Goal: Task Accomplishment & Management: Complete application form

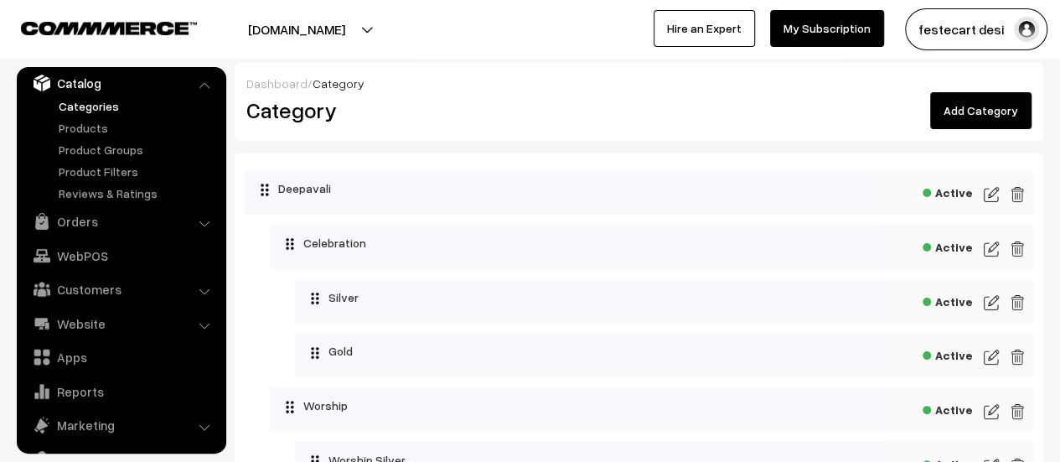
click at [1000, 120] on link "Add Category" at bounding box center [980, 110] width 101 height 37
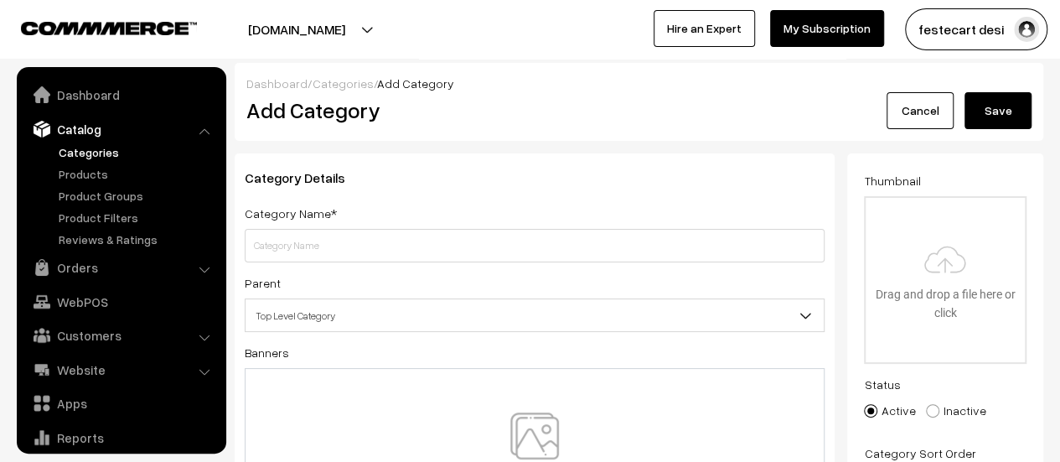
scroll to position [46, 0]
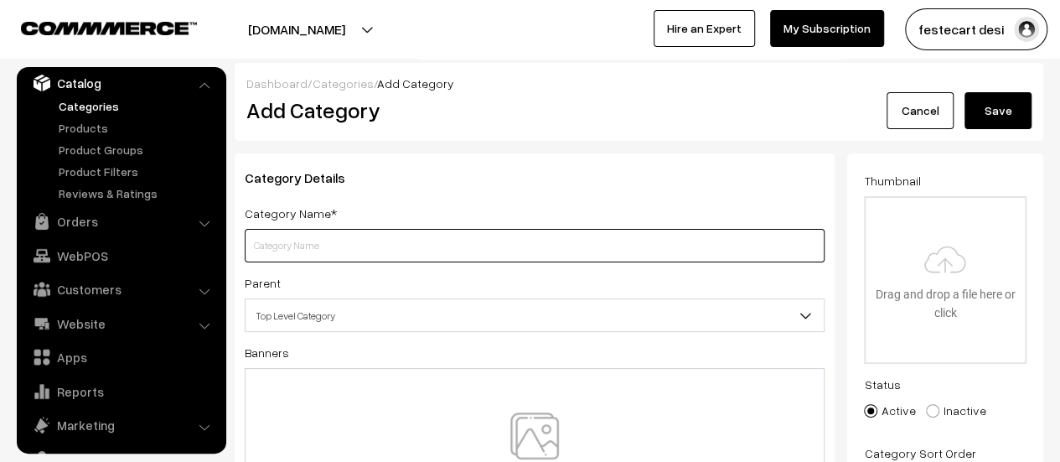
click at [377, 246] on input "text" at bounding box center [535, 246] width 580 height 34
type input "Silver"
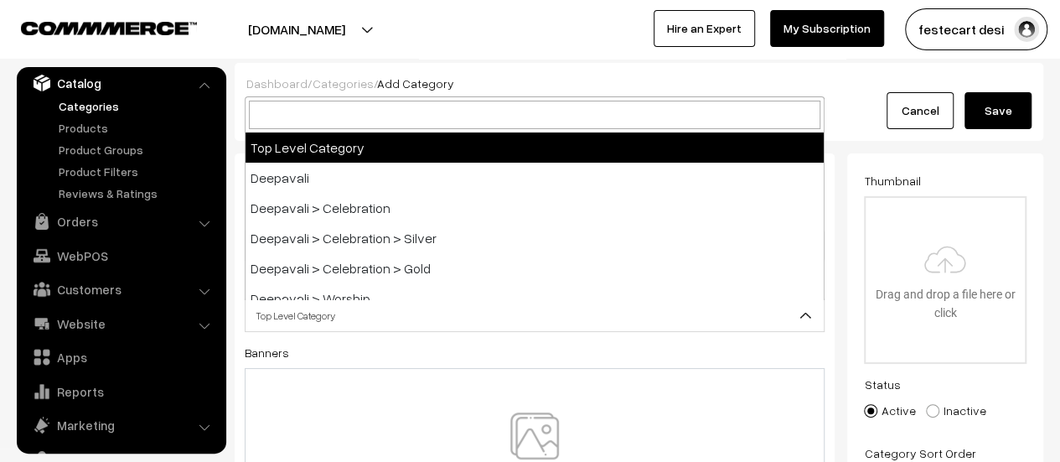
click at [328, 324] on span "Top Level Category" at bounding box center [535, 315] width 578 height 29
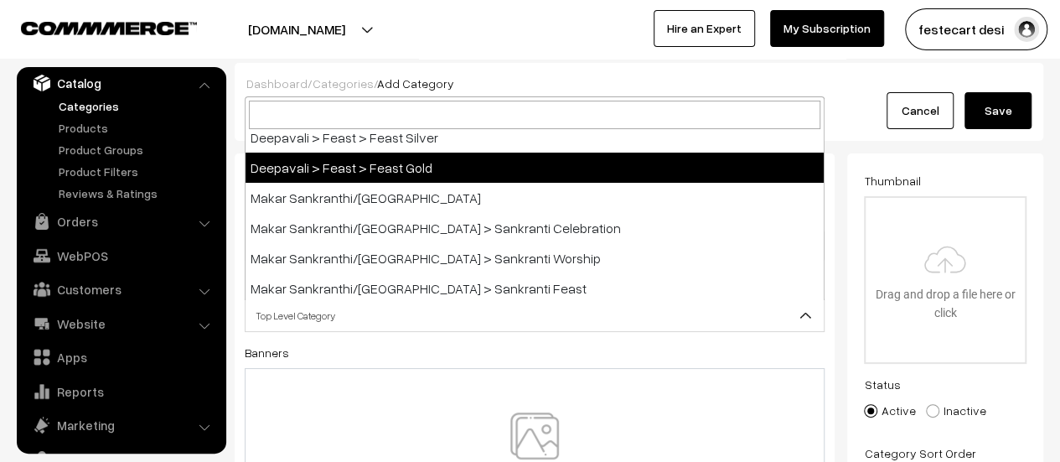
scroll to position [285, 0]
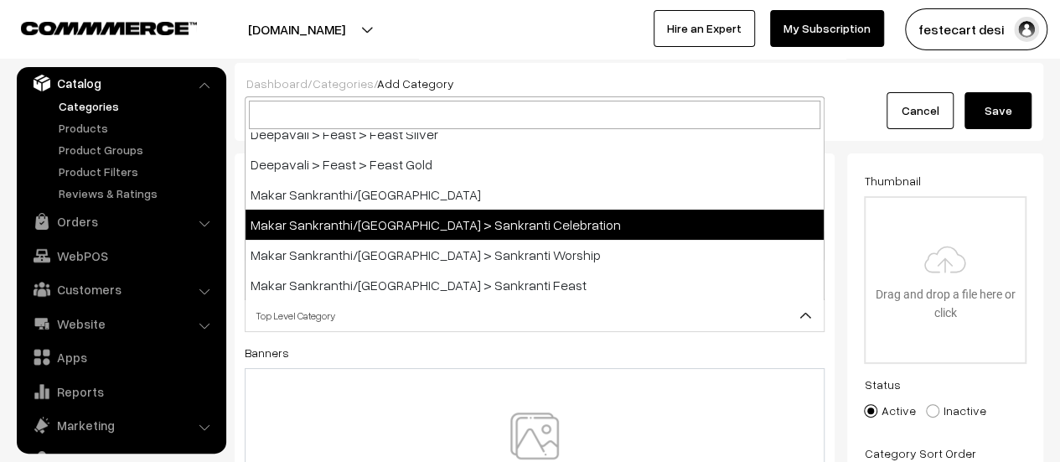
select select "9"
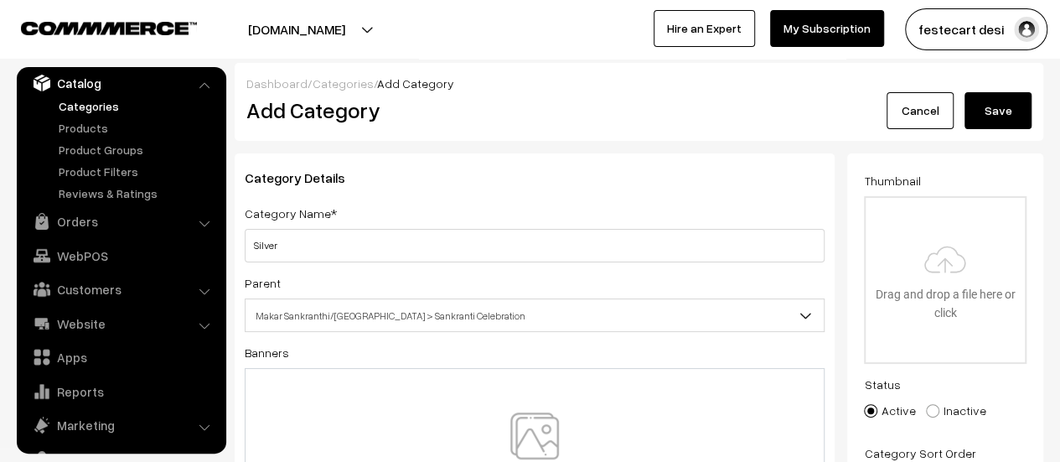
click at [994, 122] on button "Save" at bounding box center [998, 110] width 67 height 37
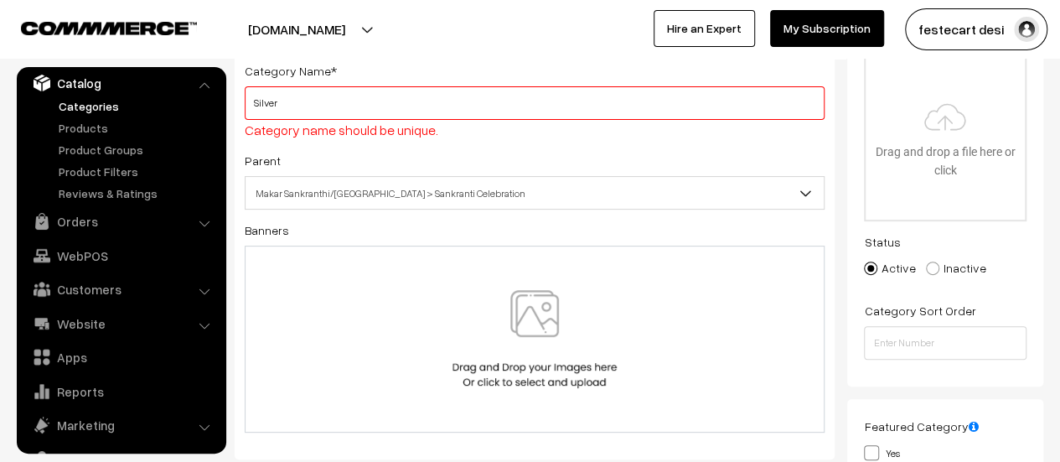
scroll to position [145, 0]
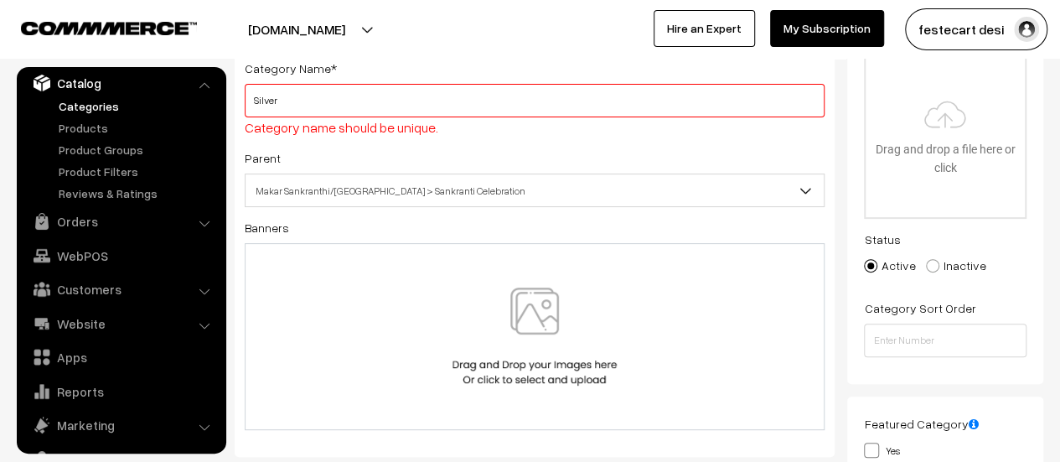
click at [254, 103] on input "Silver" at bounding box center [535, 101] width 580 height 34
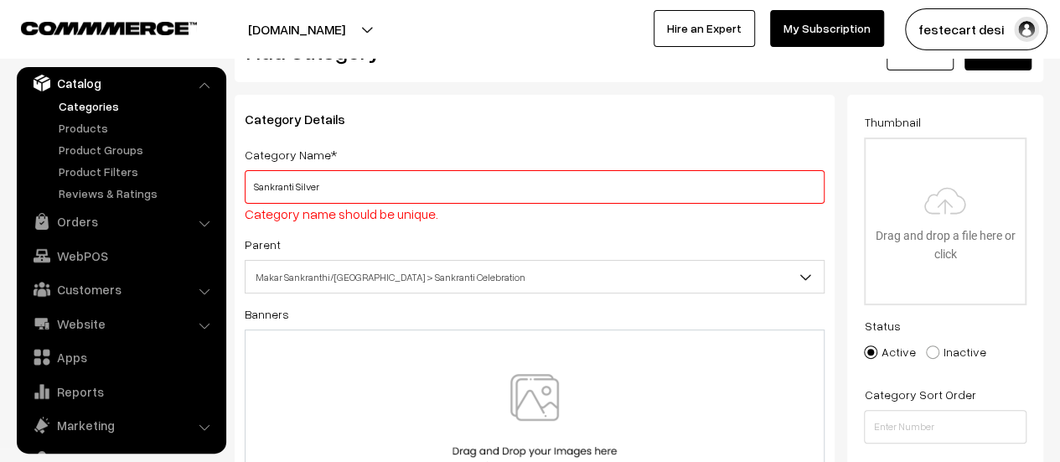
scroll to position [0, 0]
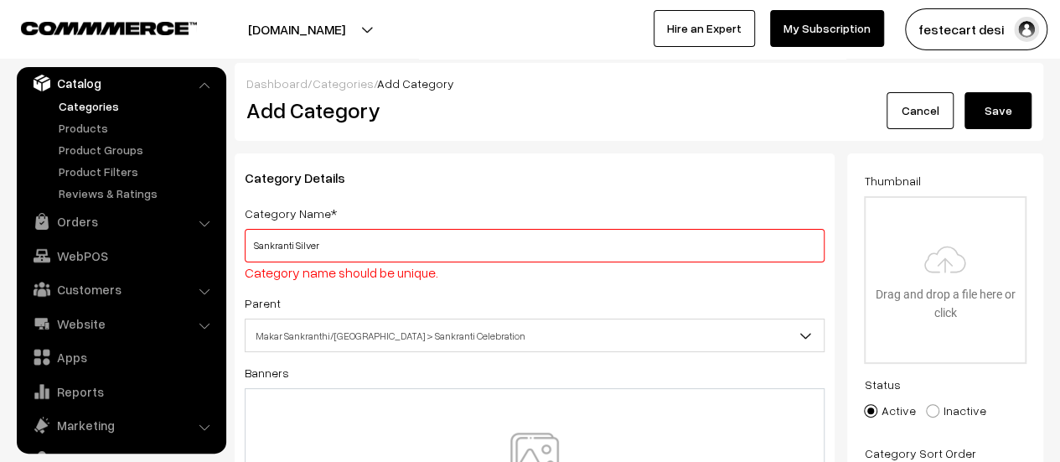
type input "Sankranti Silver"
click at [1016, 101] on button "Save" at bounding box center [998, 110] width 67 height 37
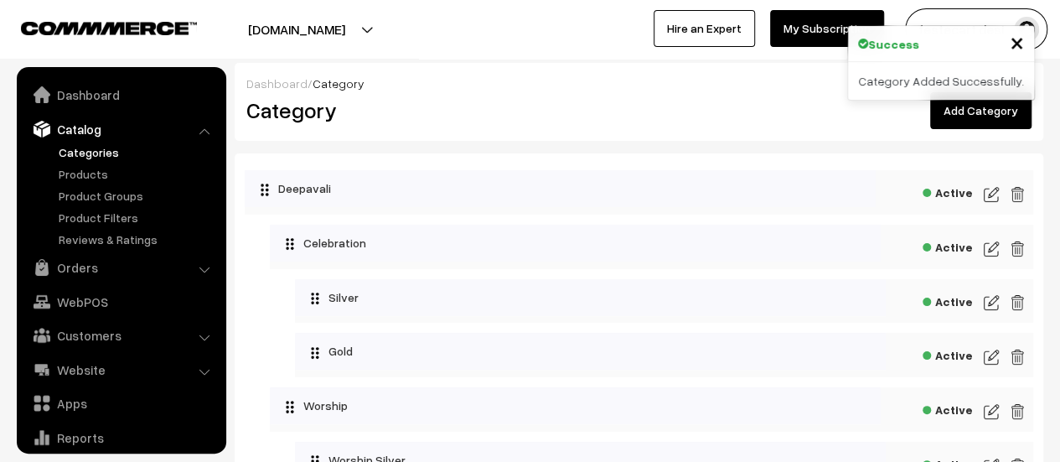
scroll to position [46, 0]
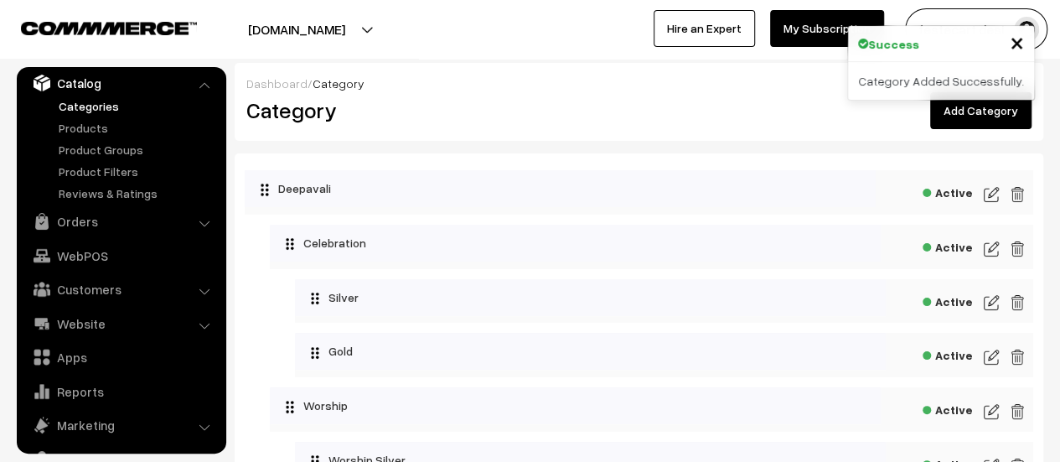
click at [1010, 41] on span "×" at bounding box center [1017, 41] width 14 height 31
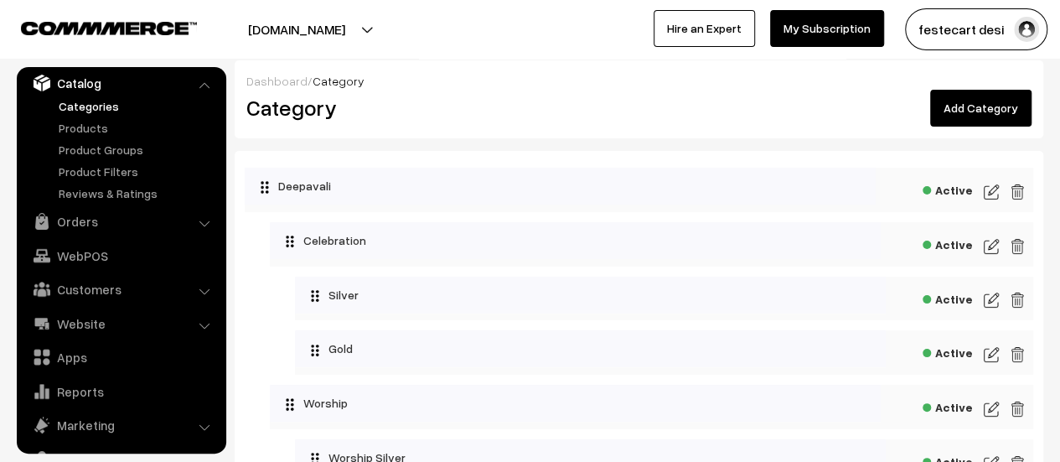
scroll to position [0, 0]
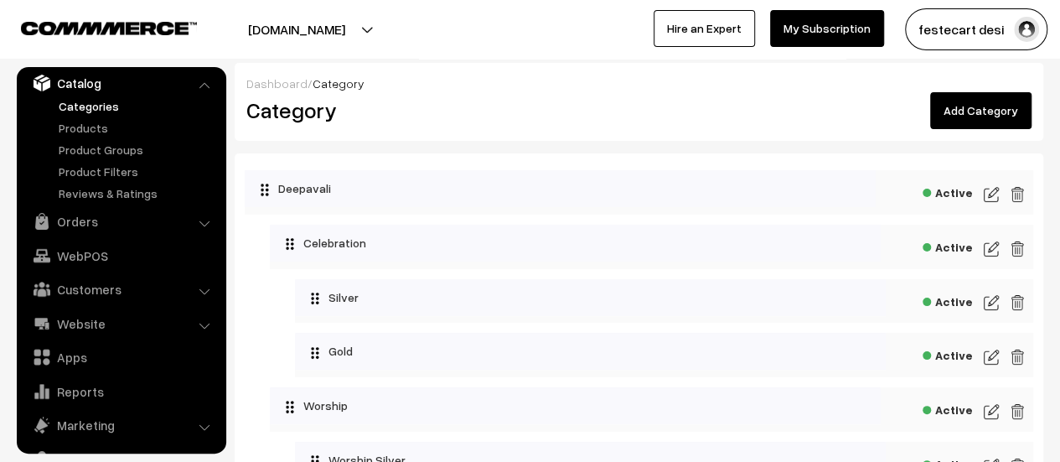
click at [979, 108] on link "Add Category" at bounding box center [980, 110] width 101 height 37
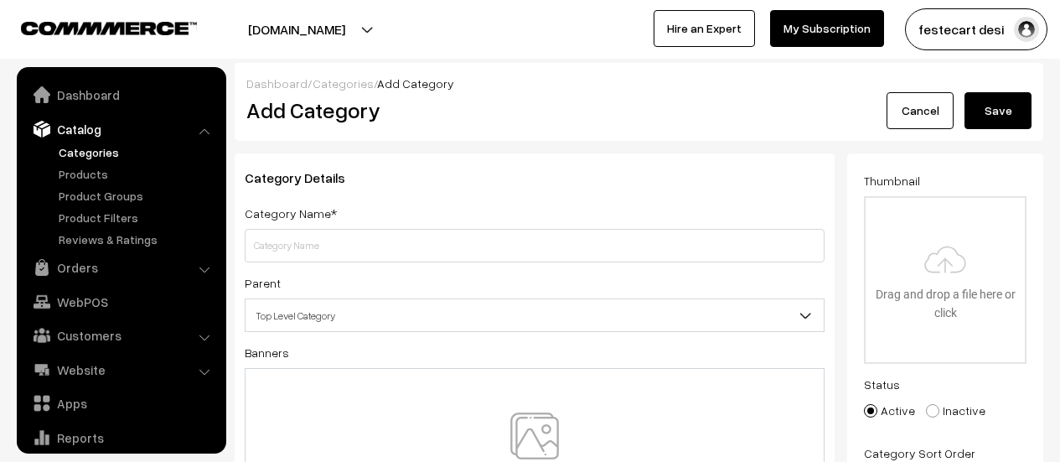
click at [350, 242] on input "text" at bounding box center [535, 246] width 580 height 34
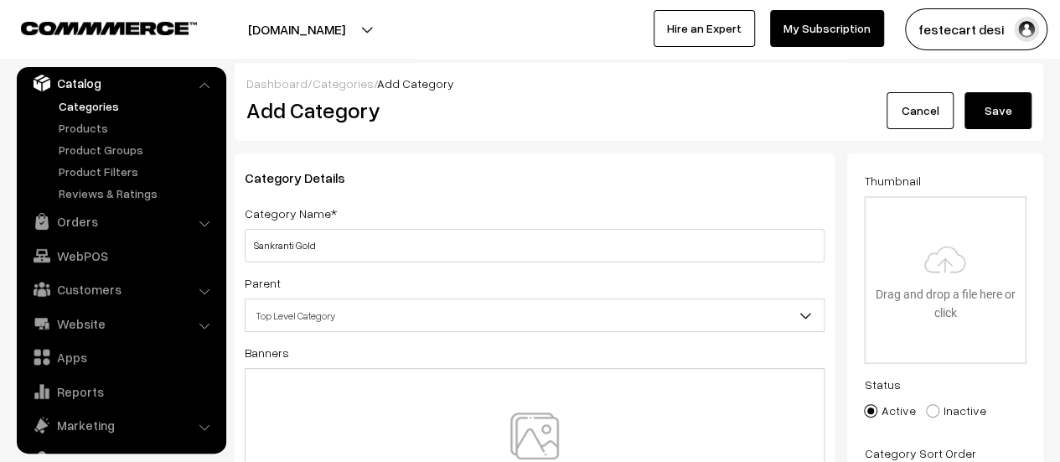
type input "Sankranti Gold"
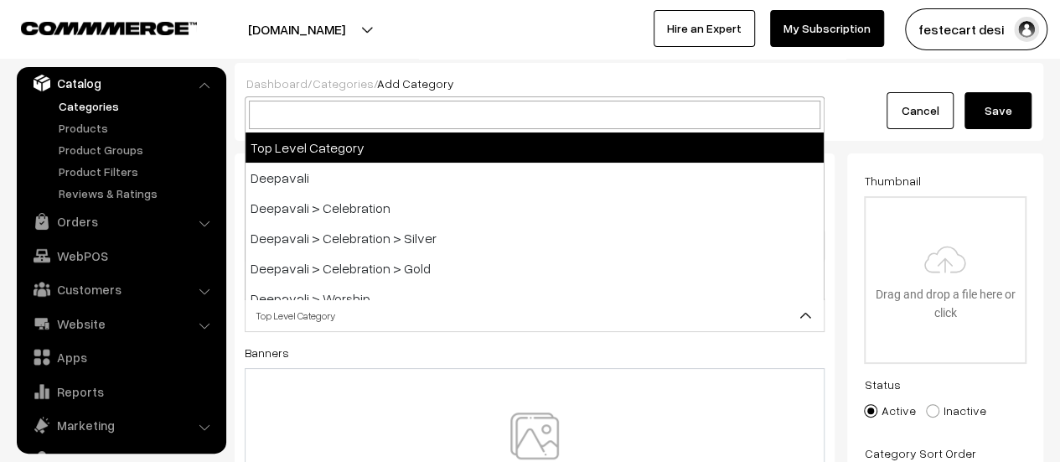
click at [339, 308] on span "Top Level Category" at bounding box center [535, 315] width 578 height 29
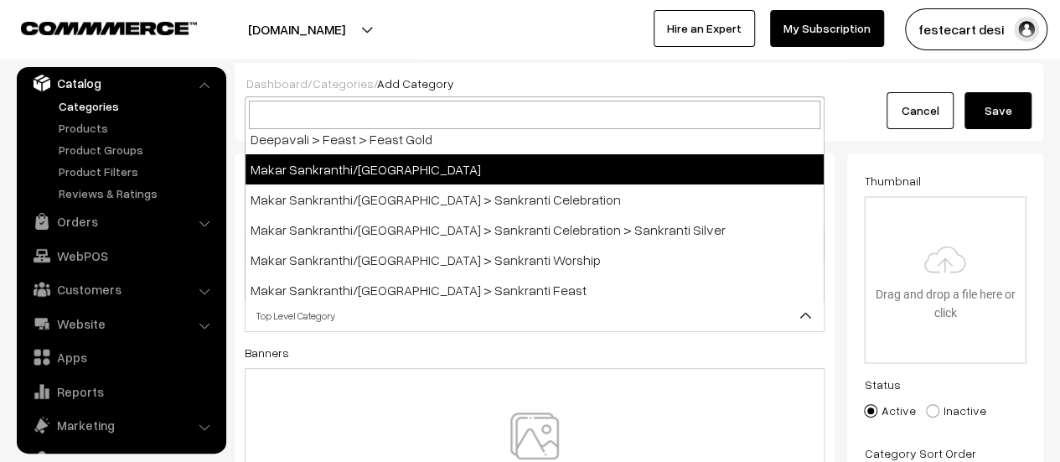
scroll to position [335, 0]
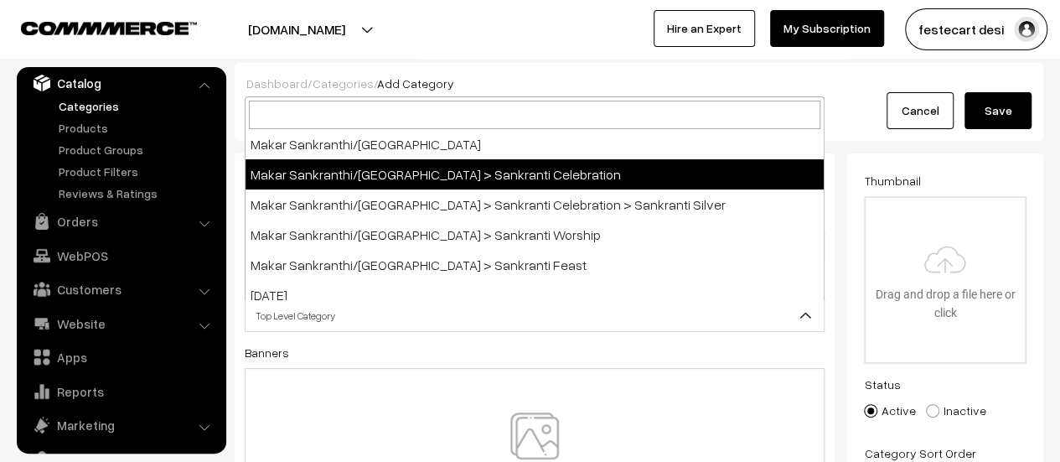
select select "9"
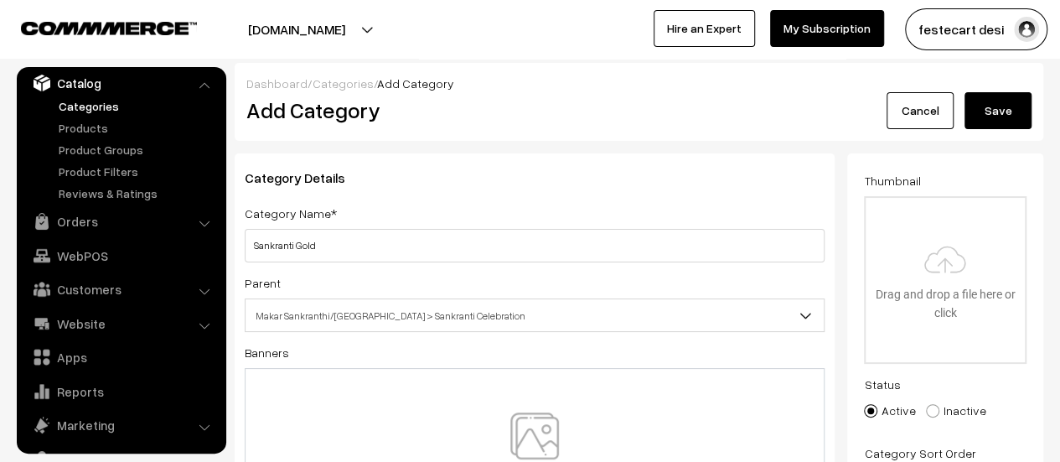
click at [987, 117] on button "Save" at bounding box center [998, 110] width 67 height 37
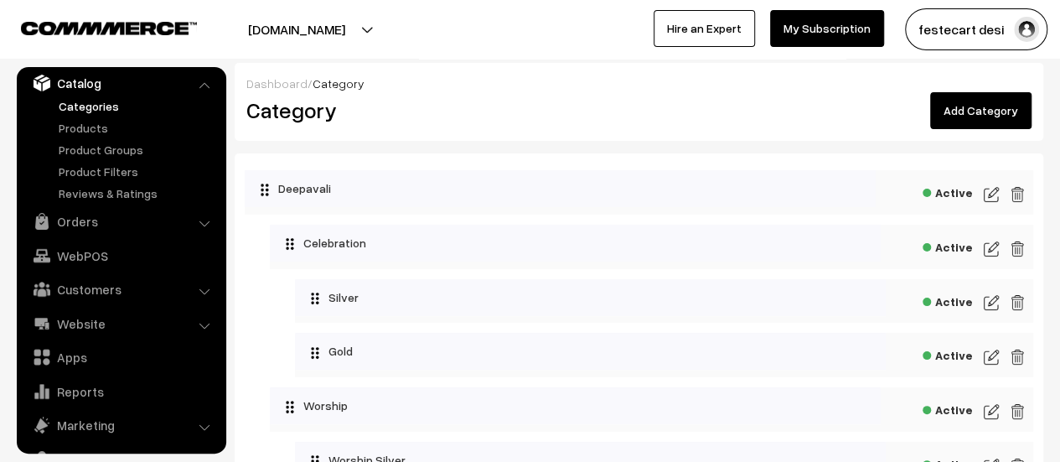
click at [986, 108] on link "Add Category" at bounding box center [980, 110] width 101 height 37
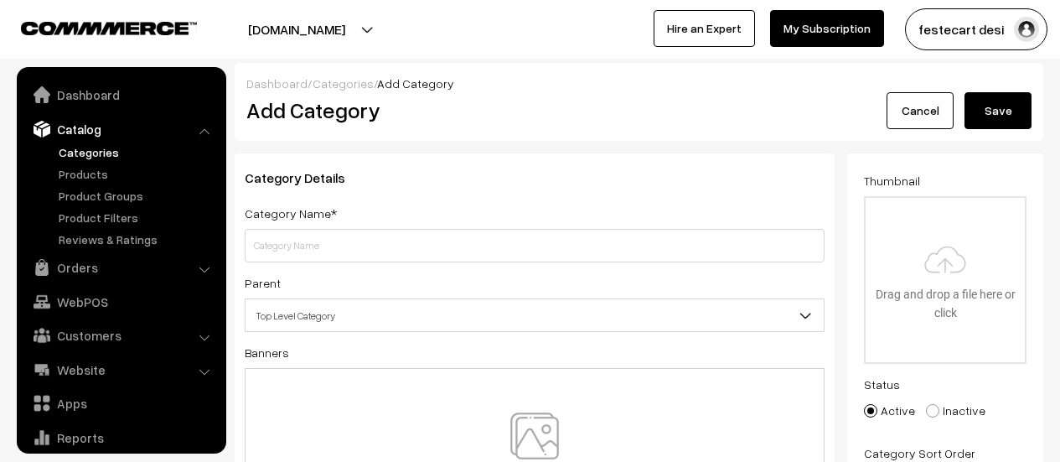
click at [449, 246] on input "text" at bounding box center [535, 246] width 580 height 34
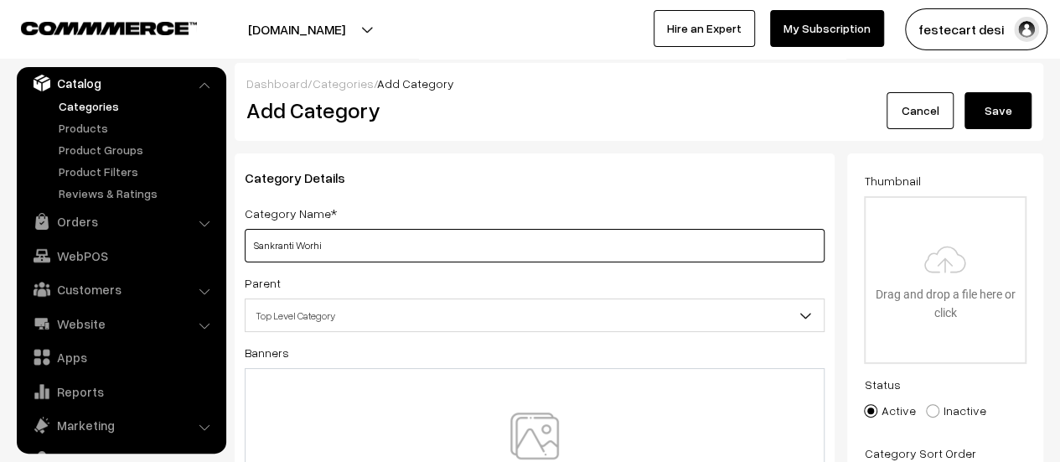
type input "Sankranti Worhip"
paste input "Sankranti Worhip"
click at [313, 247] on input "Sankranti Worhip" at bounding box center [535, 246] width 580 height 34
click at [370, 239] on input "Sankranti Worship" at bounding box center [535, 246] width 580 height 34
type input "Sankranti Worship Silver"
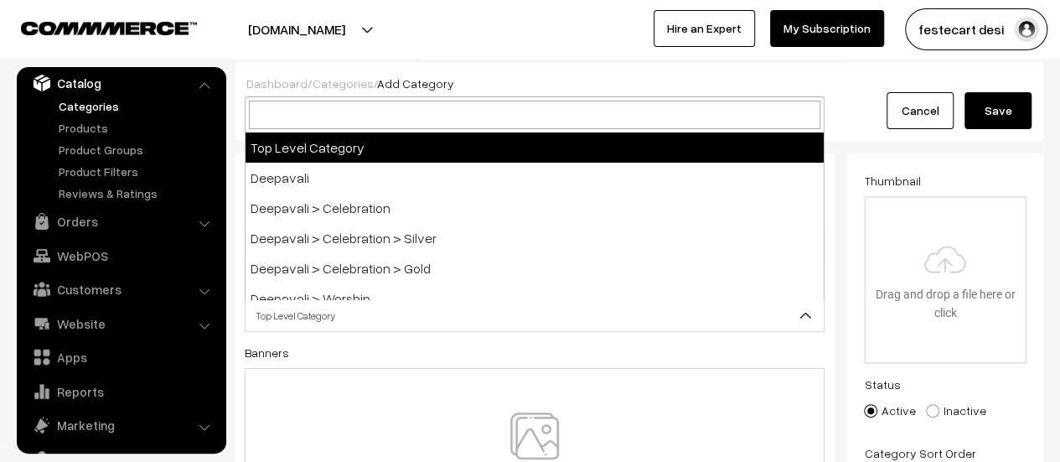
click at [438, 320] on span "Top Level Category" at bounding box center [535, 315] width 578 height 29
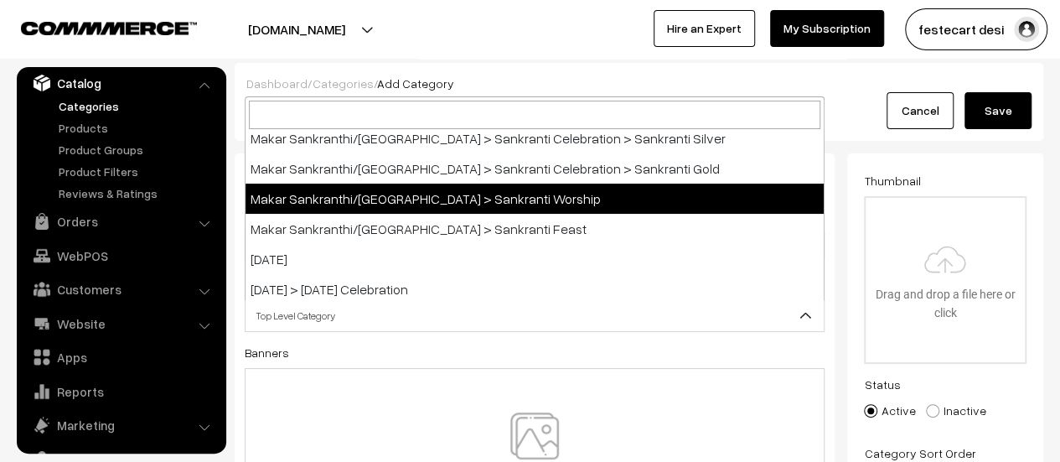
scroll to position [419, 0]
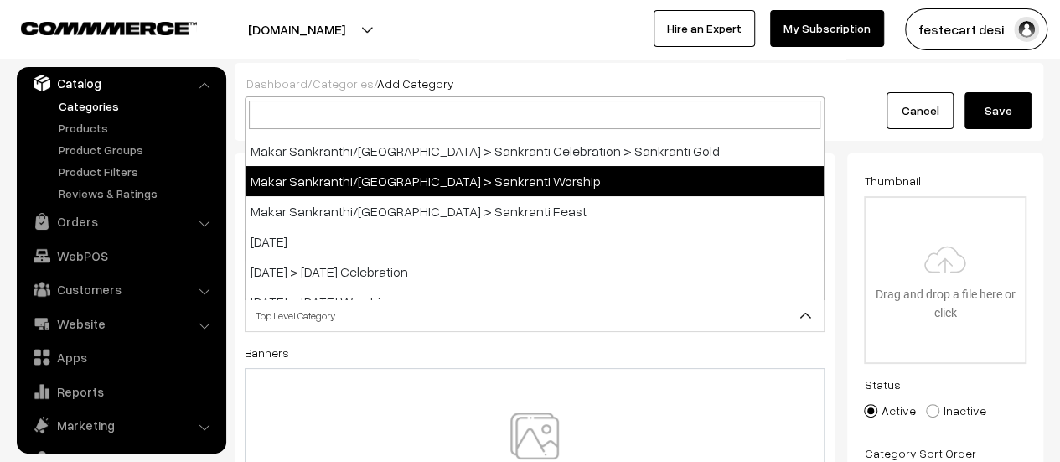
select select "10"
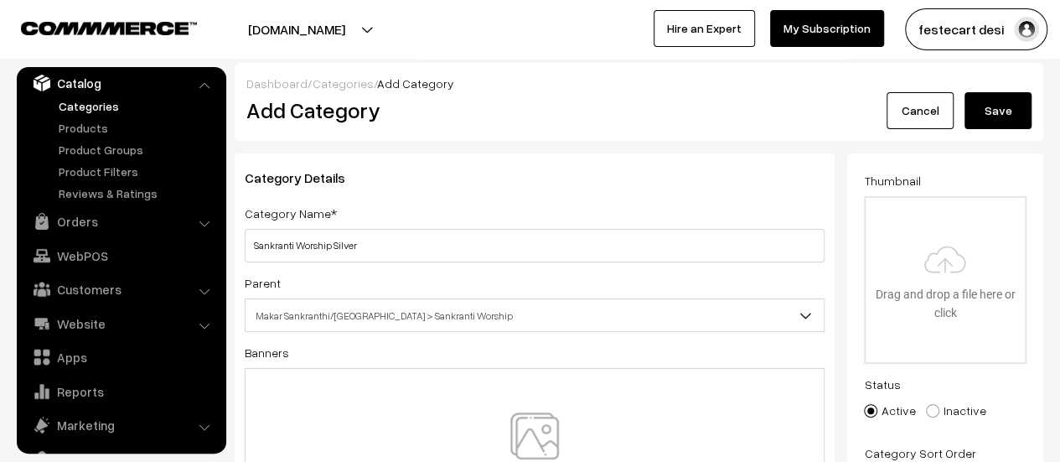
click at [997, 113] on button "Save" at bounding box center [998, 110] width 67 height 37
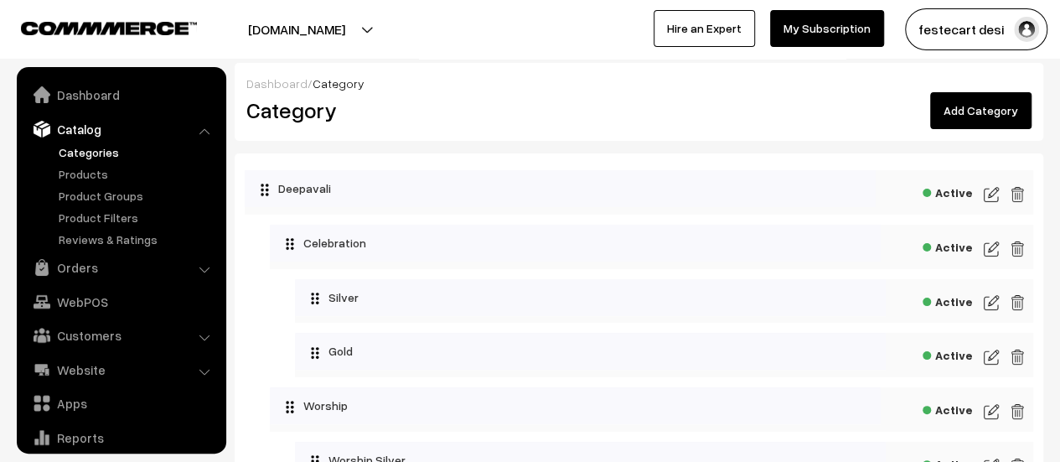
scroll to position [46, 0]
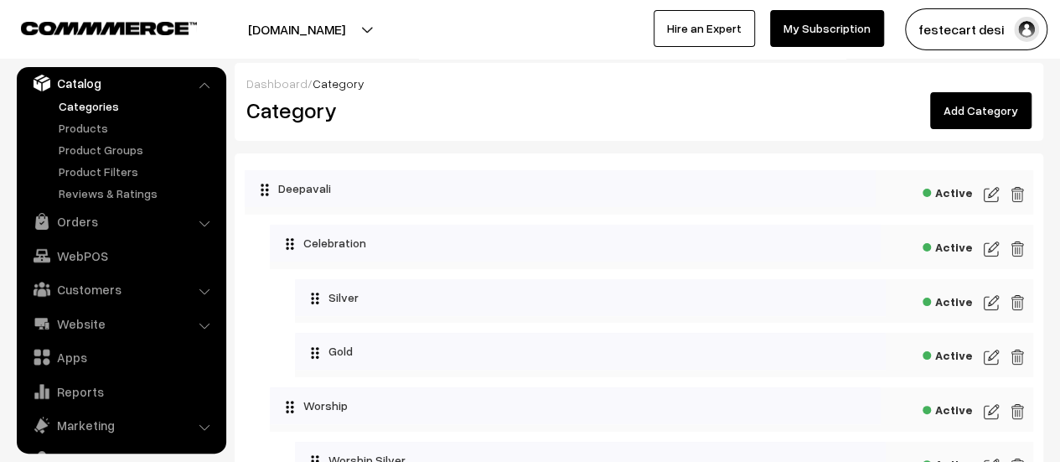
click at [989, 112] on link "Add Category" at bounding box center [980, 110] width 101 height 37
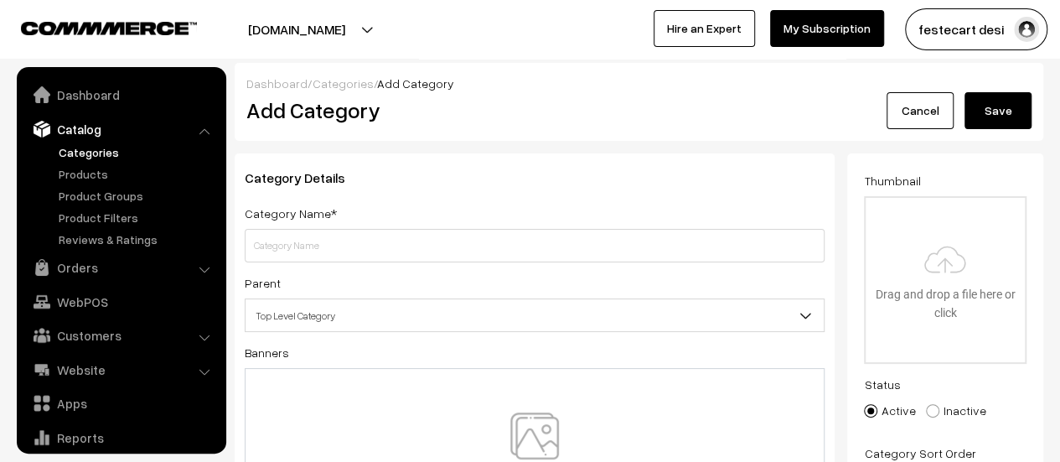
scroll to position [46, 0]
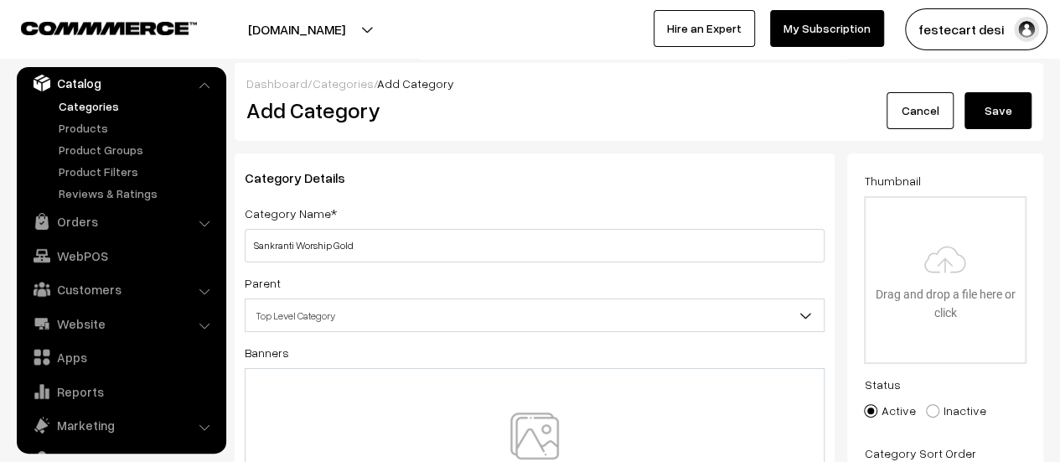
type input "Sankranti Worship Gold"
click at [360, 329] on span "Top Level Category" at bounding box center [535, 315] width 578 height 29
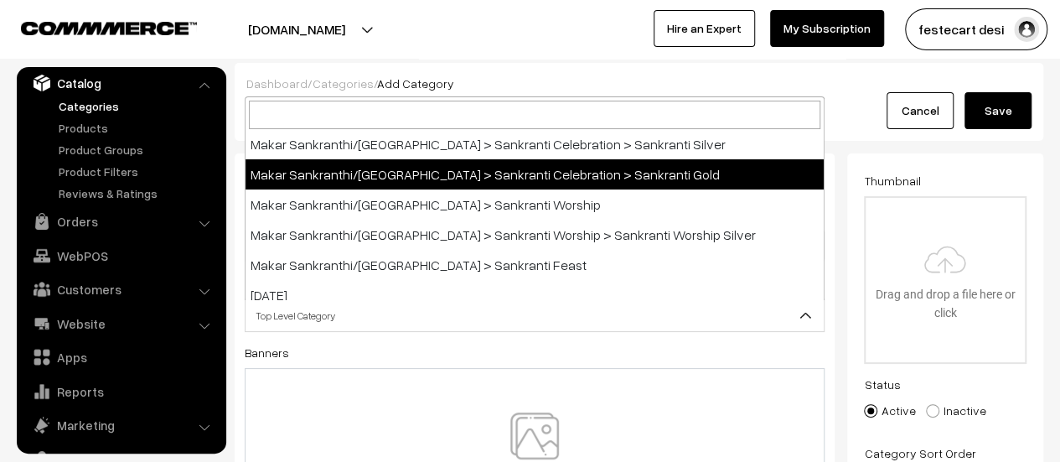
scroll to position [419, 0]
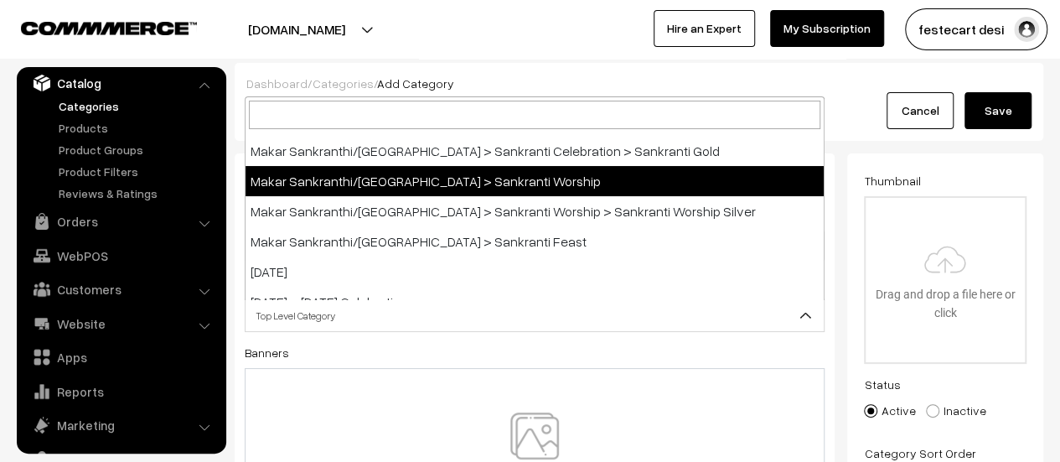
select select "10"
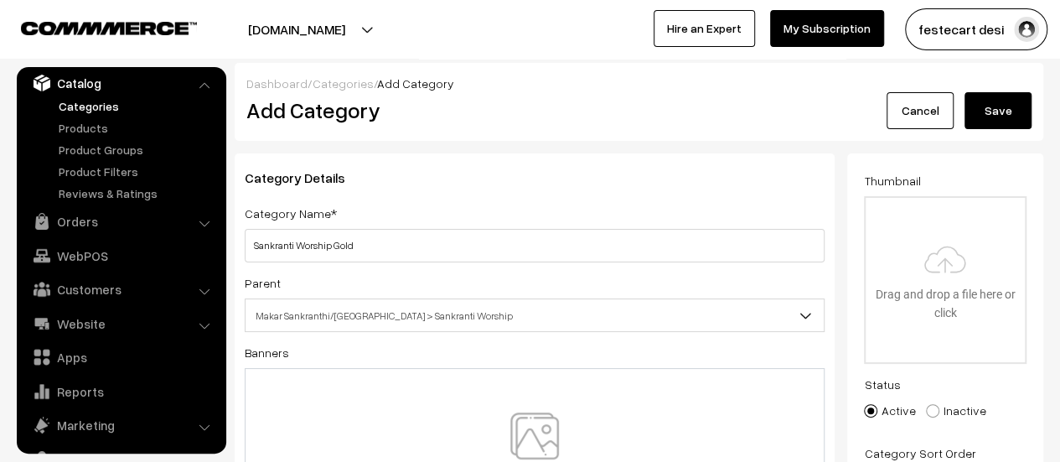
click at [1011, 112] on button "Save" at bounding box center [998, 110] width 67 height 37
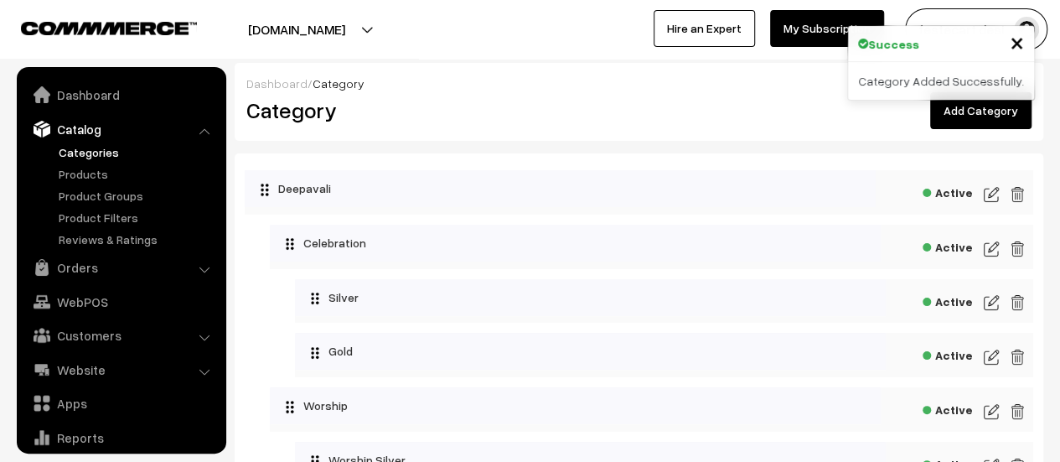
scroll to position [46, 0]
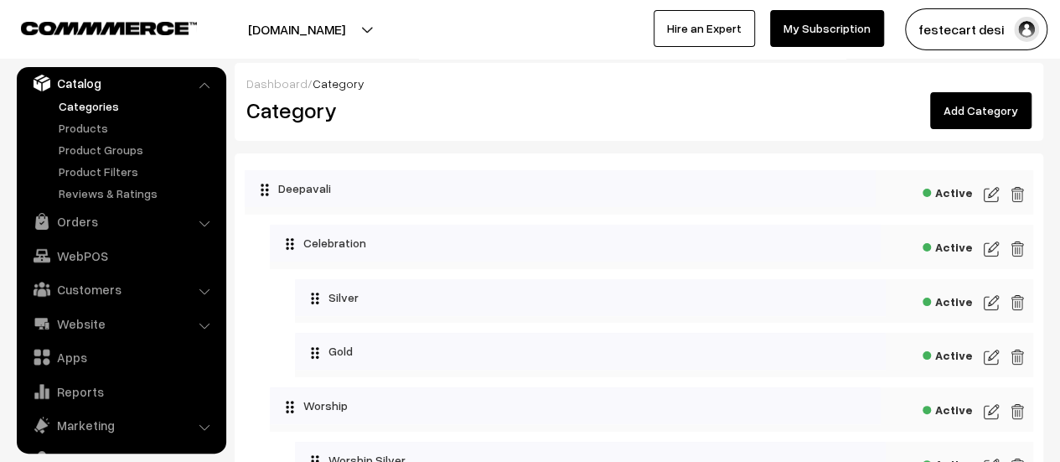
click at [984, 103] on link "Add Category" at bounding box center [980, 110] width 101 height 37
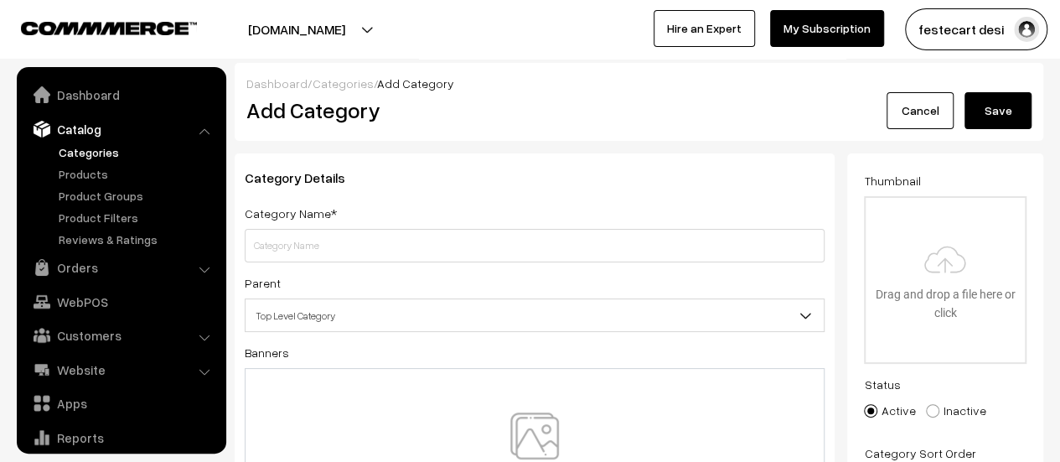
scroll to position [46, 0]
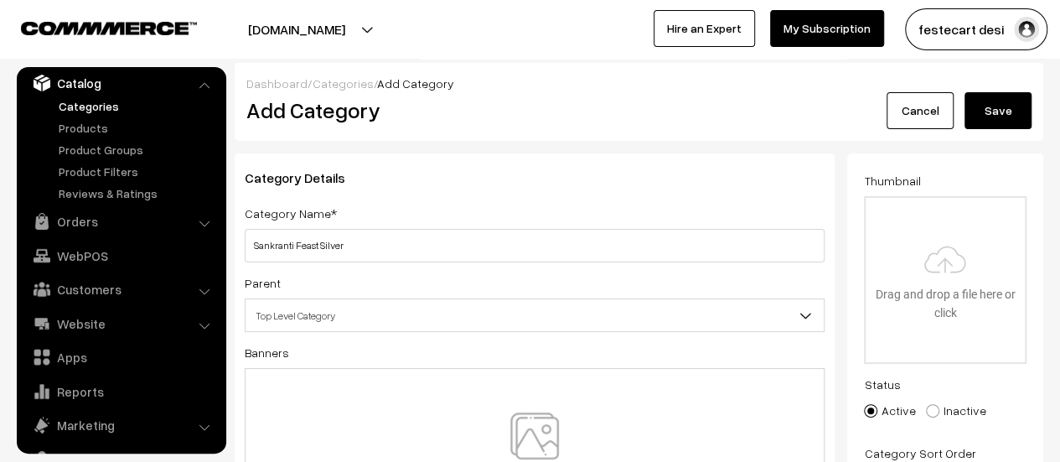
type input "Sankranti Feast Silver"
click at [376, 313] on span "Top Level Category" at bounding box center [535, 315] width 578 height 29
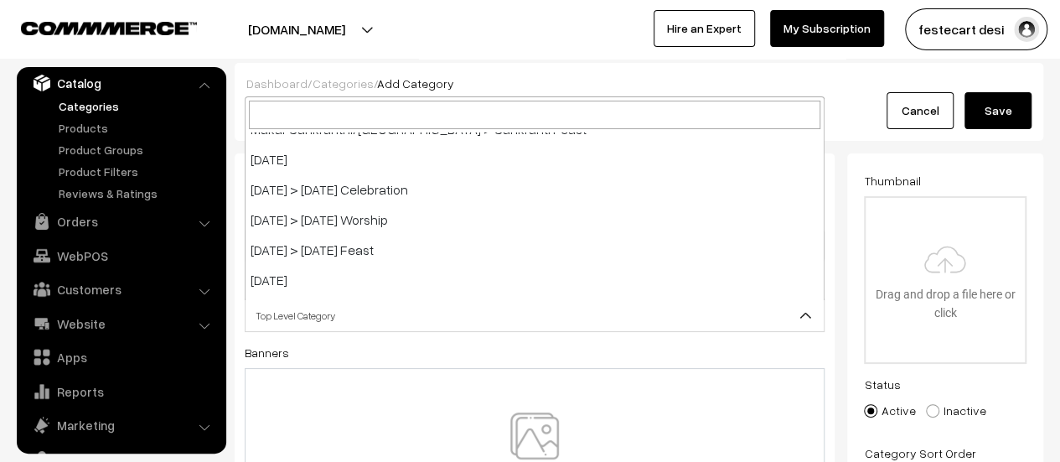
scroll to position [503, 0]
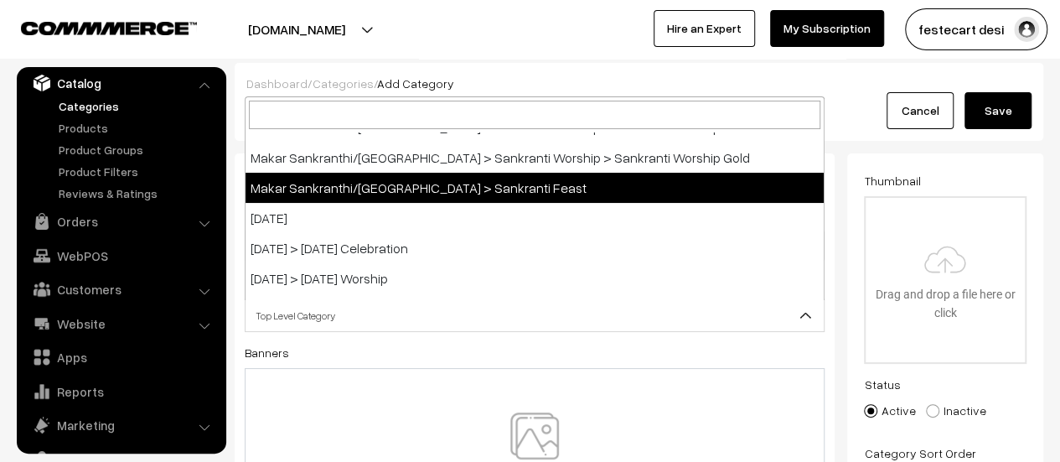
select select "11"
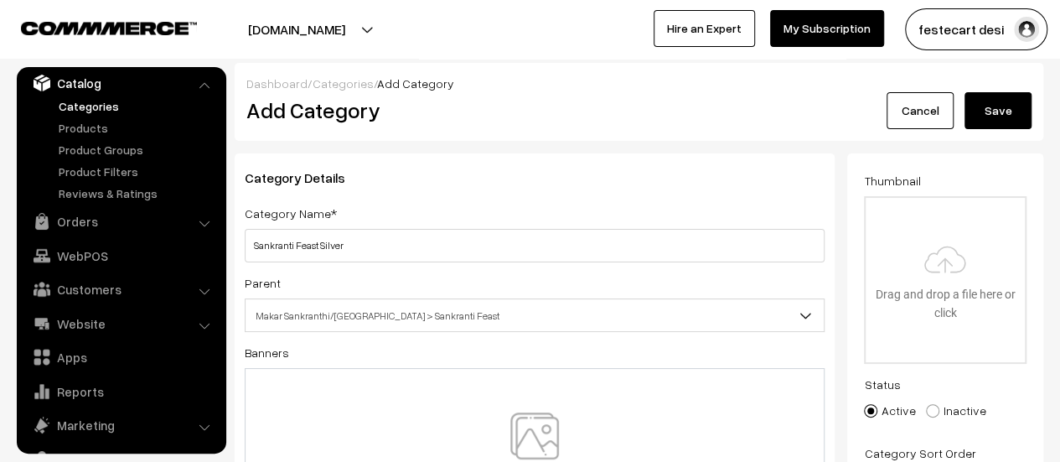
click at [996, 115] on button "Save" at bounding box center [998, 110] width 67 height 37
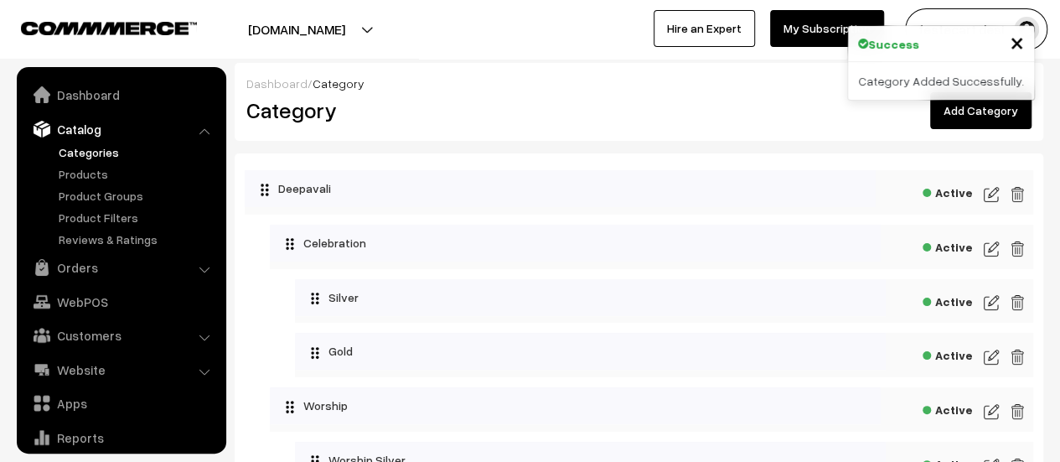
scroll to position [46, 0]
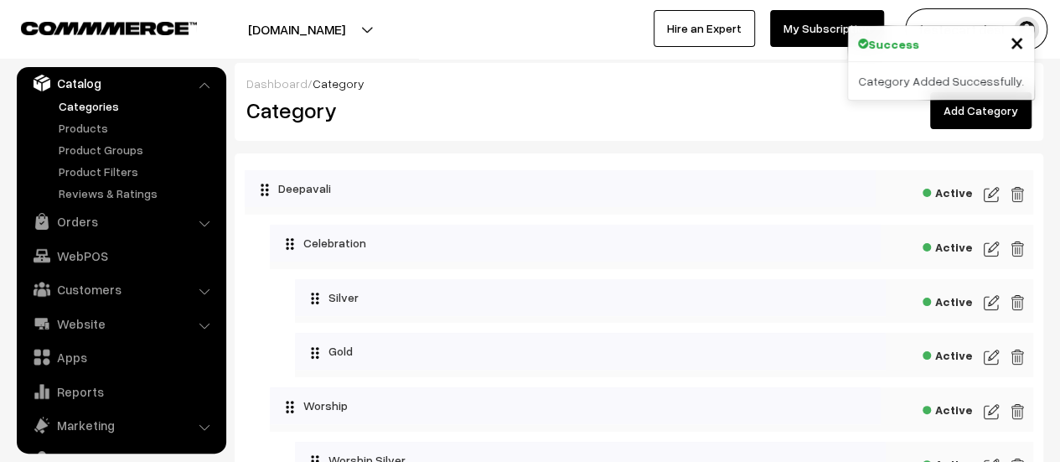
click at [995, 107] on link "Add Category" at bounding box center [980, 110] width 101 height 37
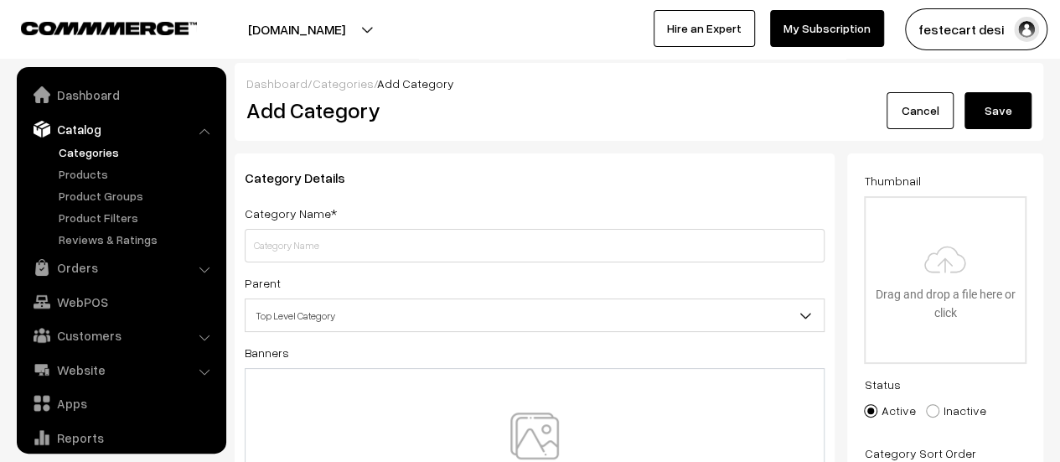
scroll to position [46, 0]
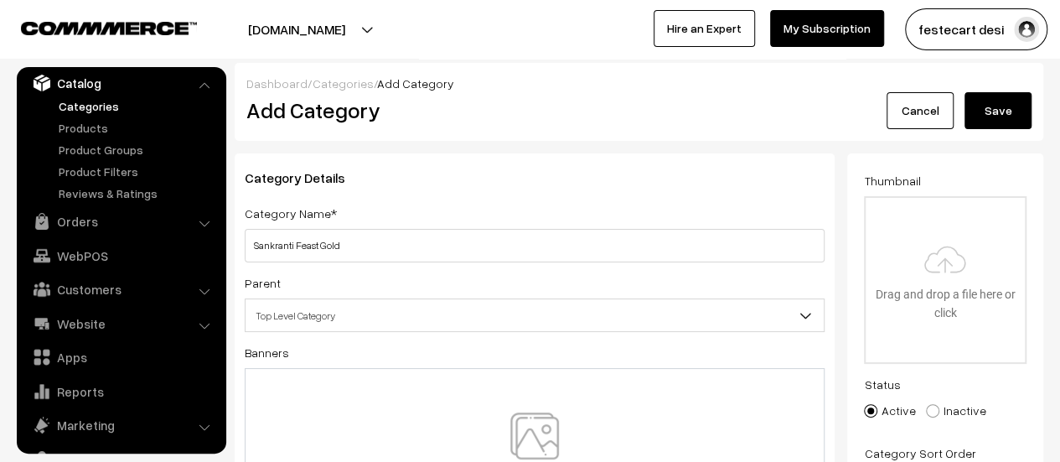
type input "Sankranti Feast Gold"
drag, startPoint x: 354, startPoint y: 326, endPoint x: 370, endPoint y: 324, distance: 16.8
click at [355, 326] on span "Top Level Category" at bounding box center [535, 315] width 578 height 29
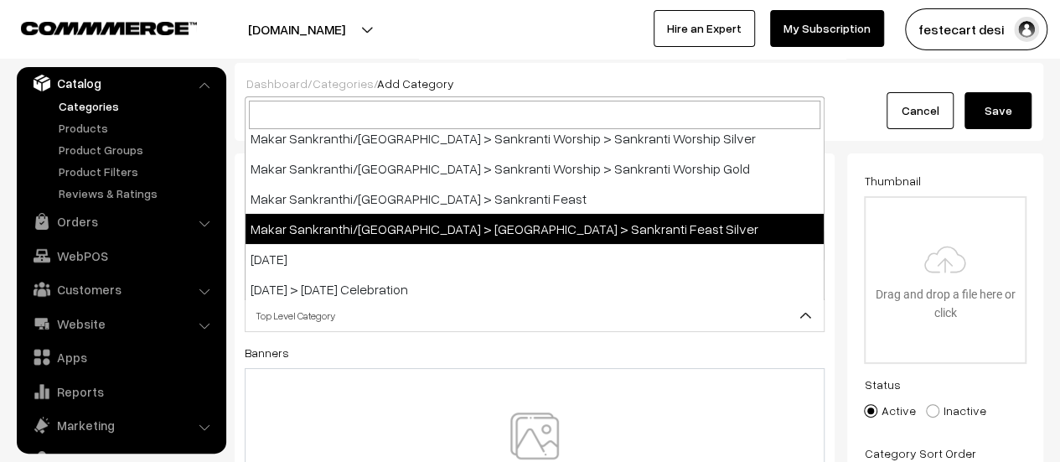
scroll to position [491, 0]
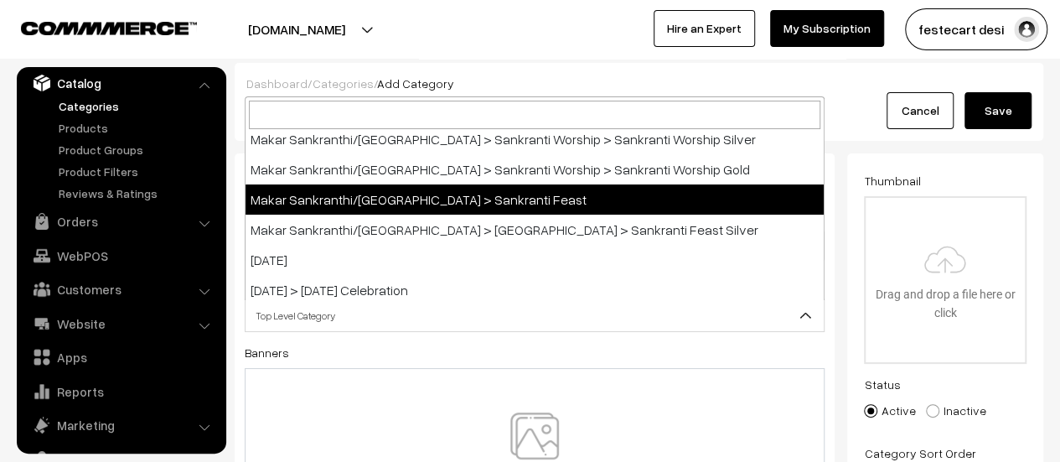
select select "11"
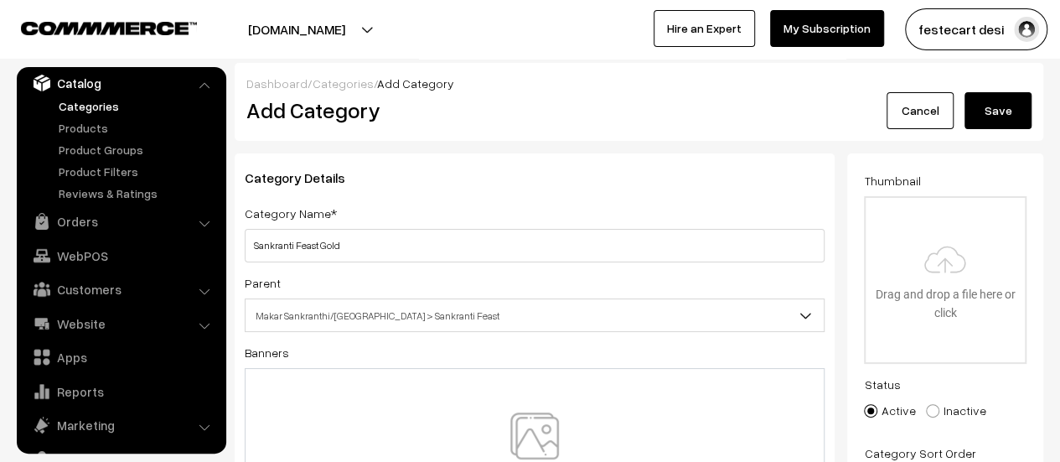
click at [1023, 100] on button "Save" at bounding box center [998, 110] width 67 height 37
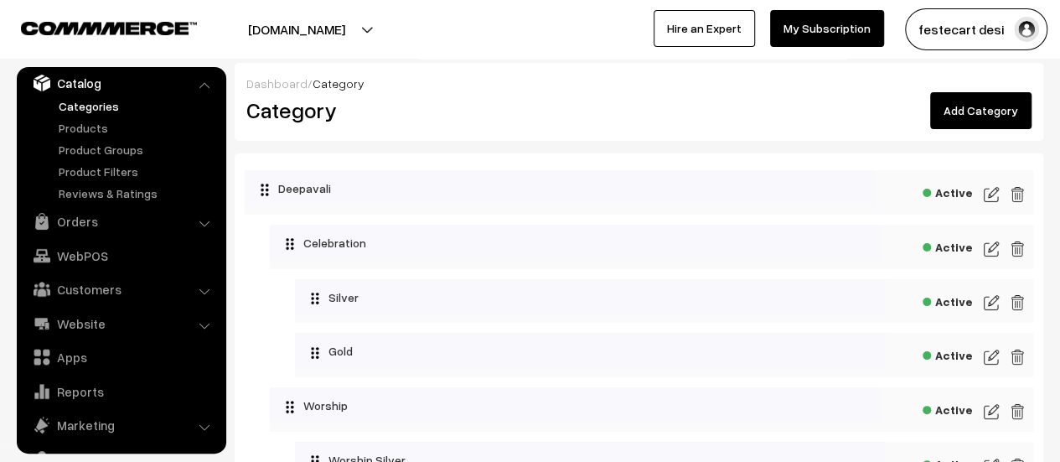
click at [1003, 103] on link "Add Category" at bounding box center [980, 110] width 101 height 37
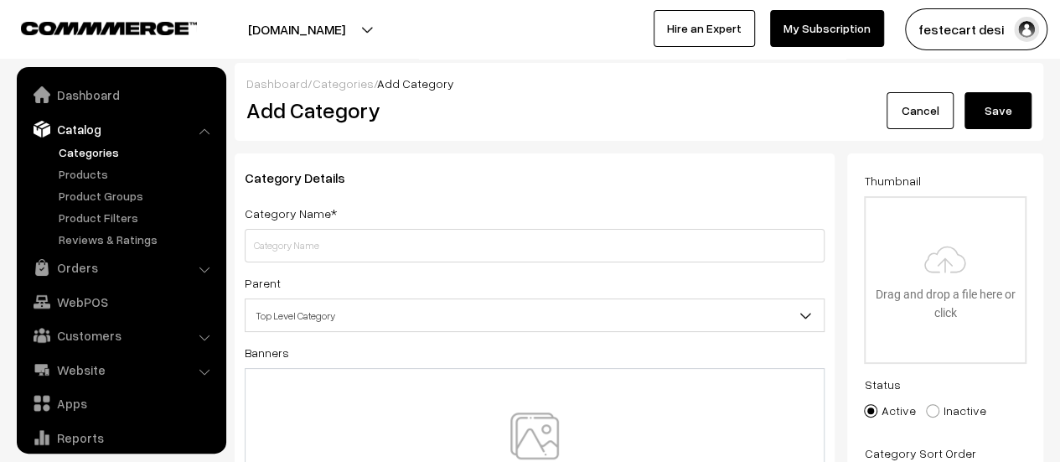
scroll to position [46, 0]
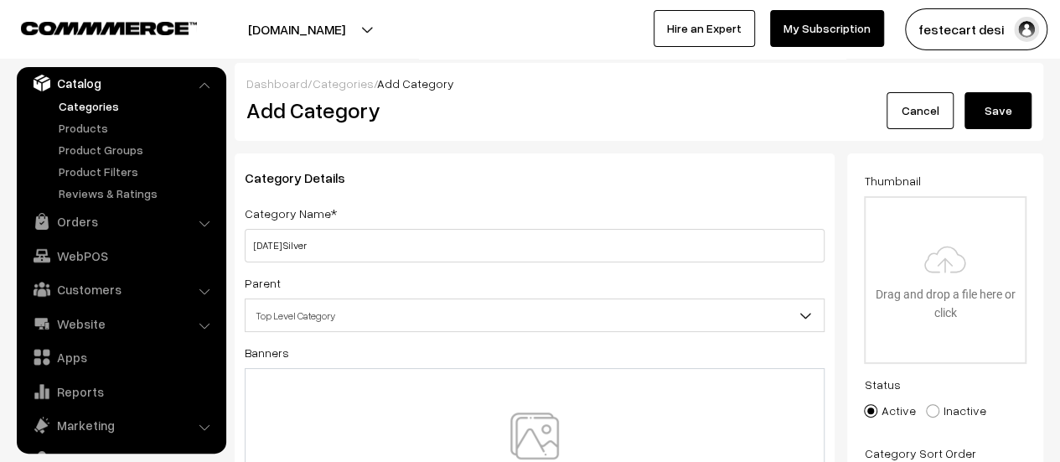
type input "[DATE] Silver"
click at [306, 308] on span "Top Level Category" at bounding box center [535, 315] width 578 height 29
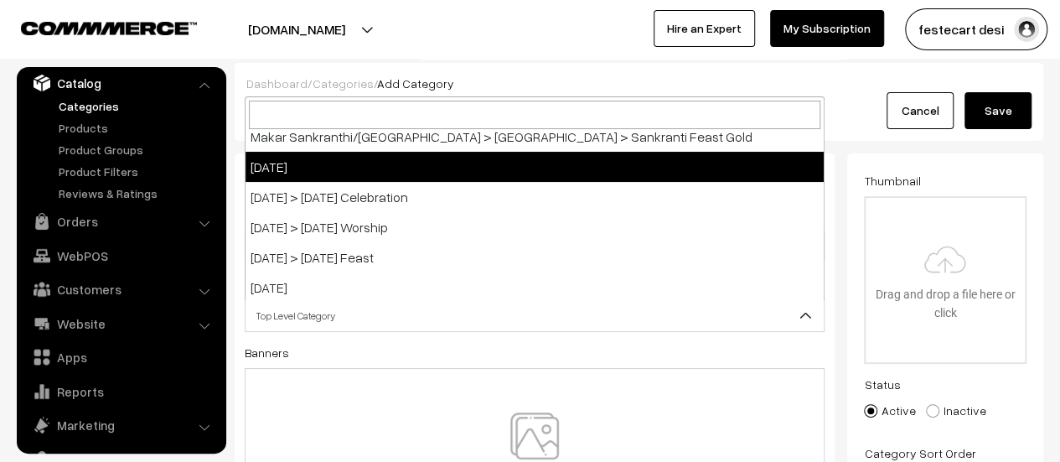
scroll to position [617, 0]
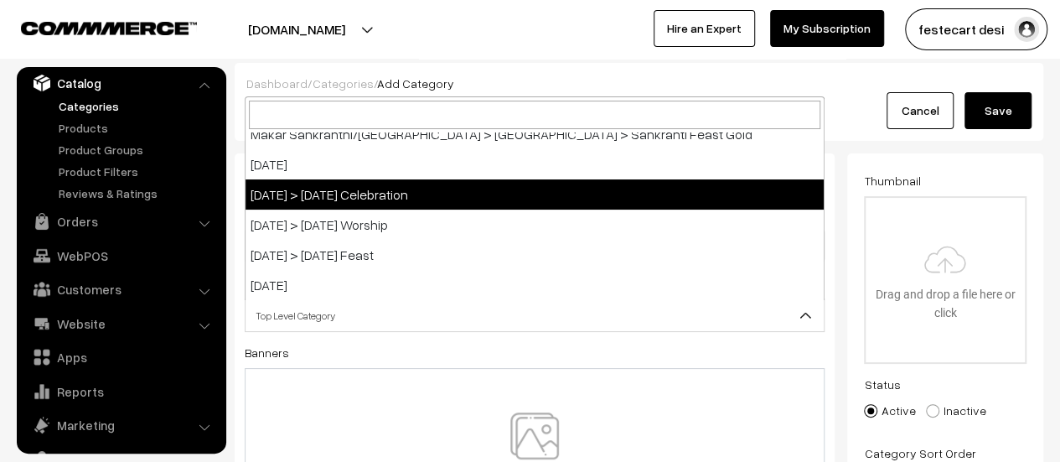
select select "13"
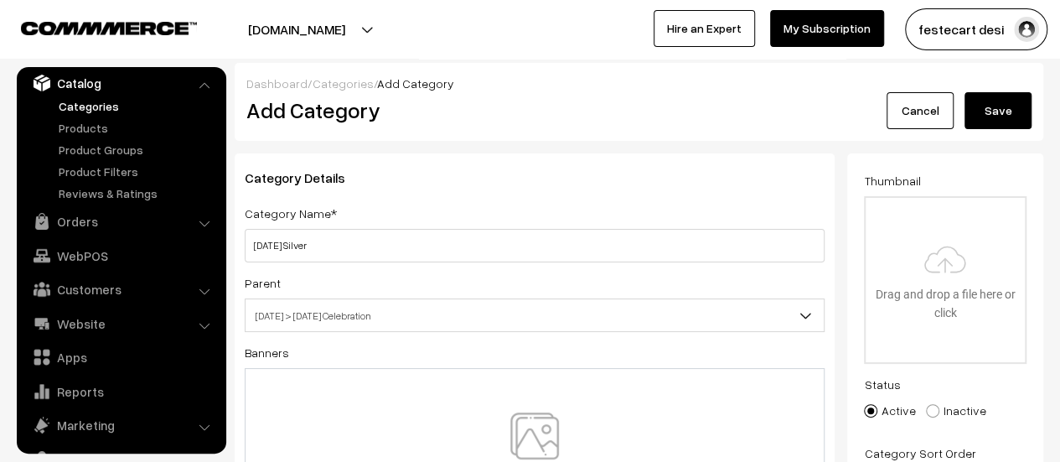
click at [998, 96] on button "Save" at bounding box center [998, 110] width 67 height 37
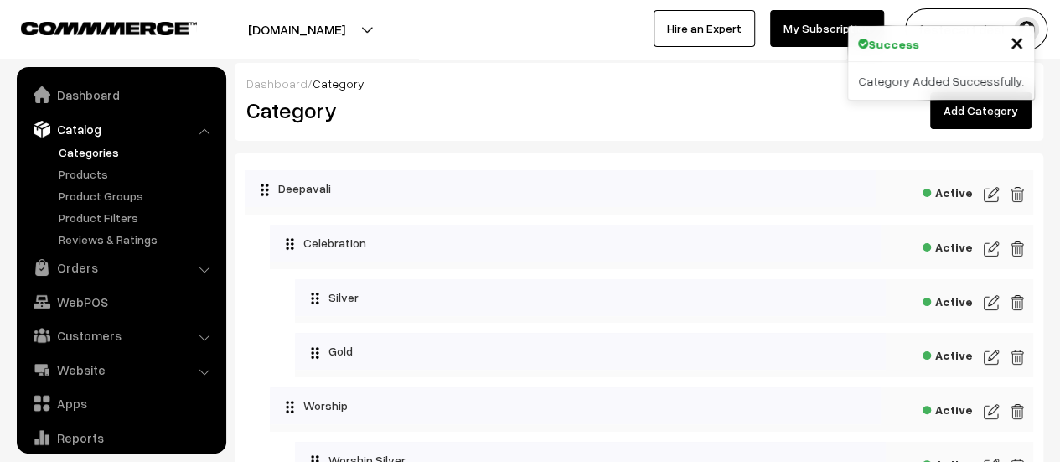
scroll to position [46, 0]
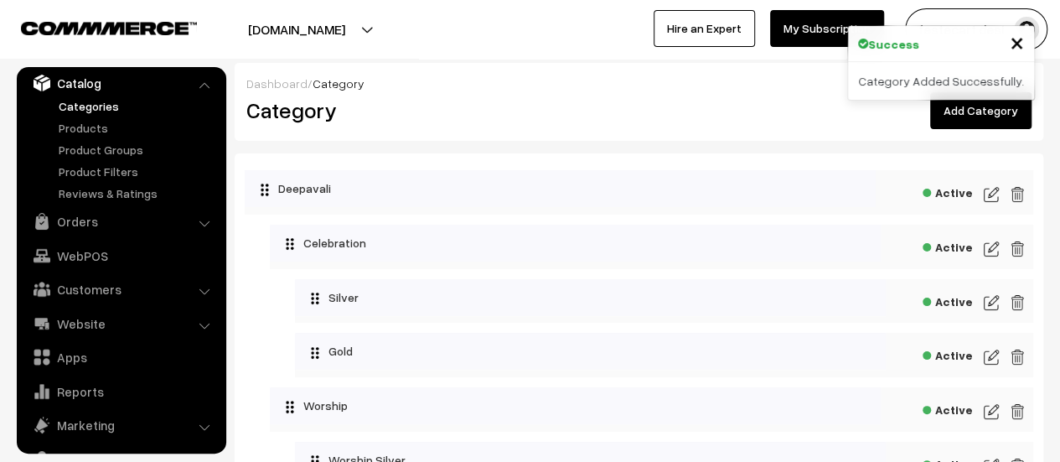
click at [974, 108] on link "Add Category" at bounding box center [980, 110] width 101 height 37
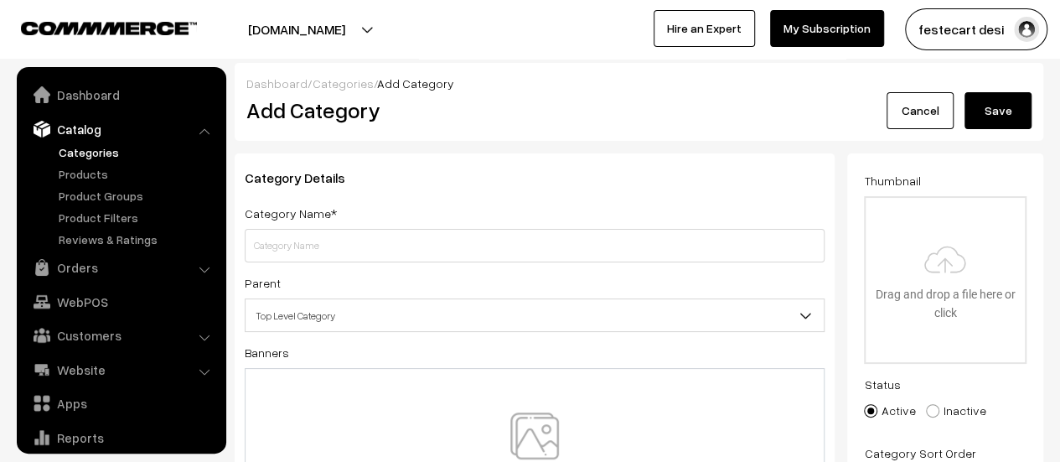
scroll to position [46, 0]
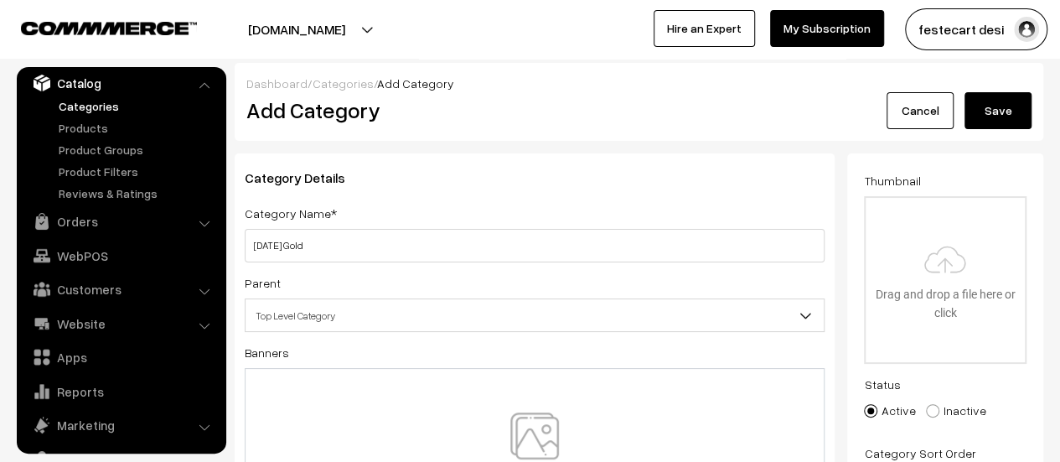
type input "[DATE] Gold"
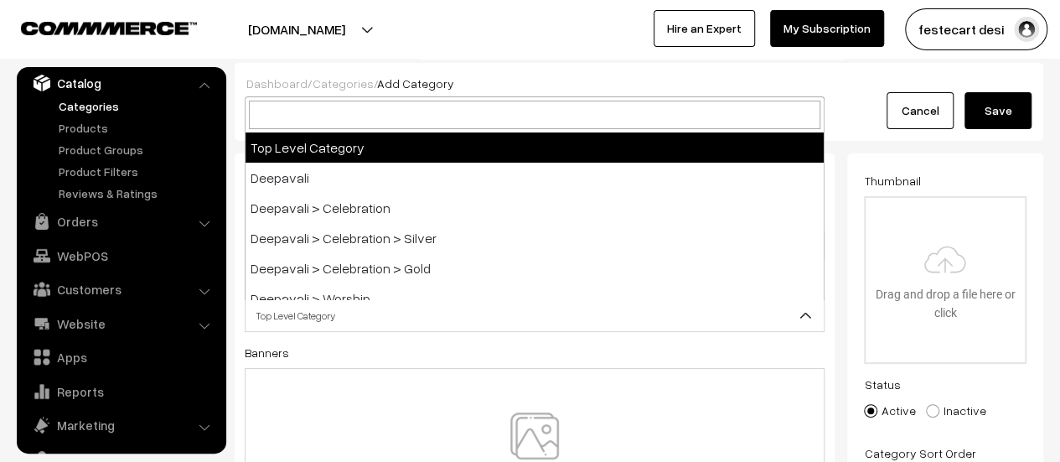
click at [319, 313] on span "Top Level Category" at bounding box center [535, 315] width 578 height 29
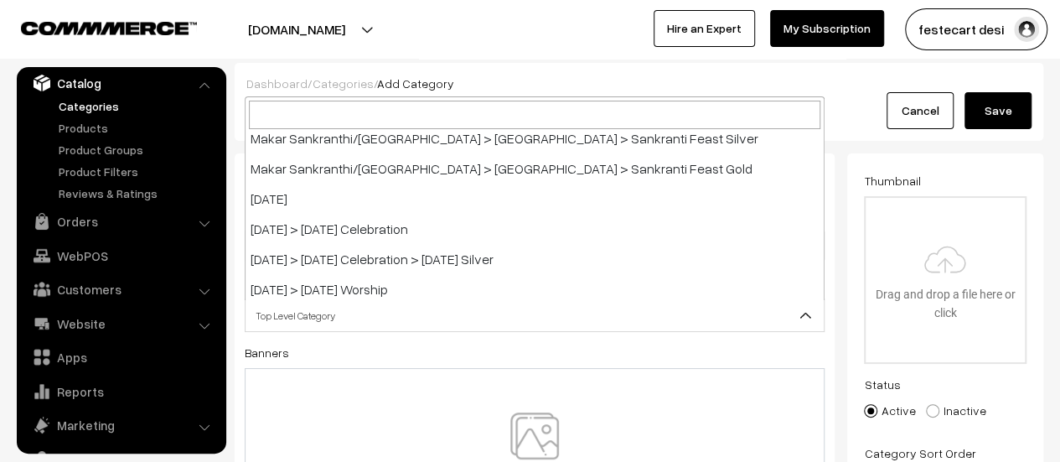
scroll to position [578, 0]
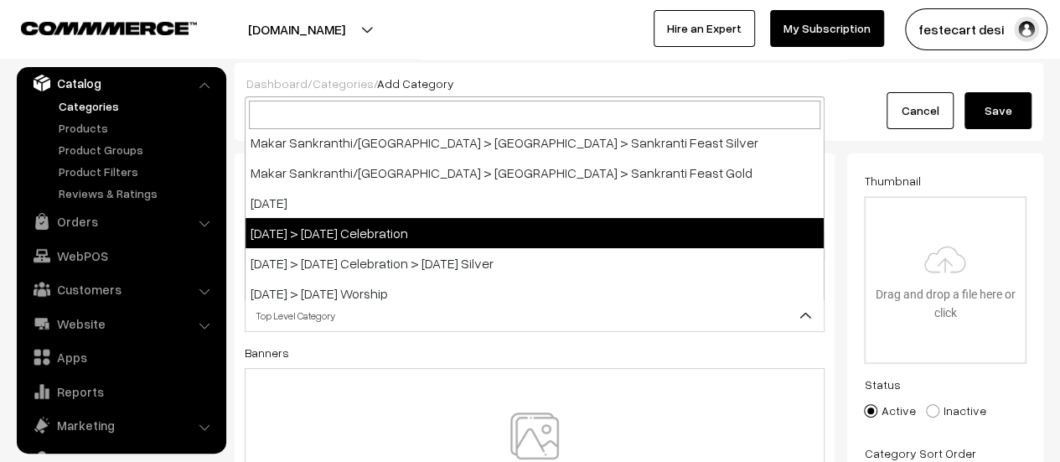
select select "13"
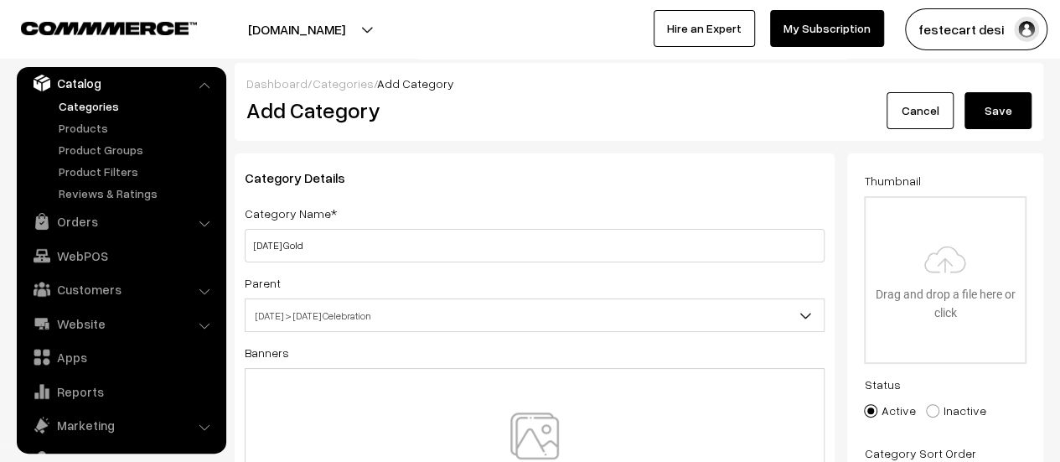
click at [991, 108] on button "Save" at bounding box center [998, 110] width 67 height 37
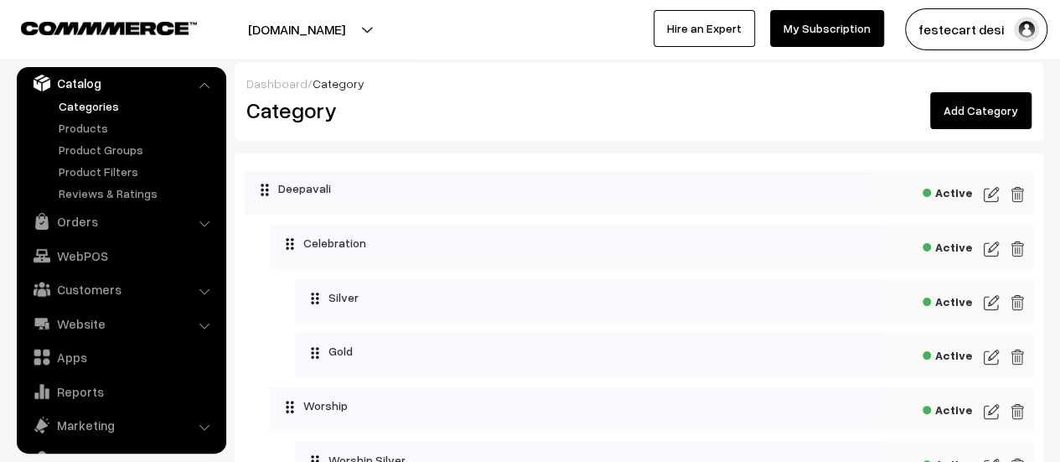
drag, startPoint x: 998, startPoint y: 103, endPoint x: 966, endPoint y: 122, distance: 36.8
click at [998, 103] on link "Add Category" at bounding box center [980, 110] width 101 height 37
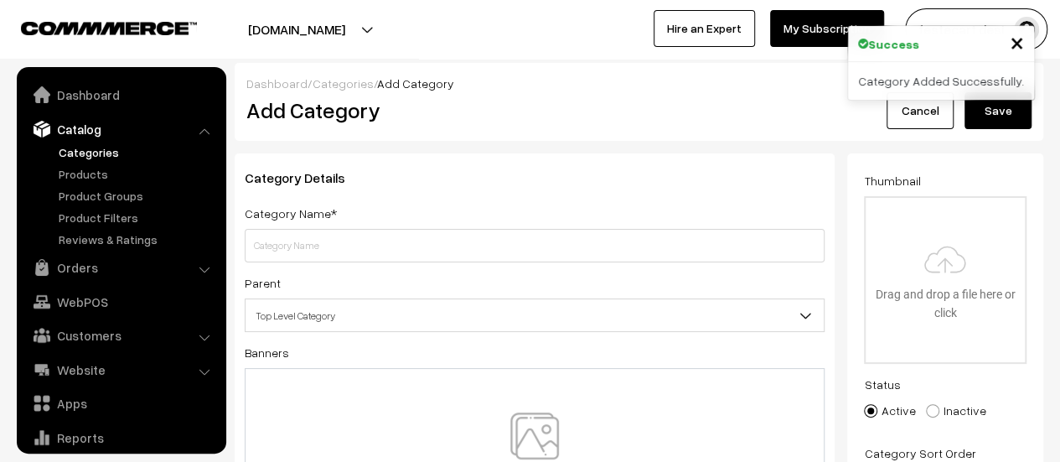
scroll to position [46, 0]
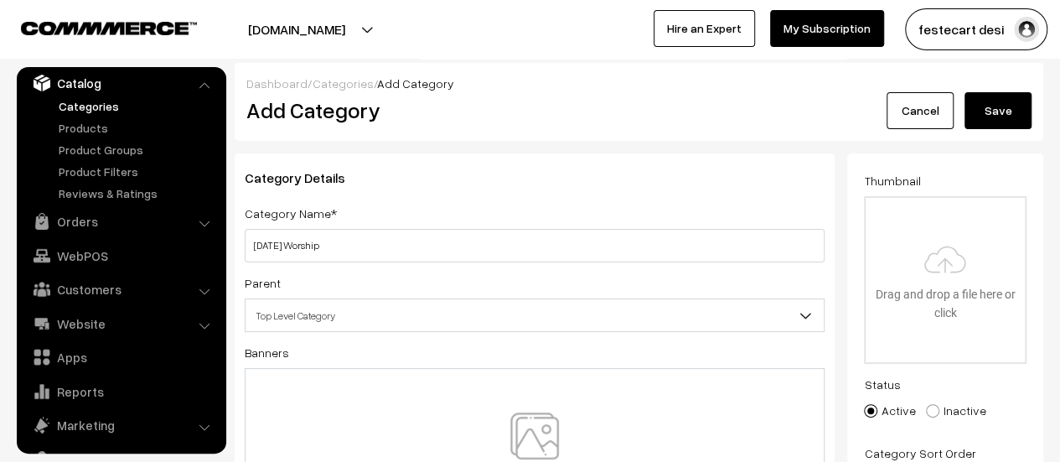
type input "[DATE] Worship"
click at [298, 318] on span "Top Level Category" at bounding box center [535, 315] width 578 height 29
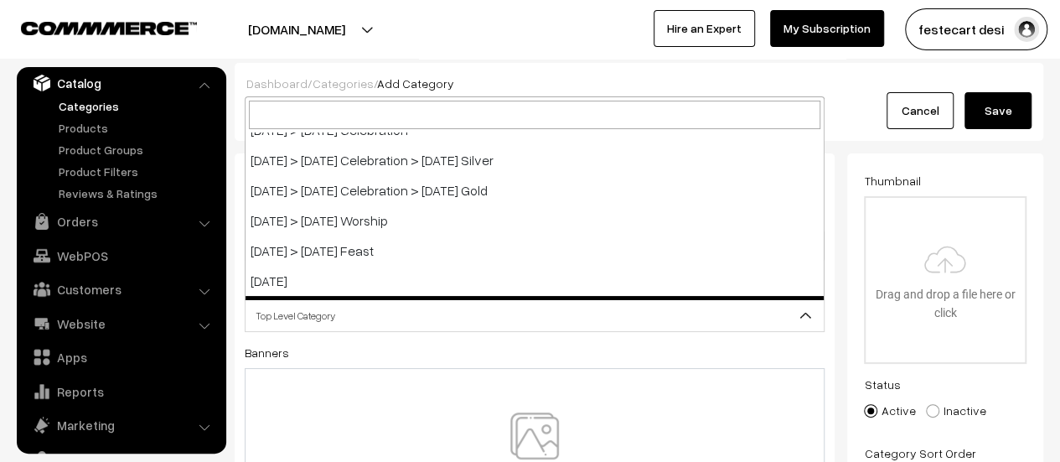
scroll to position [672, 0]
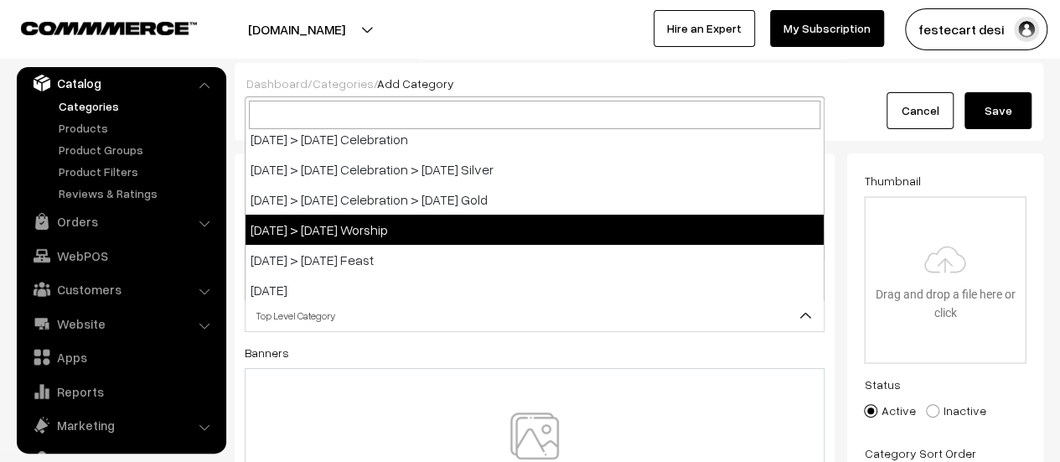
select select "14"
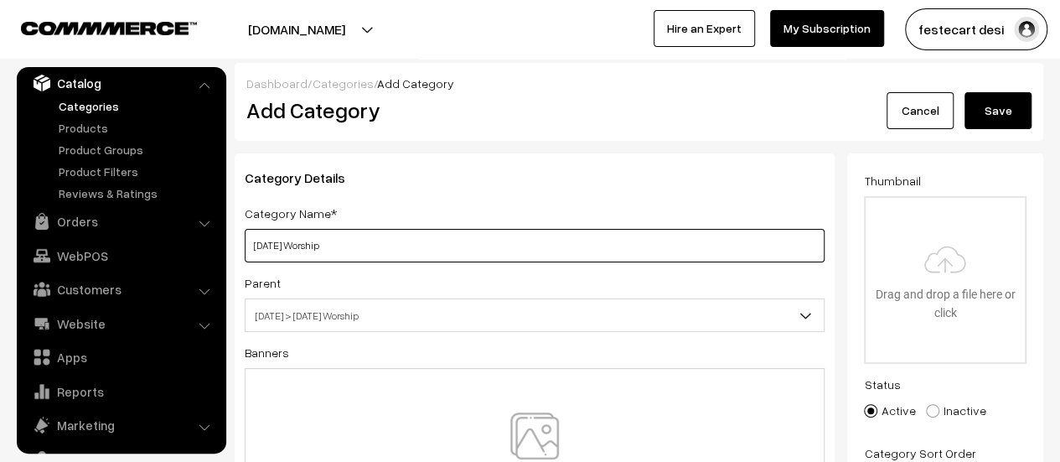
click at [394, 242] on input "[DATE] Worship" at bounding box center [535, 246] width 580 height 34
type input "[DATE] Worship Silver"
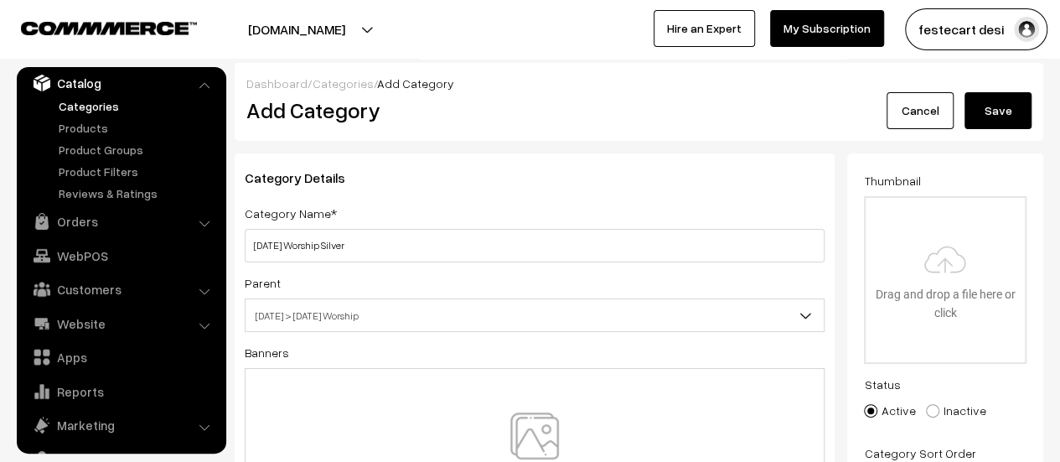
click at [1012, 111] on button "Save" at bounding box center [998, 110] width 67 height 37
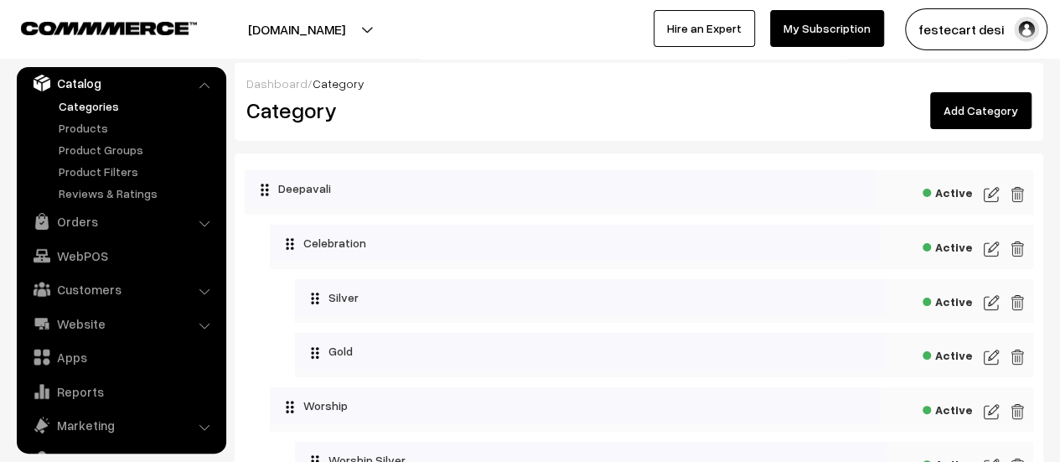
click at [992, 115] on link "Add Category" at bounding box center [980, 110] width 101 height 37
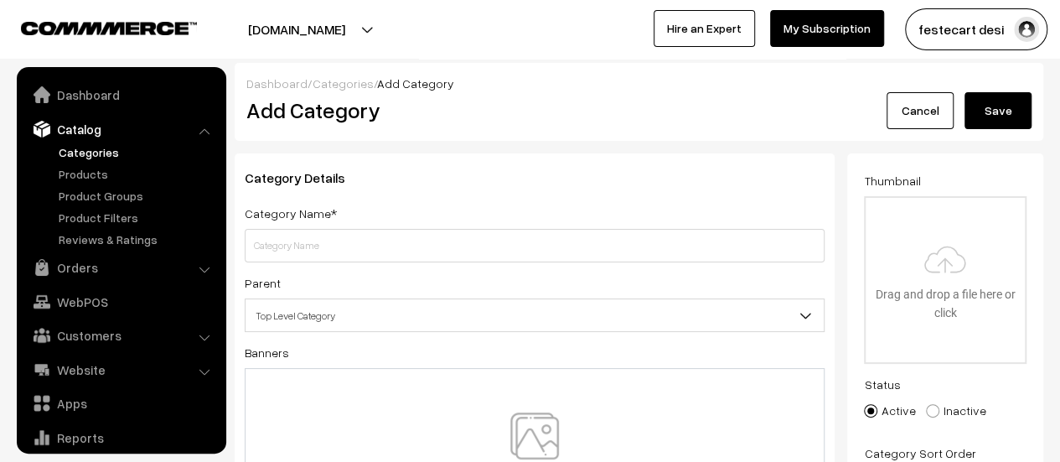
scroll to position [46, 0]
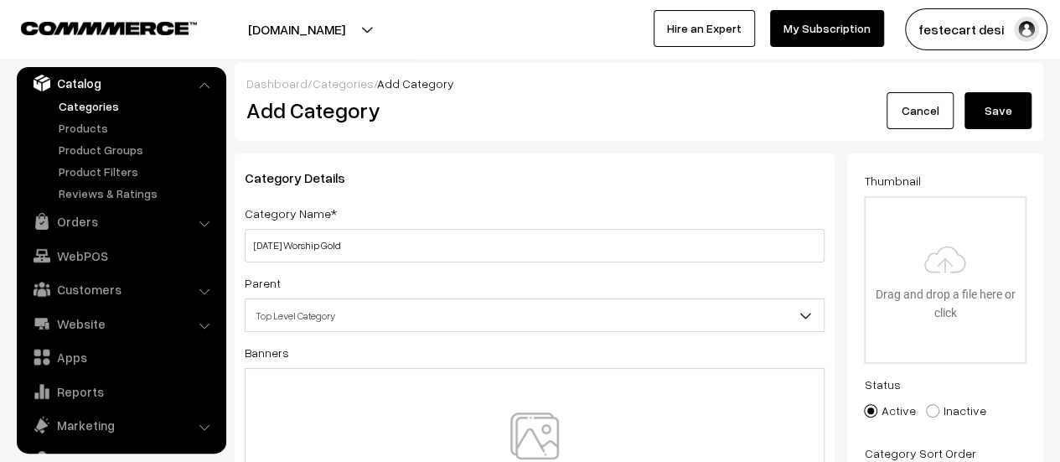
type input "[DATE] Worship Gold"
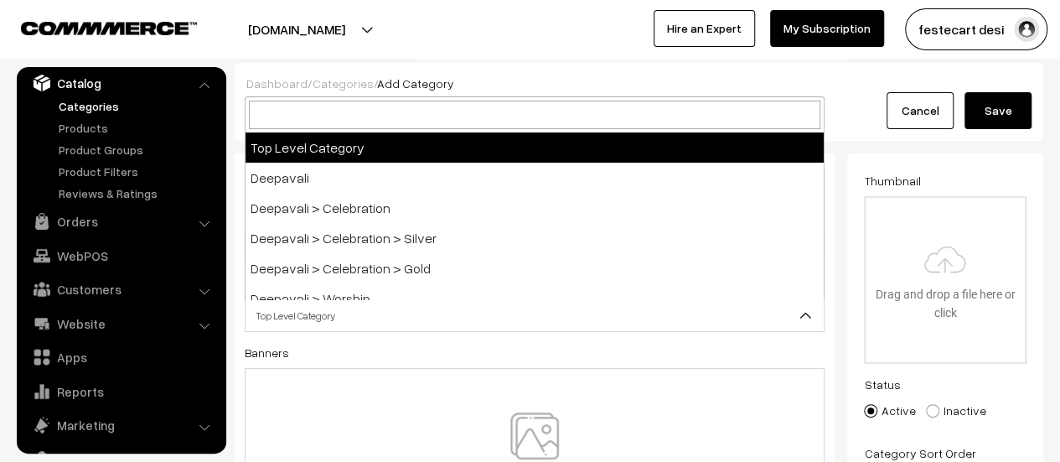
click at [331, 313] on span "Top Level Category" at bounding box center [535, 315] width 578 height 29
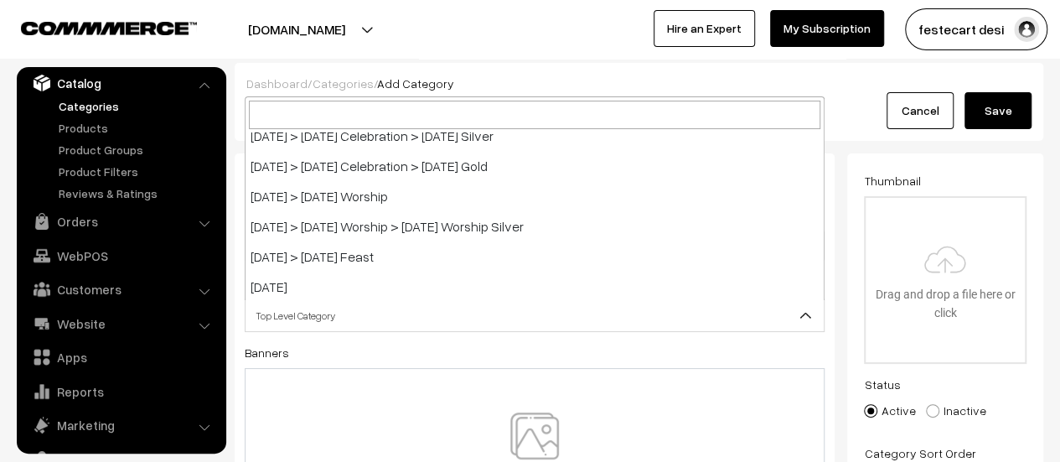
scroll to position [699, 0]
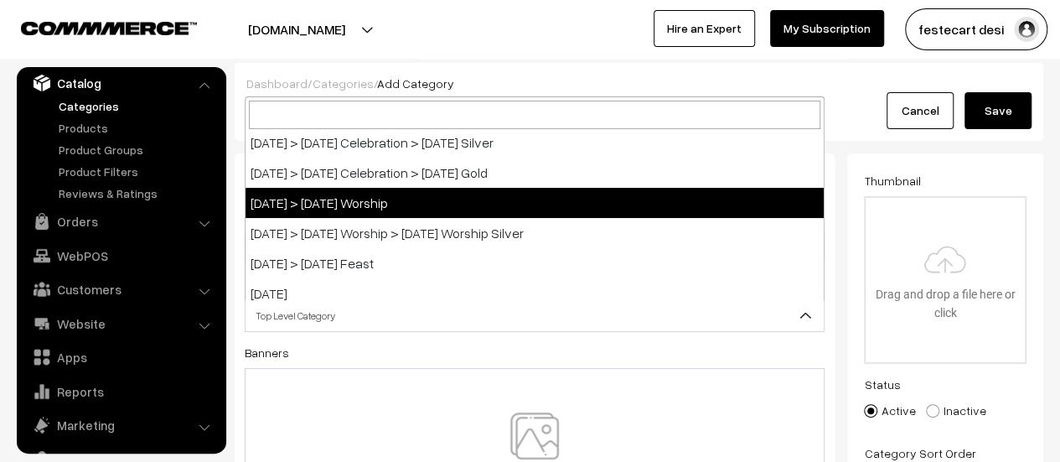
select select "14"
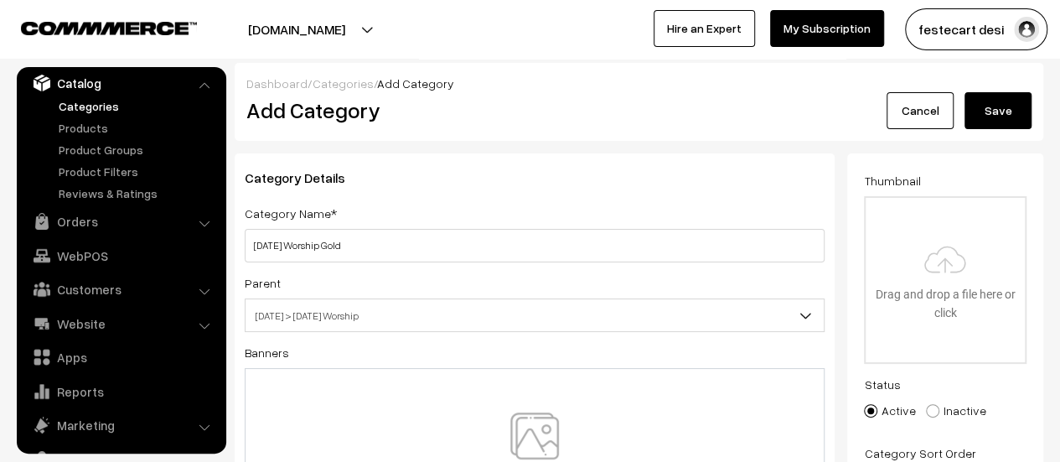
click at [1001, 106] on button "Save" at bounding box center [998, 110] width 67 height 37
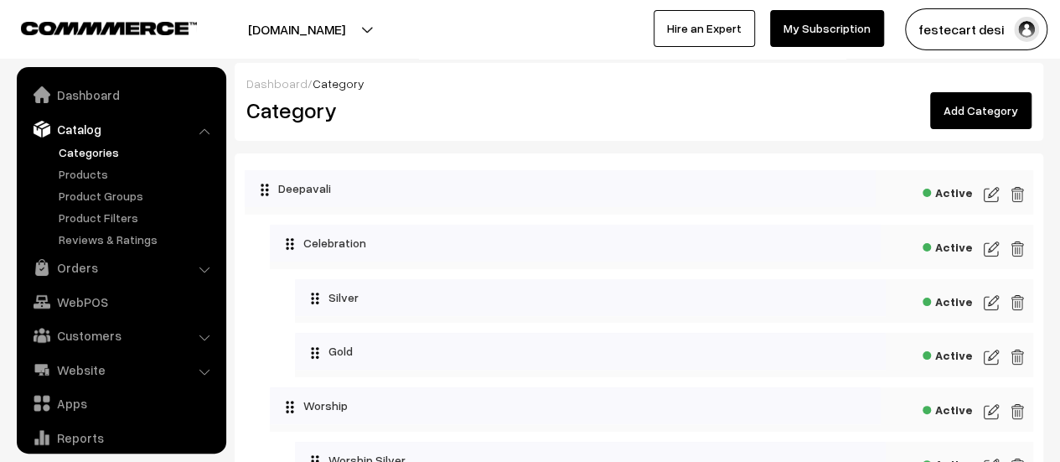
scroll to position [46, 0]
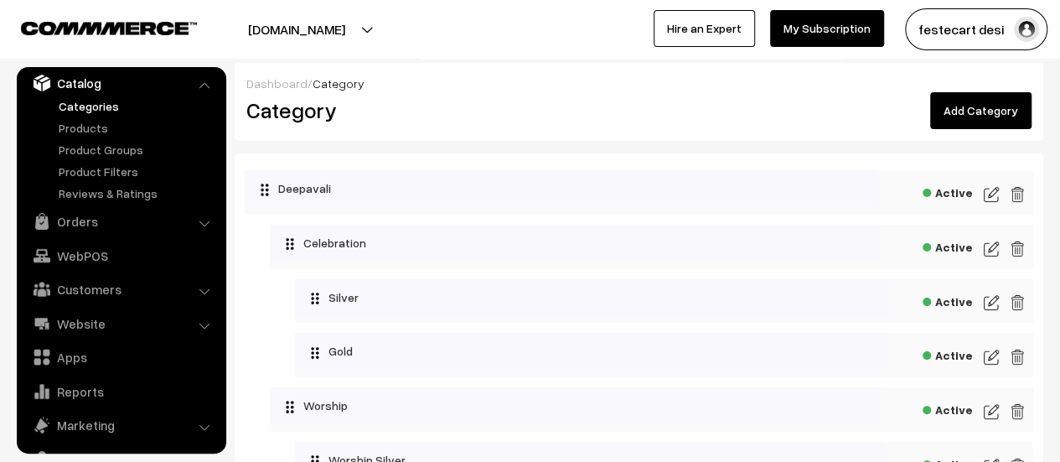
click at [1006, 104] on link "Add Category" at bounding box center [980, 110] width 101 height 37
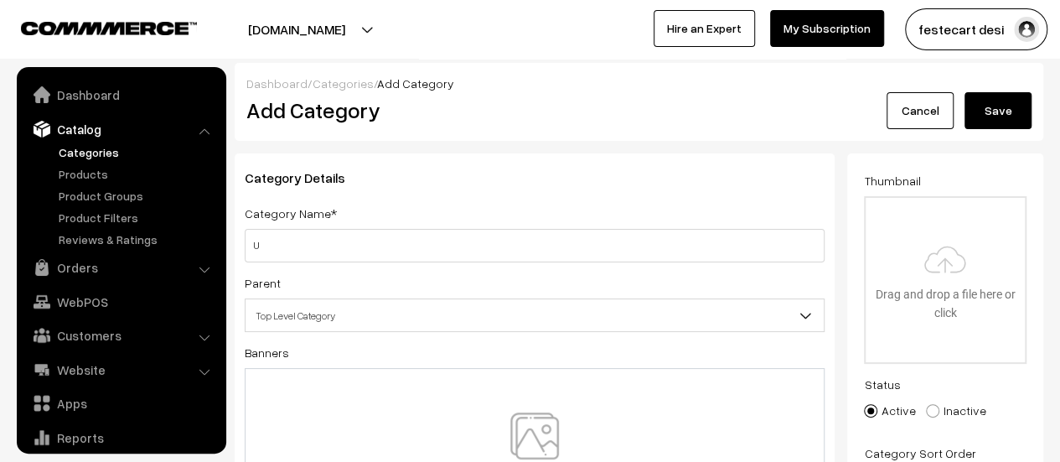
scroll to position [46, 0]
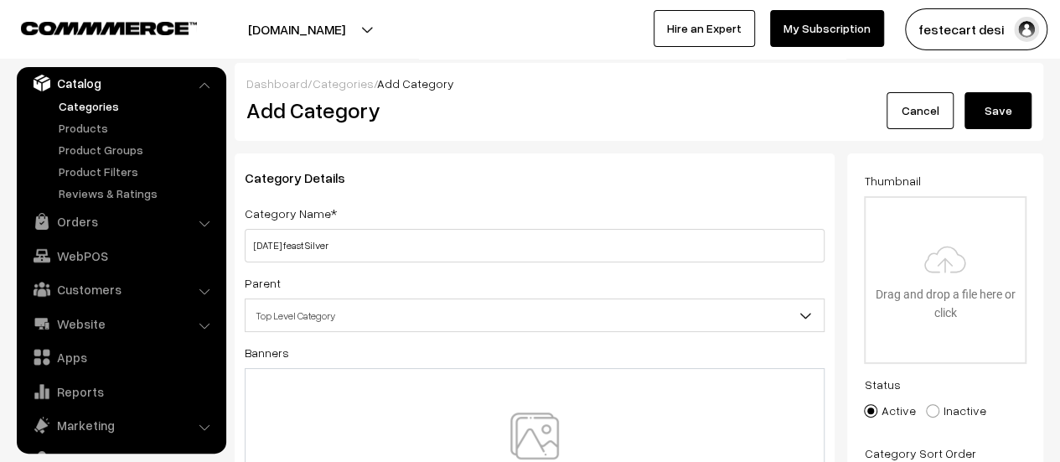
click at [282, 246] on input "Ugadi feast Silver" at bounding box center [535, 246] width 580 height 34
drag, startPoint x: 372, startPoint y: 246, endPoint x: 236, endPoint y: 247, distance: 135.8
click at [236, 247] on div "Category Details Category Name* Ugadi Feast Silver Parent Top Level Category De…" at bounding box center [535, 367] width 600 height 428
click at [415, 256] on input "[DATE] Feast Silver" at bounding box center [535, 246] width 580 height 34
type input "[DATE] Feast Silver"
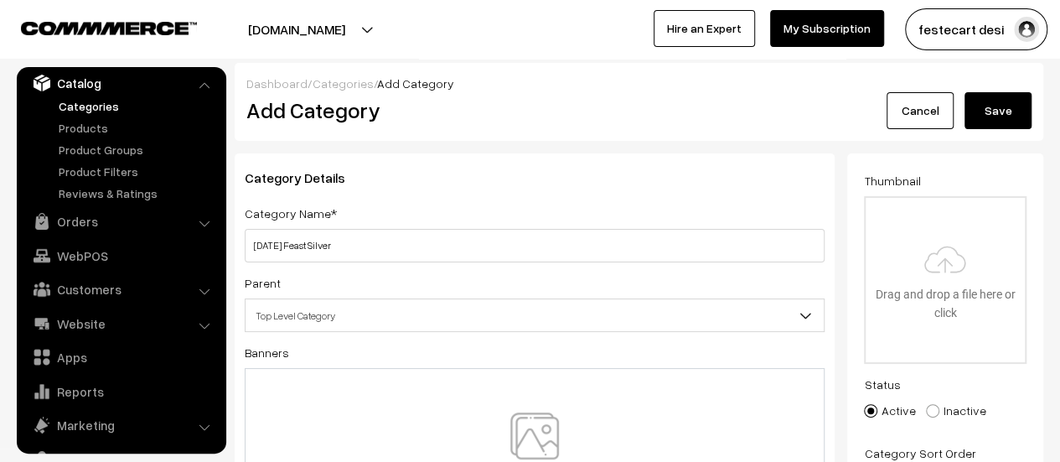
click at [349, 337] on div "Category Details Category Name* Ugadi Feast Silver Parent Top Level Category De…" at bounding box center [535, 367] width 600 height 428
click at [349, 321] on span "Top Level Category" at bounding box center [535, 315] width 578 height 29
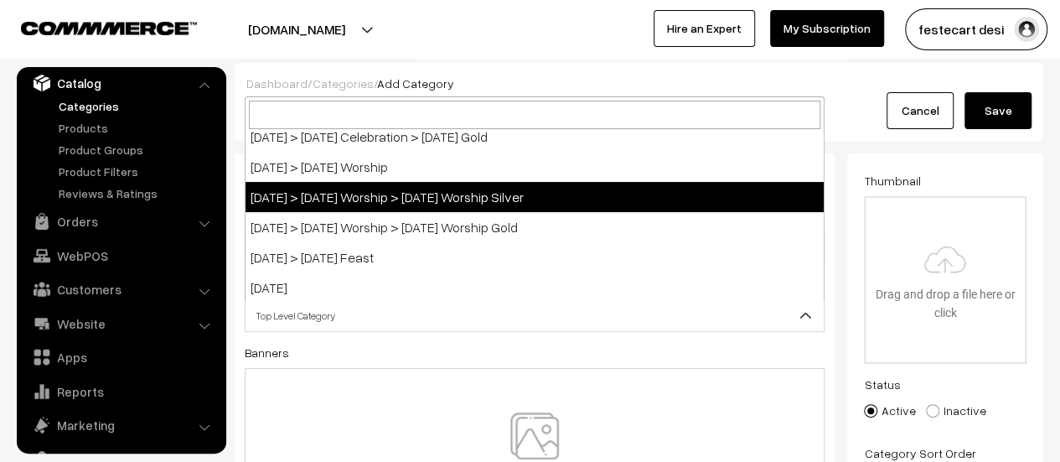
scroll to position [754, 0]
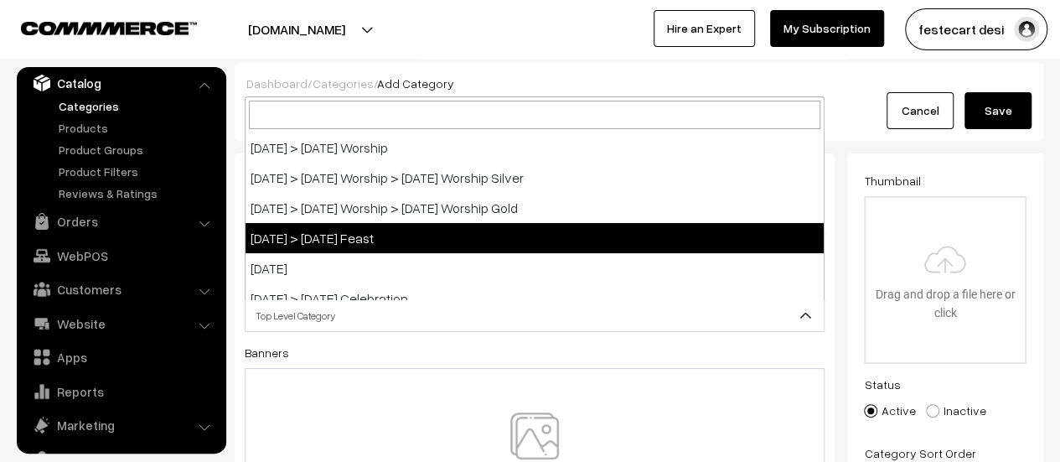
select select "15"
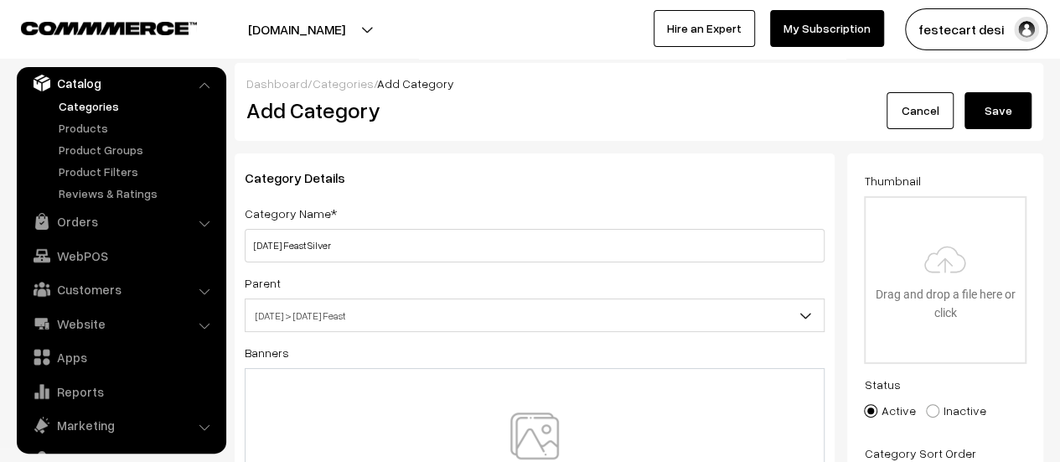
click at [1008, 111] on button "Save" at bounding box center [998, 110] width 67 height 37
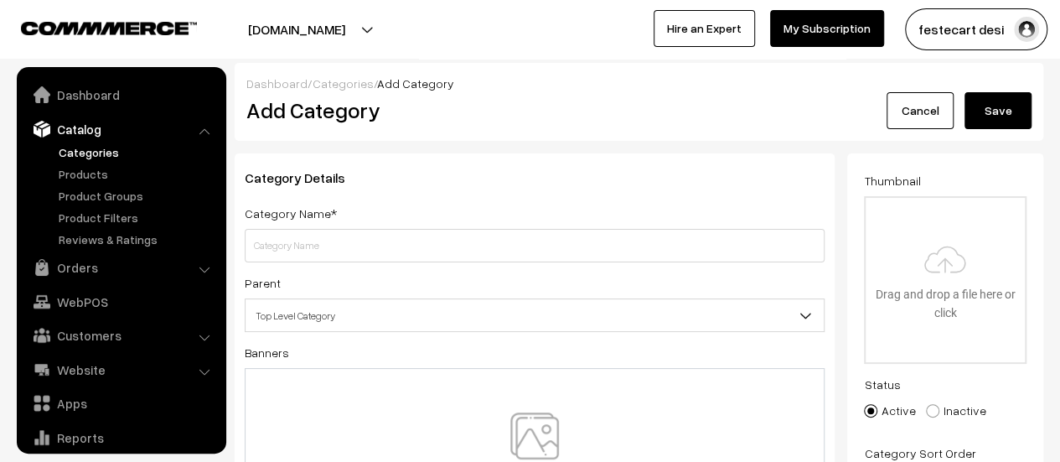
scroll to position [46, 0]
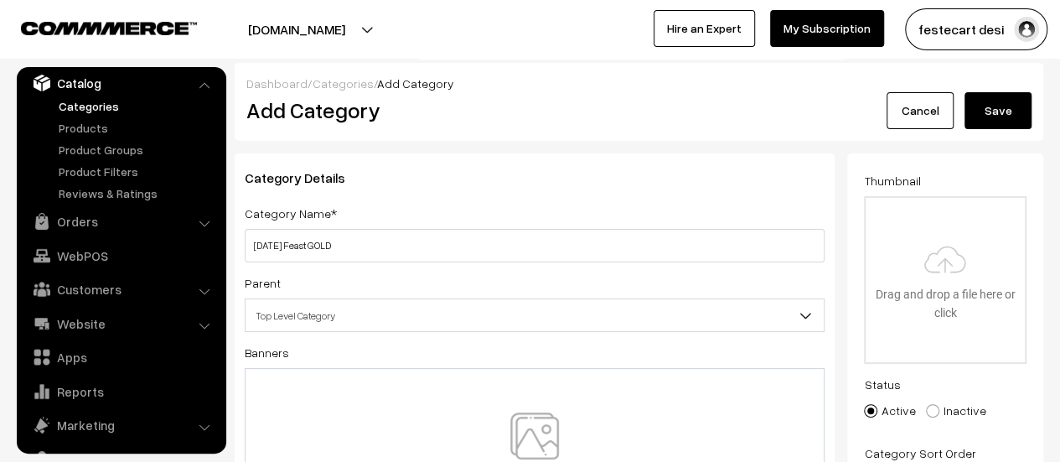
type input "[DATE] Feast GOLD"
click at [292, 313] on span "Top Level Category" at bounding box center [535, 315] width 578 height 29
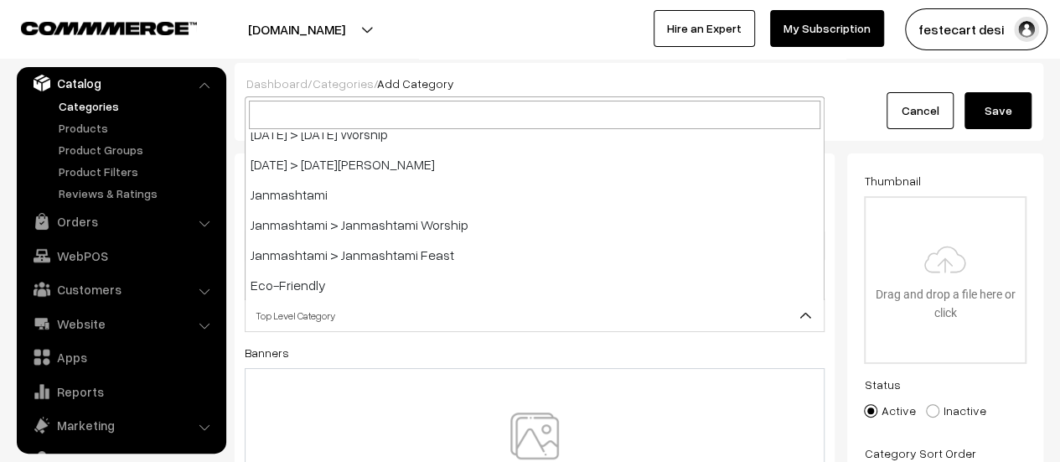
scroll to position [818, 0]
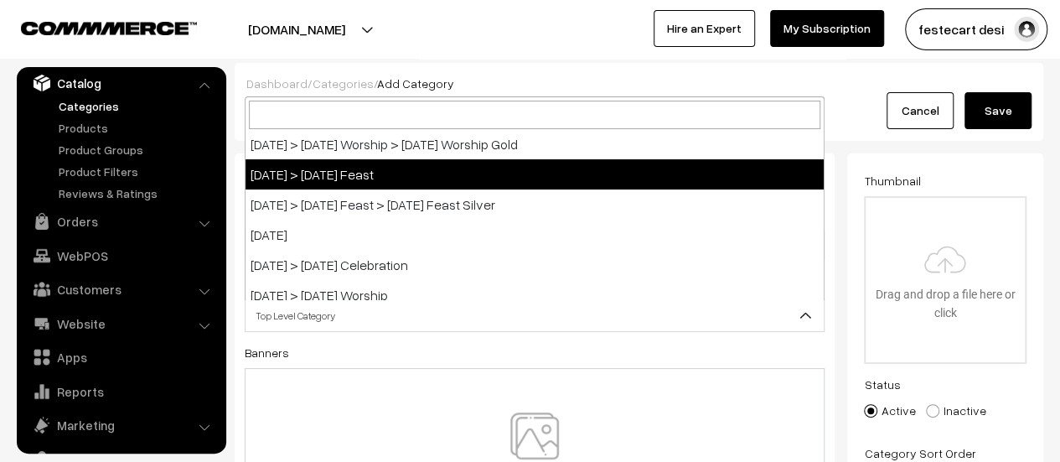
select select "15"
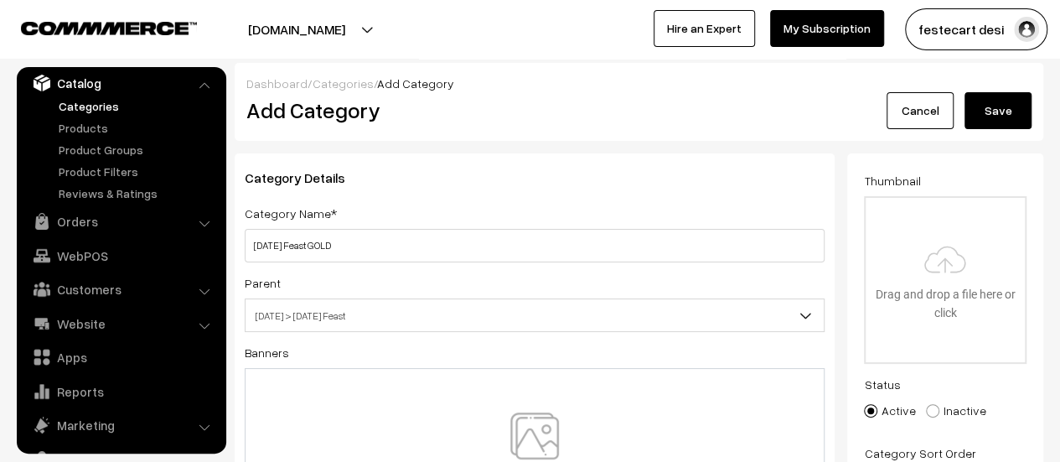
click at [988, 127] on button "Save" at bounding box center [998, 110] width 67 height 37
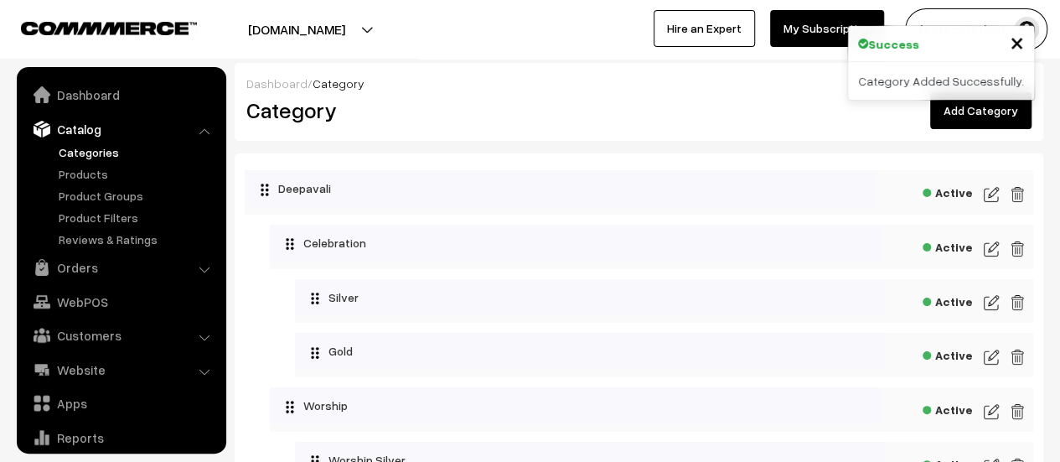
scroll to position [46, 0]
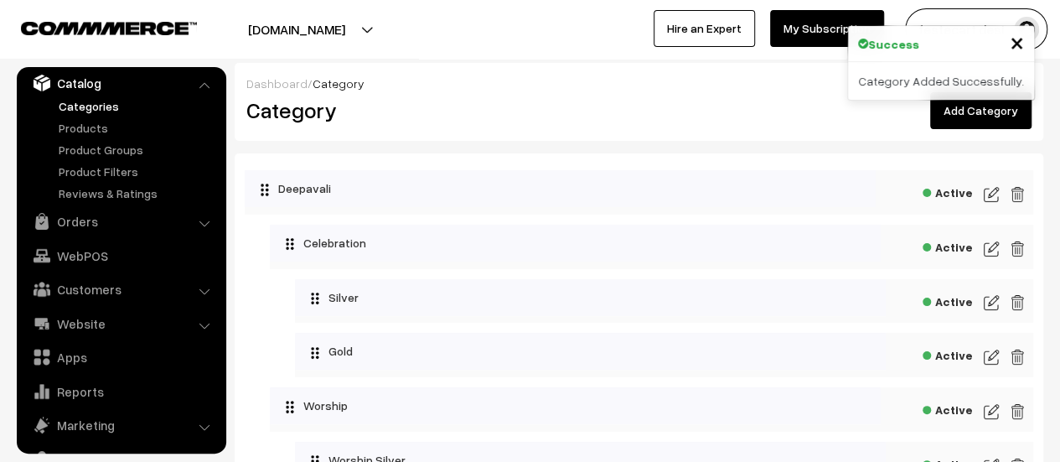
click at [1019, 40] on span "×" at bounding box center [1017, 41] width 14 height 31
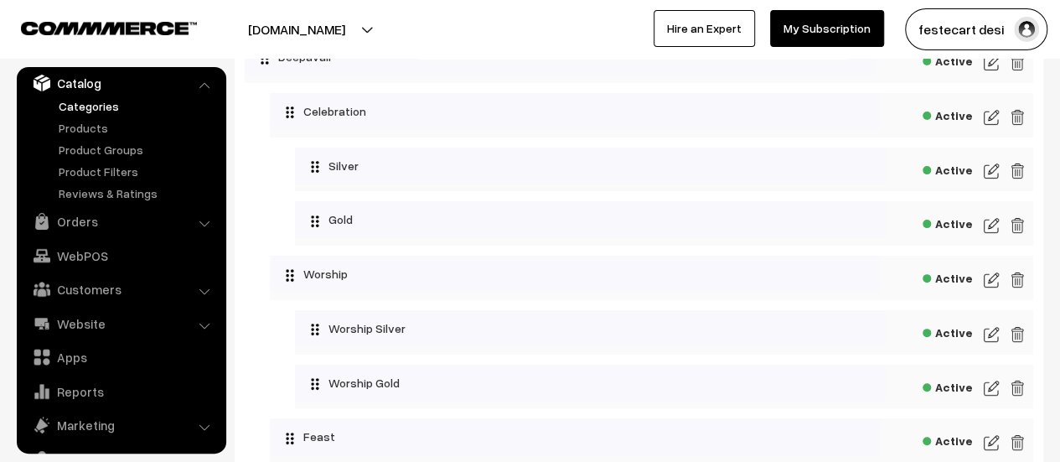
scroll to position [0, 0]
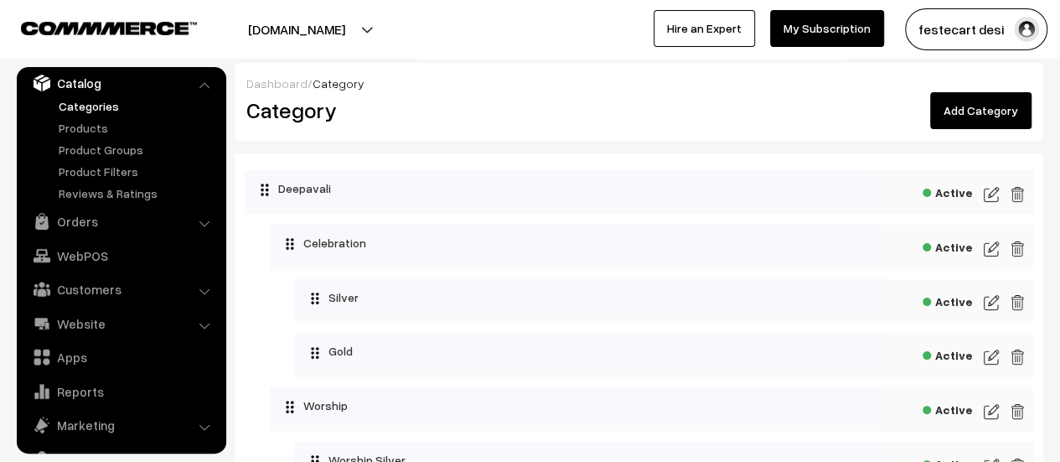
click at [981, 123] on link "Add Category" at bounding box center [980, 110] width 101 height 37
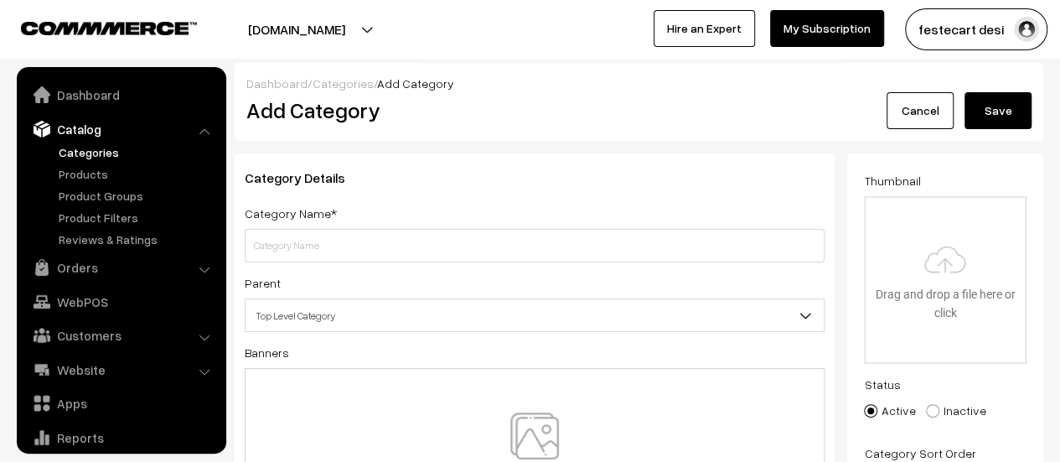
scroll to position [46, 0]
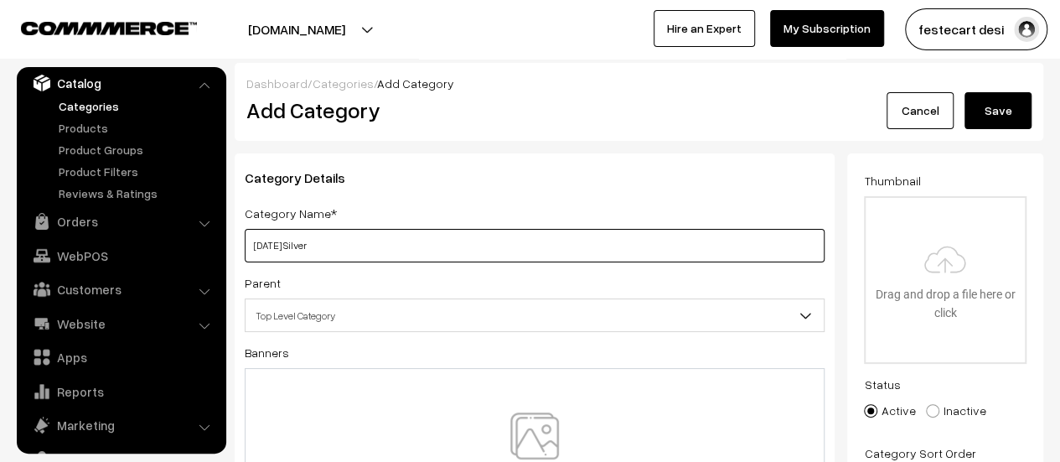
type input "Holi Silver"
click at [415, 316] on span "Top Level Category" at bounding box center [535, 315] width 578 height 29
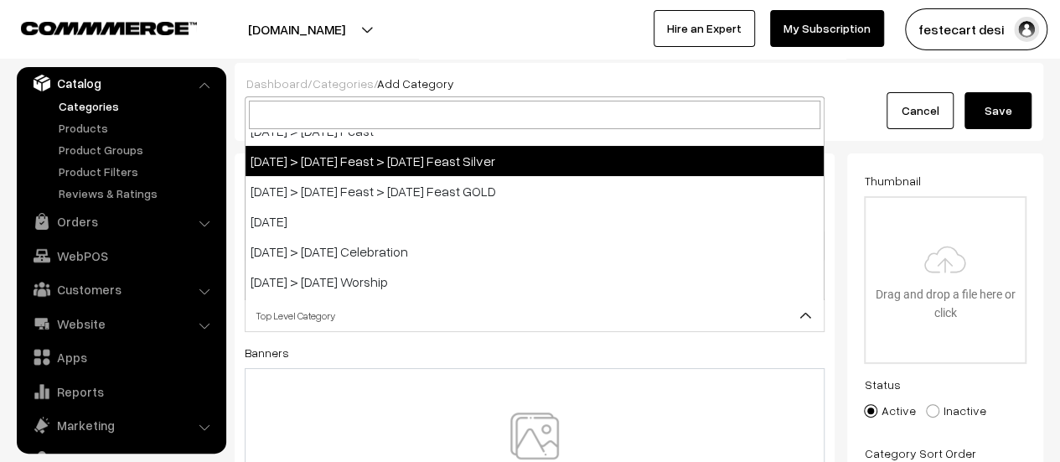
scroll to position [908, 0]
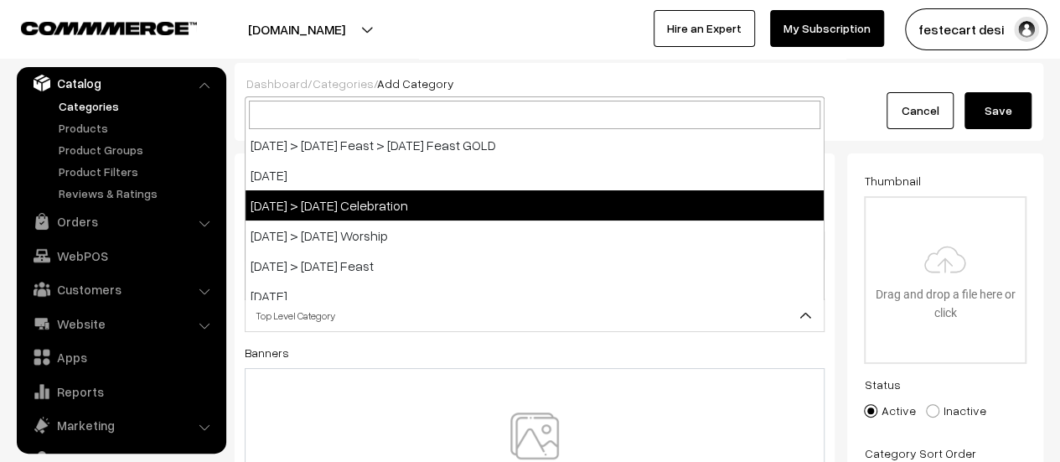
select select "17"
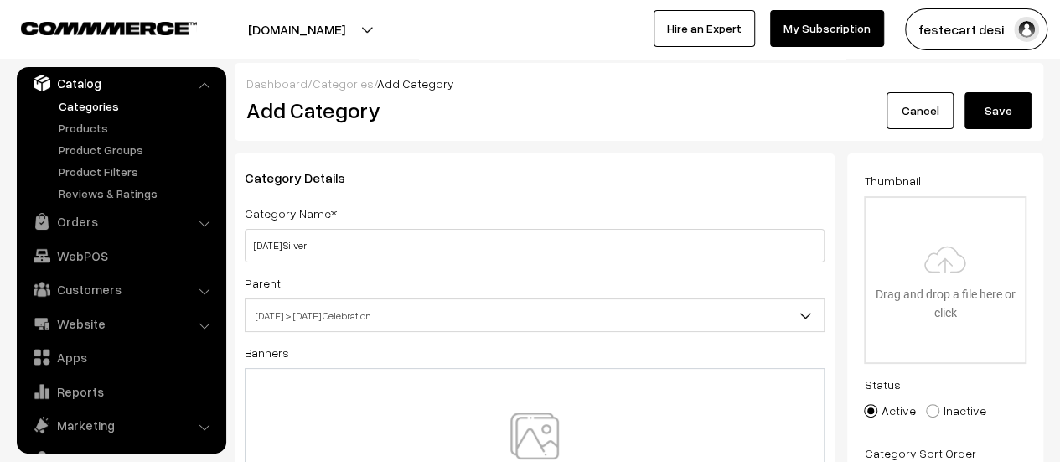
click at [980, 118] on button "Save" at bounding box center [998, 110] width 67 height 37
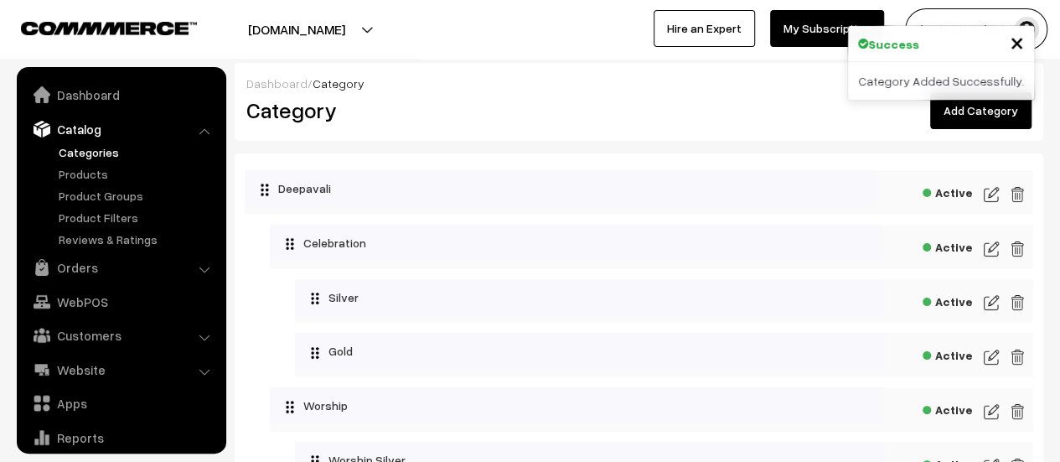
click at [989, 116] on link "Add Category" at bounding box center [980, 110] width 101 height 37
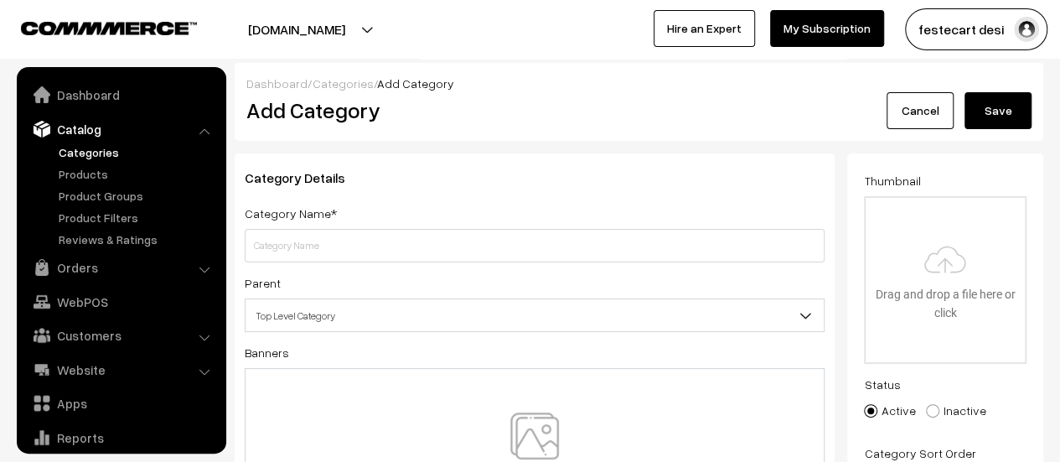
scroll to position [46, 0]
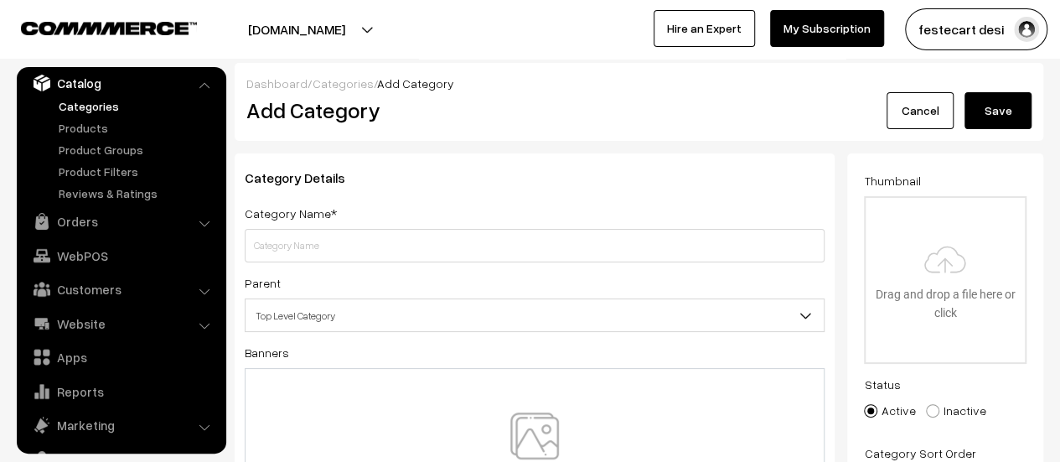
click at [412, 260] on input "text" at bounding box center [535, 246] width 580 height 34
type input "[DATE] Gold"
click at [360, 319] on span "Top Level Category" at bounding box center [535, 315] width 578 height 29
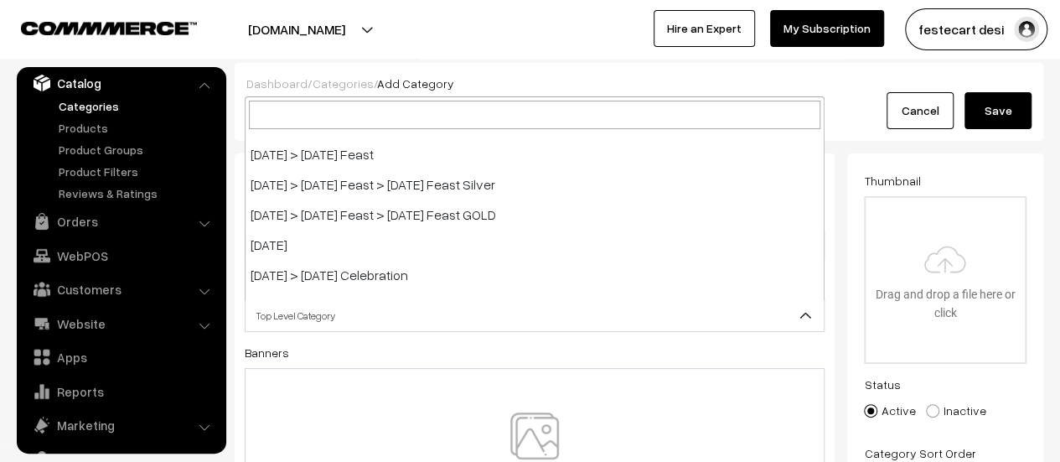
scroll to position [838, 0]
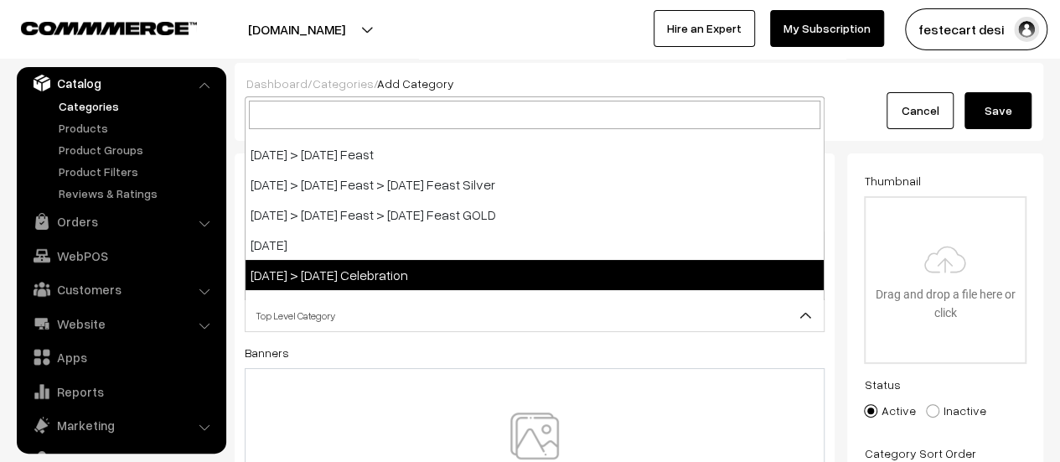
select select "17"
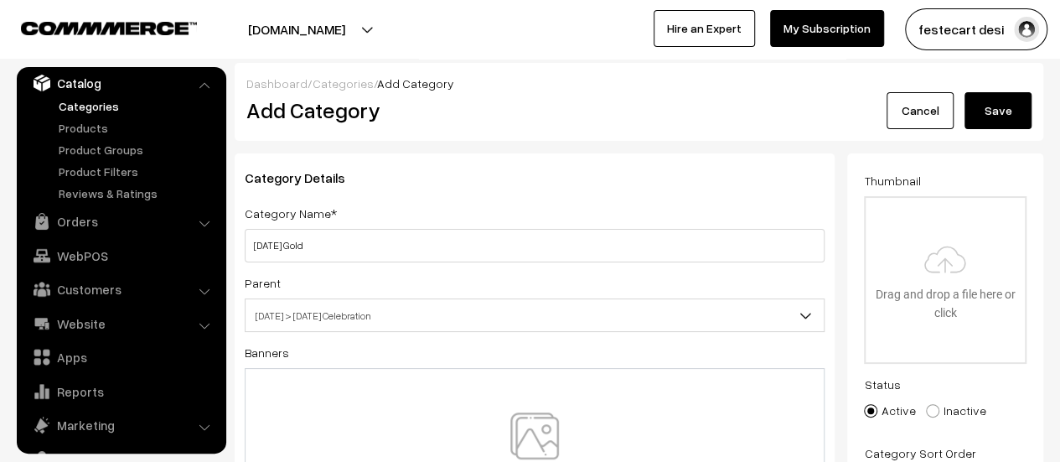
click at [999, 94] on button "Save" at bounding box center [998, 110] width 67 height 37
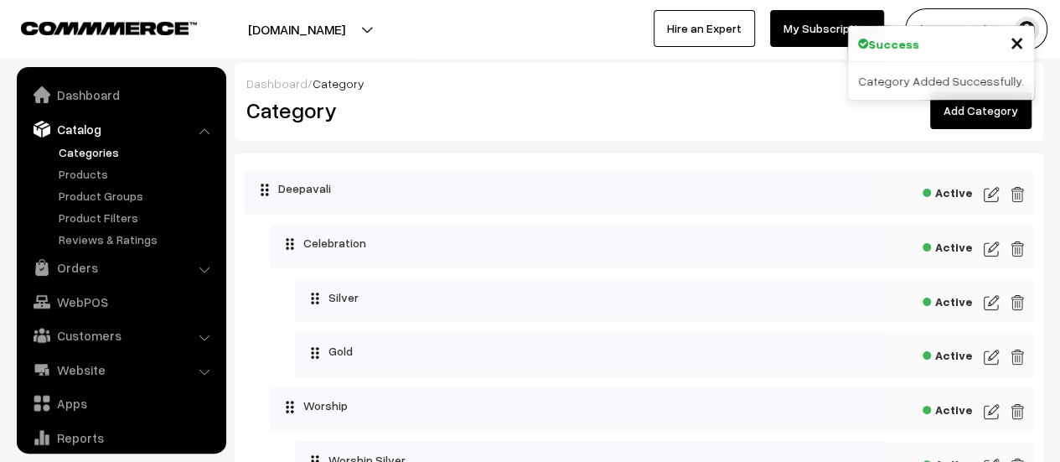
scroll to position [46, 0]
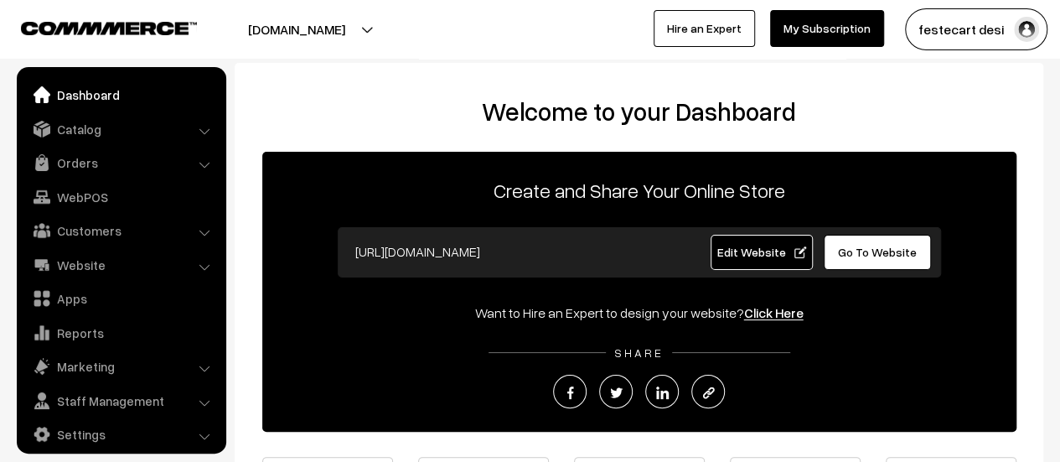
scroll to position [12, 0]
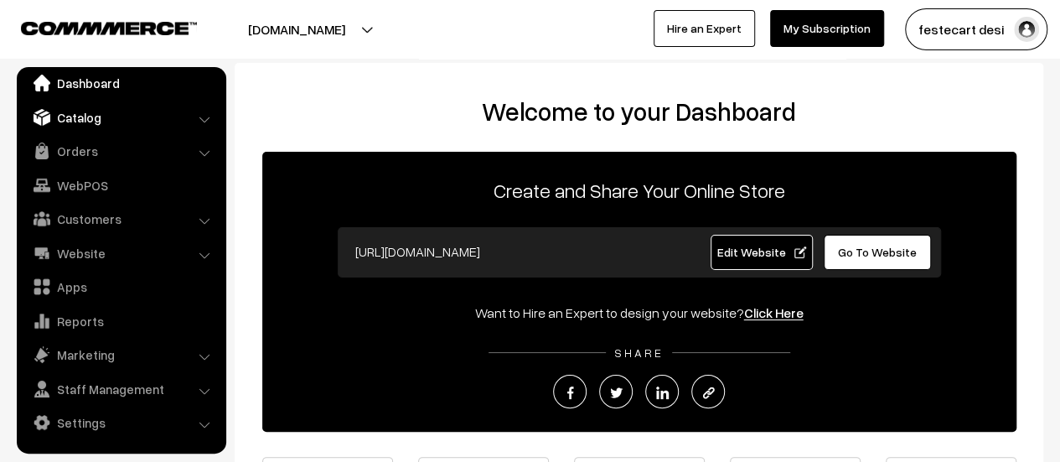
click at [71, 122] on link "Catalog" at bounding box center [120, 117] width 199 height 30
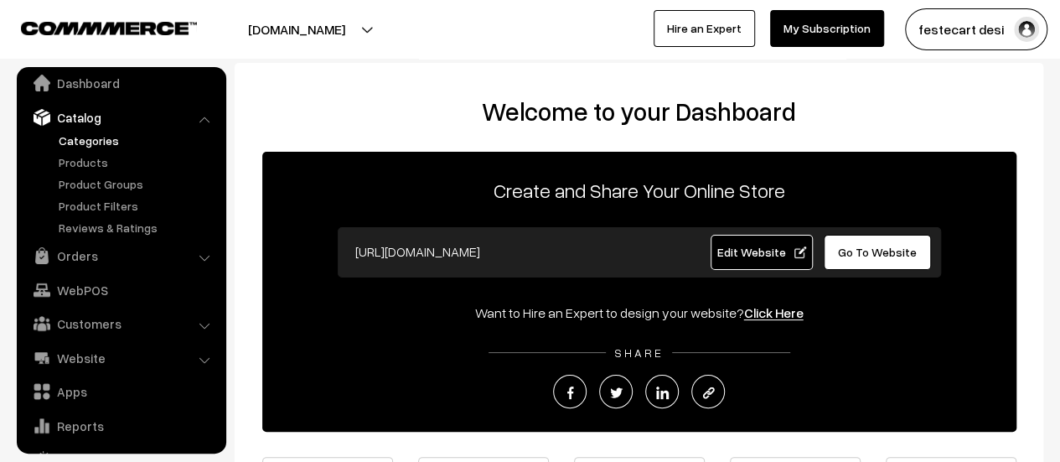
click at [91, 138] on link "Categories" at bounding box center [137, 141] width 166 height 18
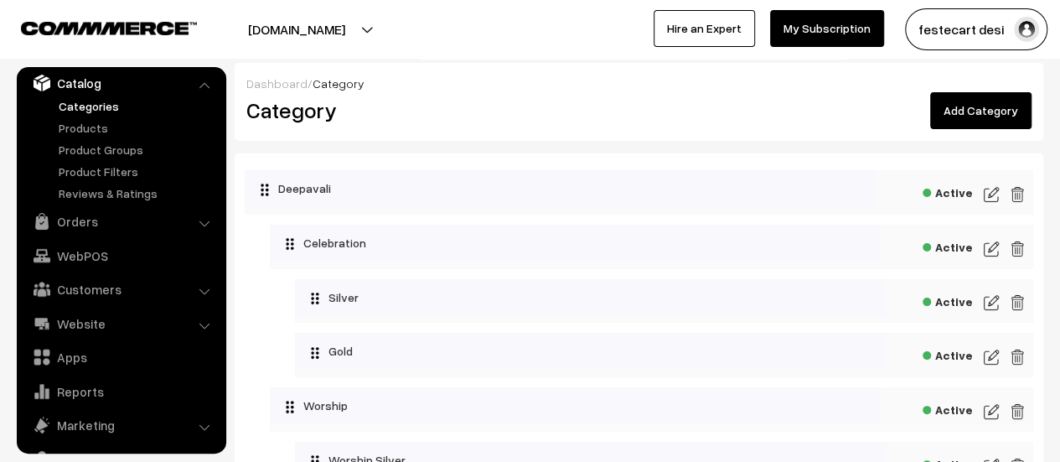
click at [983, 101] on link "Add Category" at bounding box center [980, 110] width 101 height 37
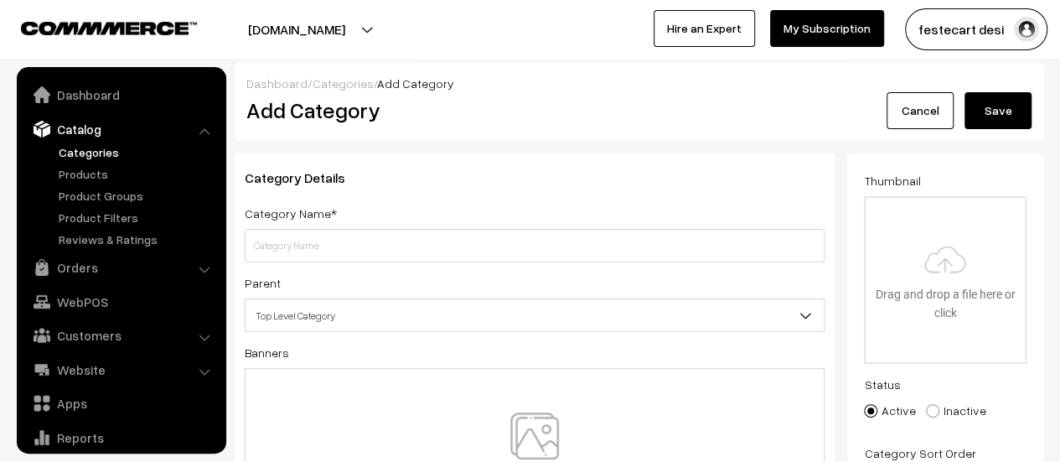
scroll to position [46, 0]
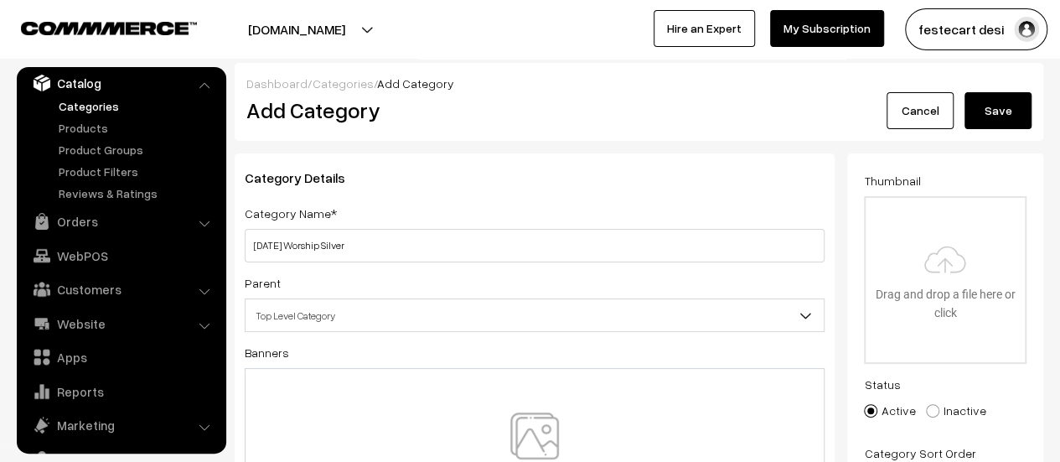
type input "Holi Worship Silver"
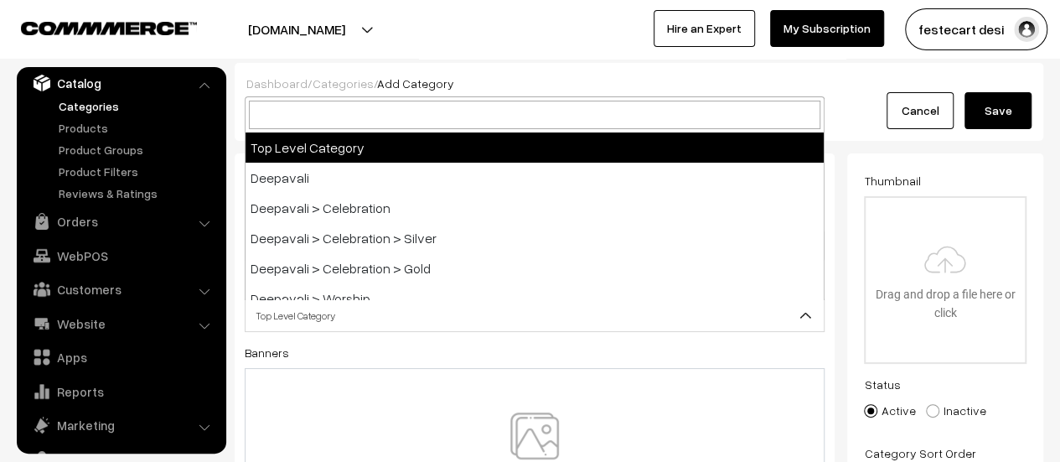
click at [371, 317] on span "Top Level Category" at bounding box center [535, 315] width 578 height 29
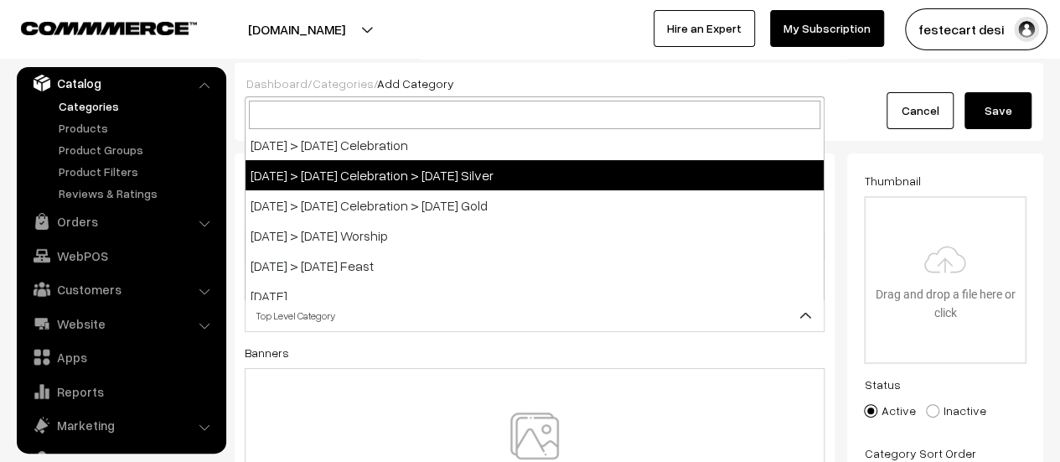
scroll to position [982, 0]
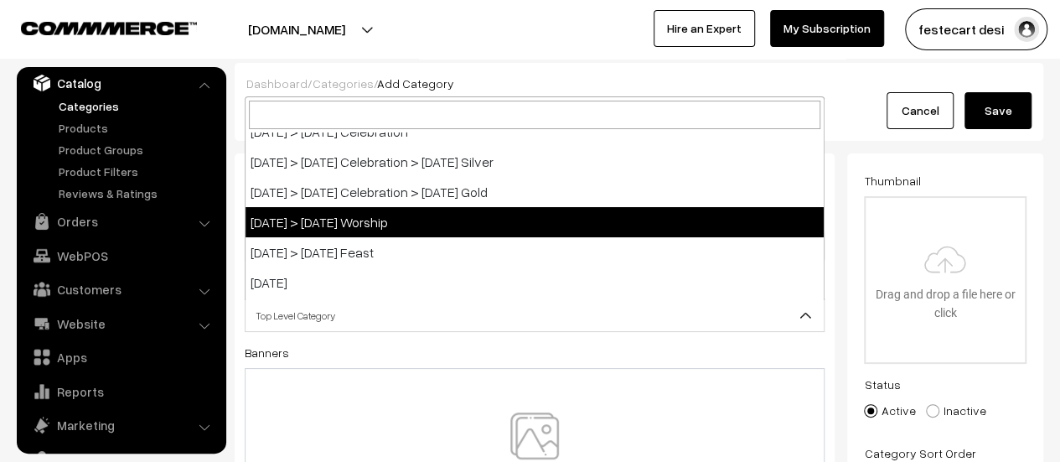
select select "18"
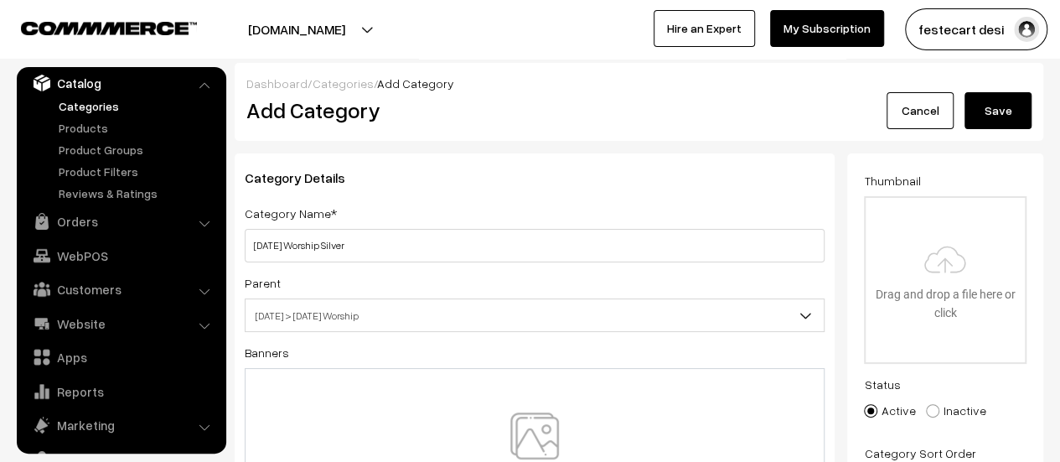
click at [991, 115] on button "Save" at bounding box center [998, 110] width 67 height 37
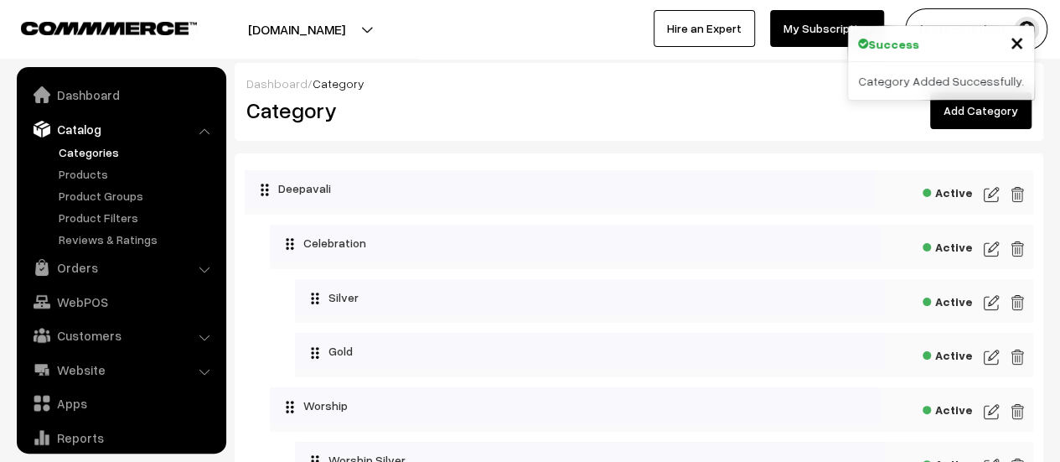
scroll to position [46, 0]
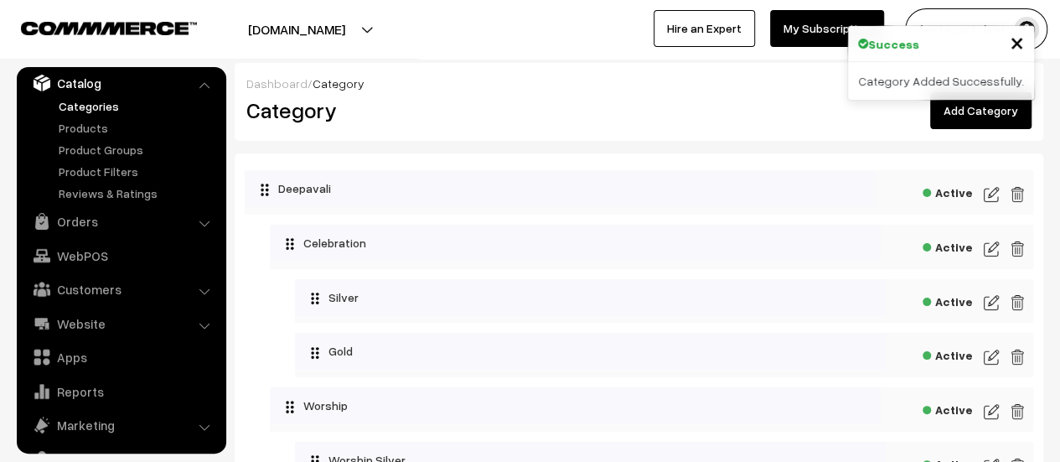
click at [1016, 42] on span "×" at bounding box center [1017, 41] width 14 height 31
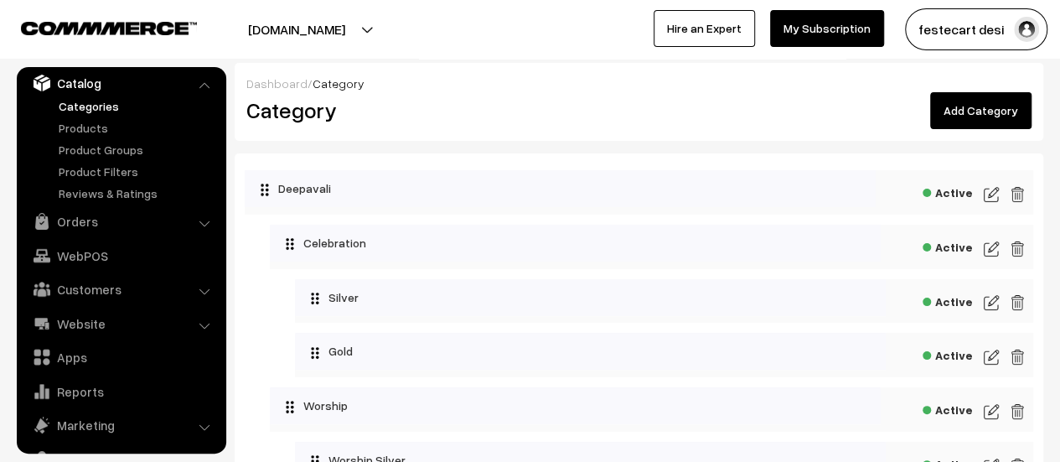
click at [981, 118] on link "Add Category" at bounding box center [980, 110] width 101 height 37
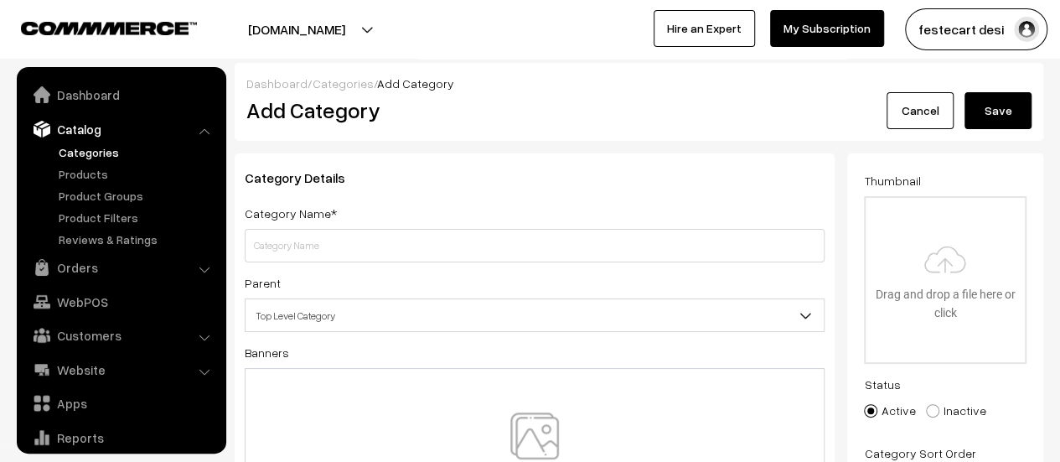
scroll to position [46, 0]
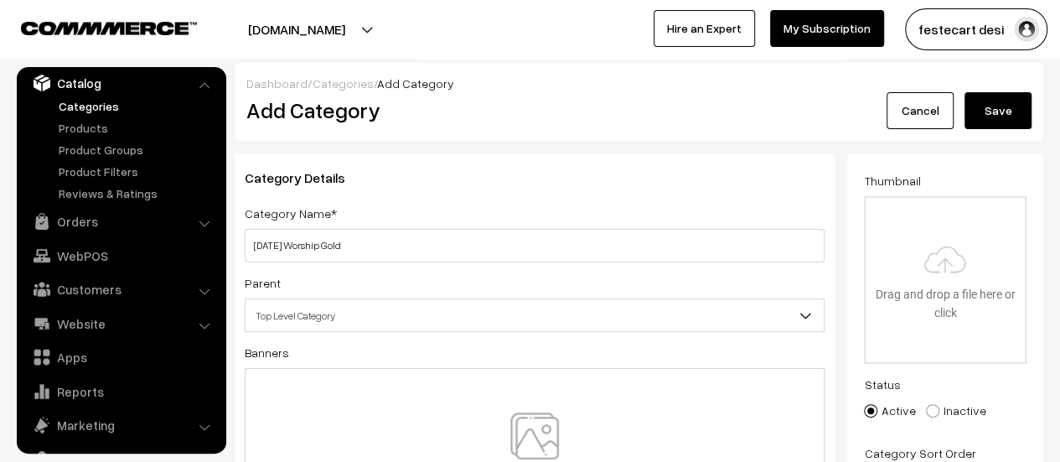
type input "[DATE] Worship Gold"
click at [354, 322] on span "Top Level Category" at bounding box center [535, 315] width 578 height 29
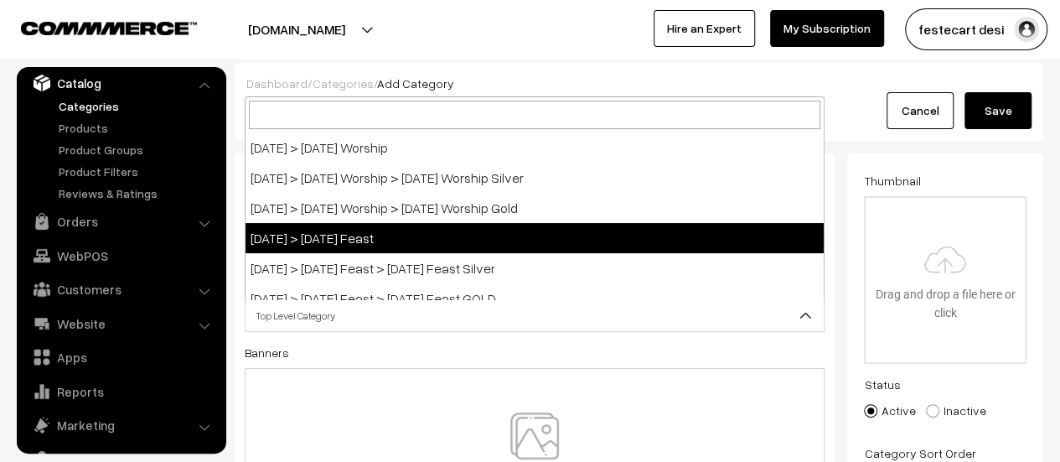
scroll to position [922, 0]
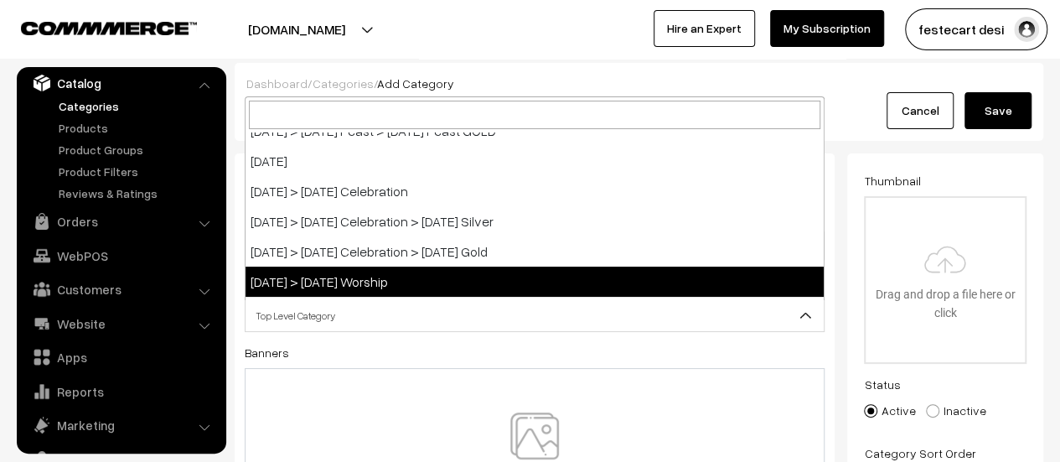
select select "18"
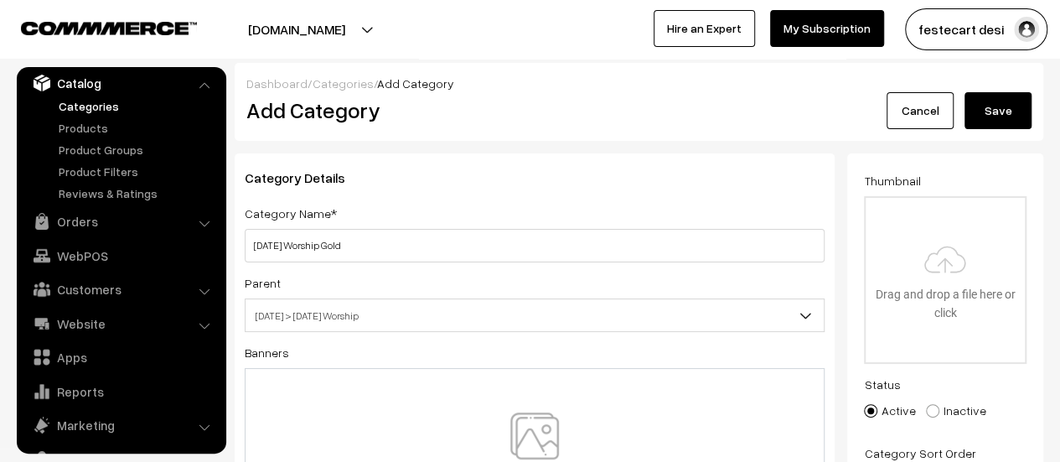
click at [999, 96] on button "Save" at bounding box center [998, 110] width 67 height 37
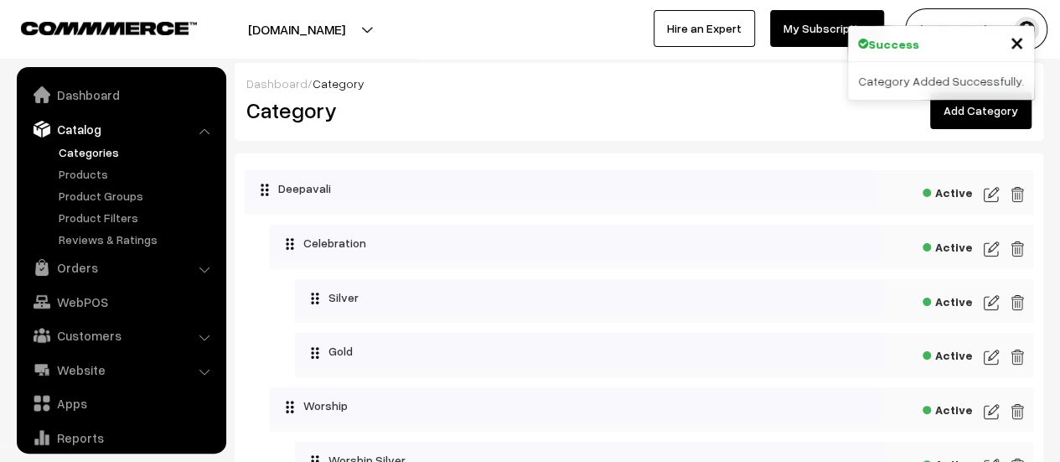
scroll to position [46, 0]
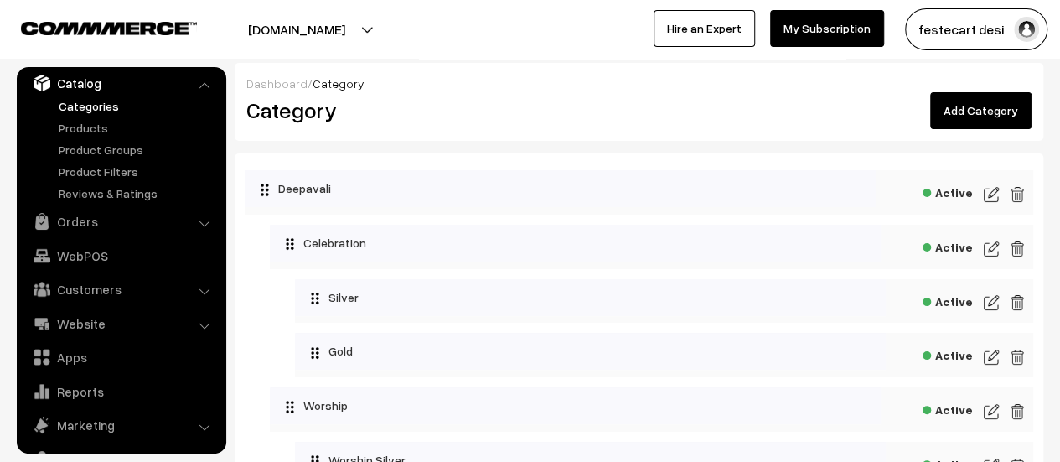
click at [994, 107] on link "Add Category" at bounding box center [980, 110] width 101 height 37
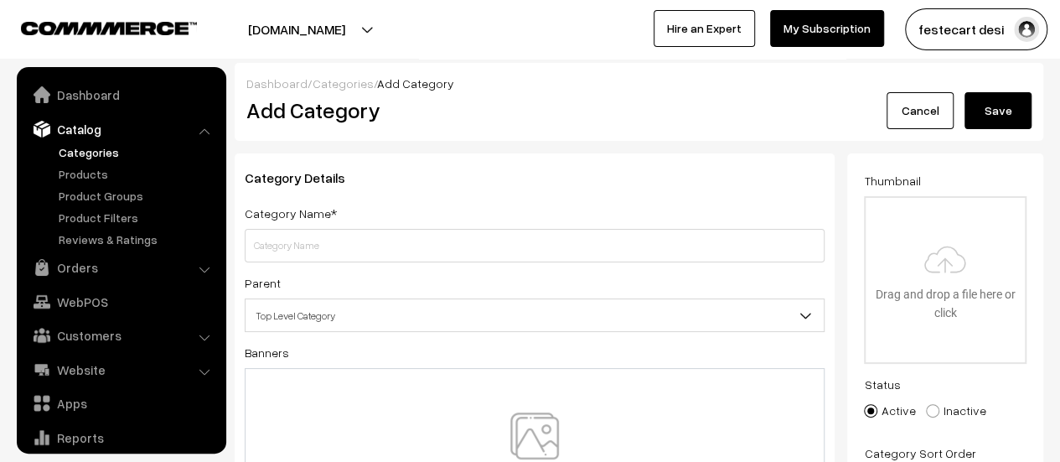
scroll to position [46, 0]
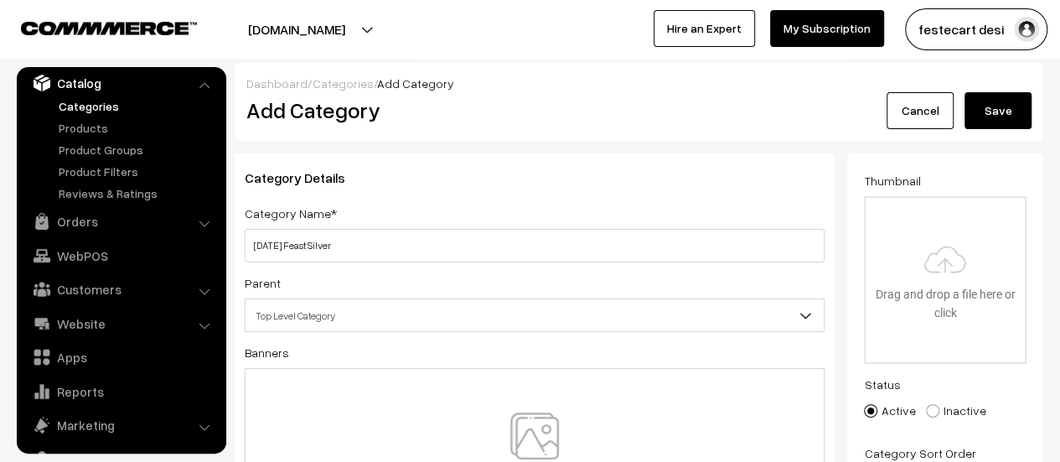
type input "[DATE] Feast Silver"
click at [350, 319] on span "Top Level Category" at bounding box center [535, 315] width 578 height 29
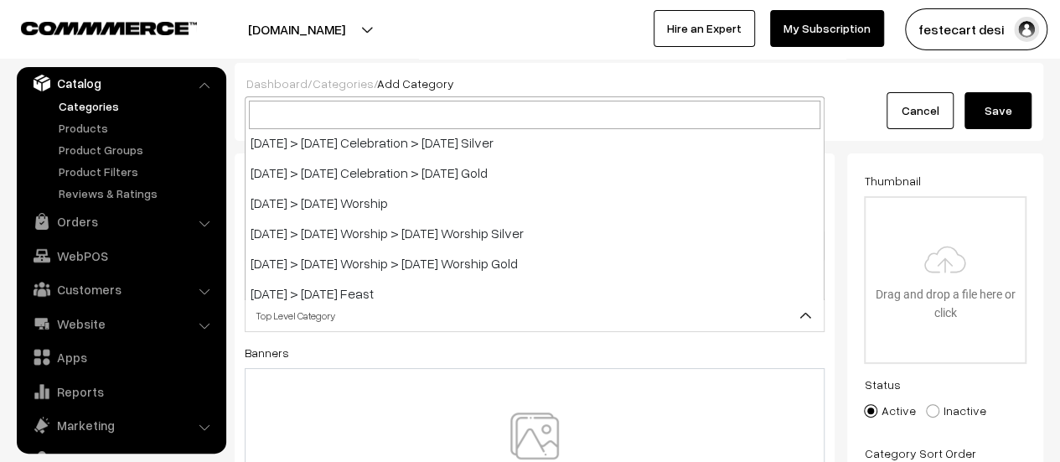
scroll to position [1016, 0]
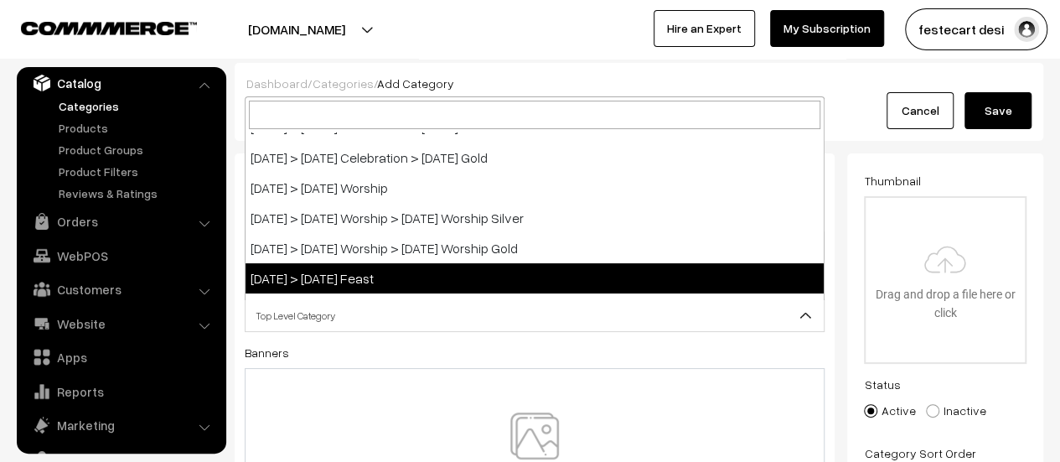
select select "19"
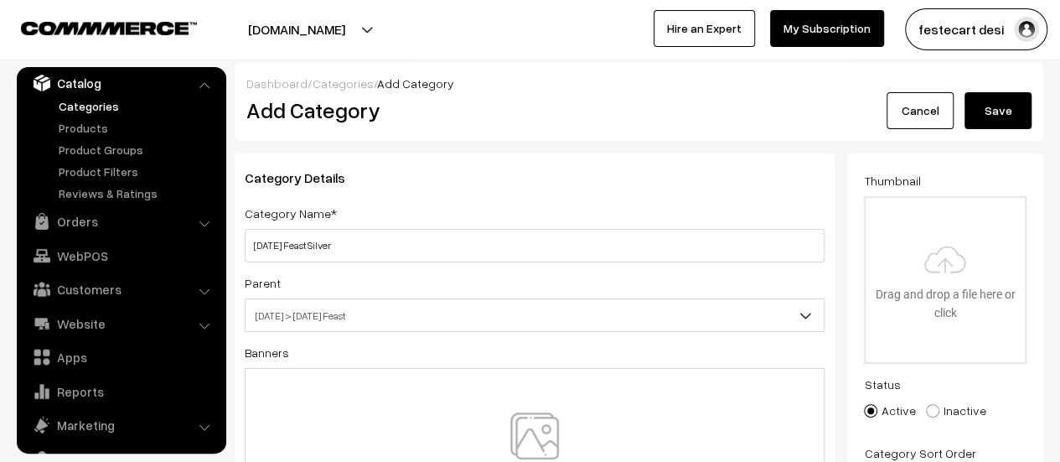
click at [998, 120] on button "Save" at bounding box center [998, 110] width 67 height 37
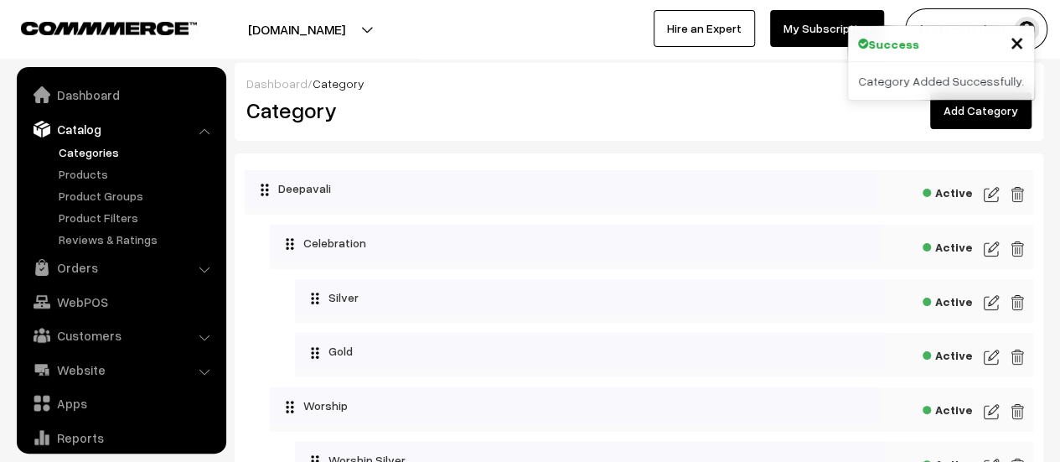
scroll to position [46, 0]
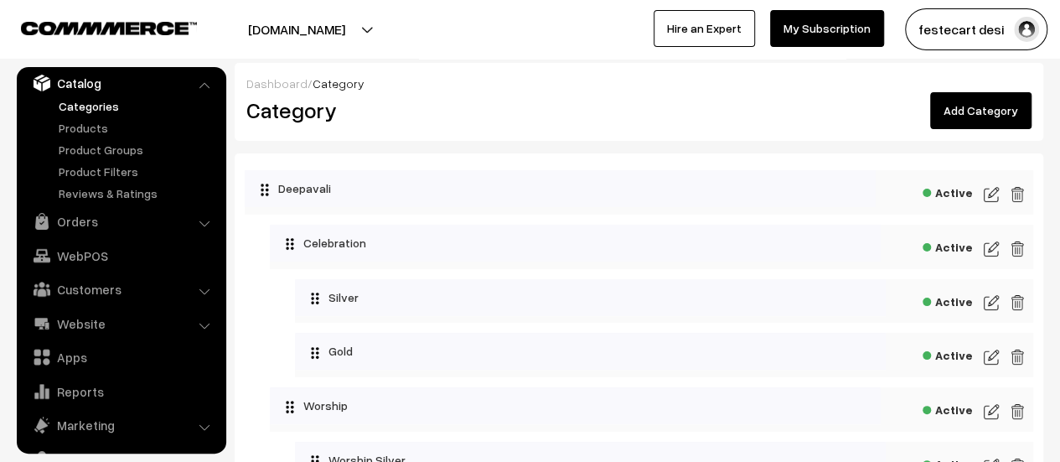
click at [976, 104] on link "Add Category" at bounding box center [980, 110] width 101 height 37
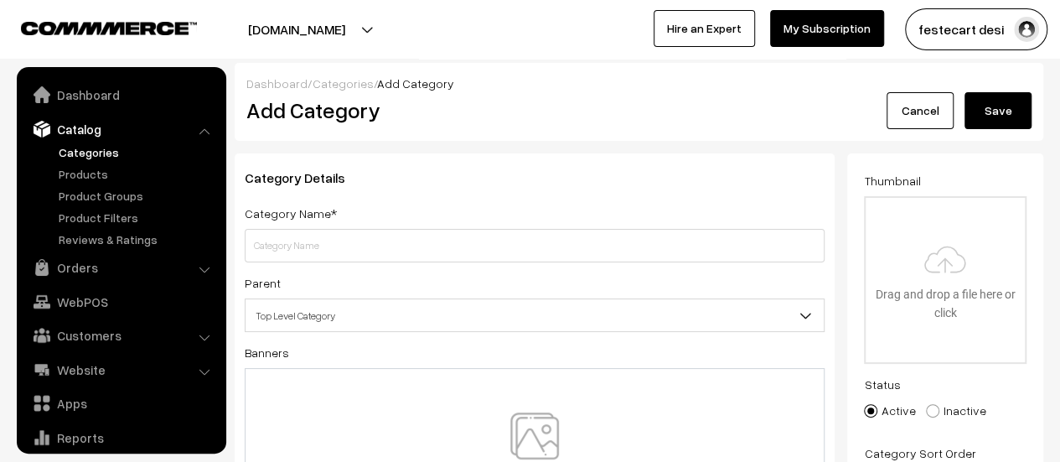
scroll to position [46, 0]
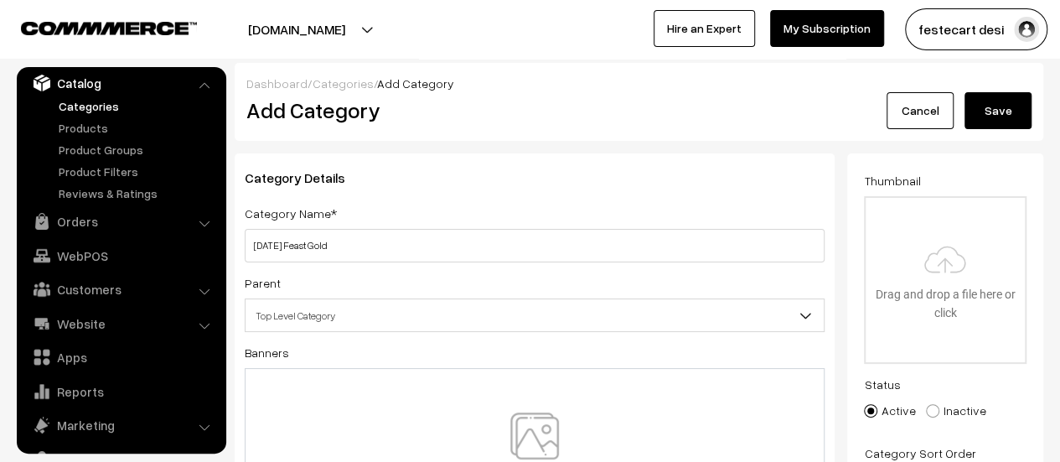
type input "[DATE] Feast Gold"
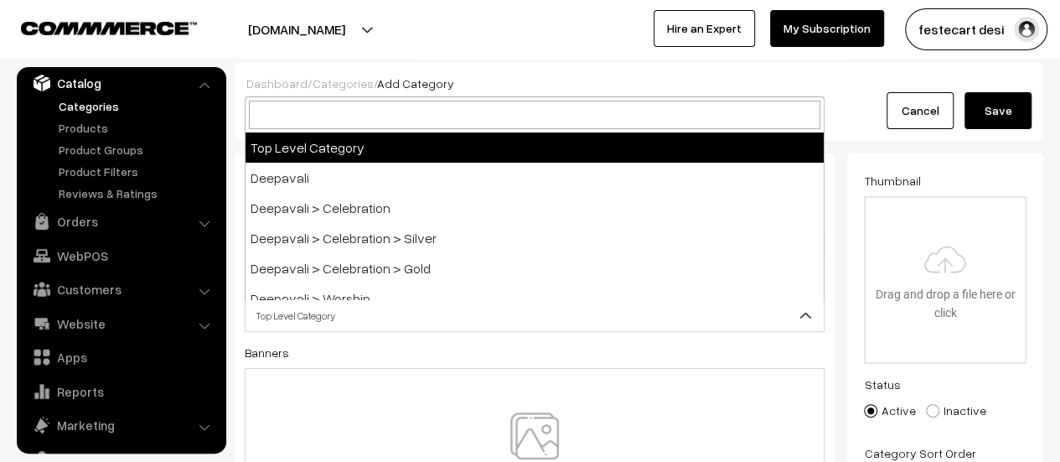
click at [414, 315] on span "Top Level Category" at bounding box center [535, 315] width 578 height 29
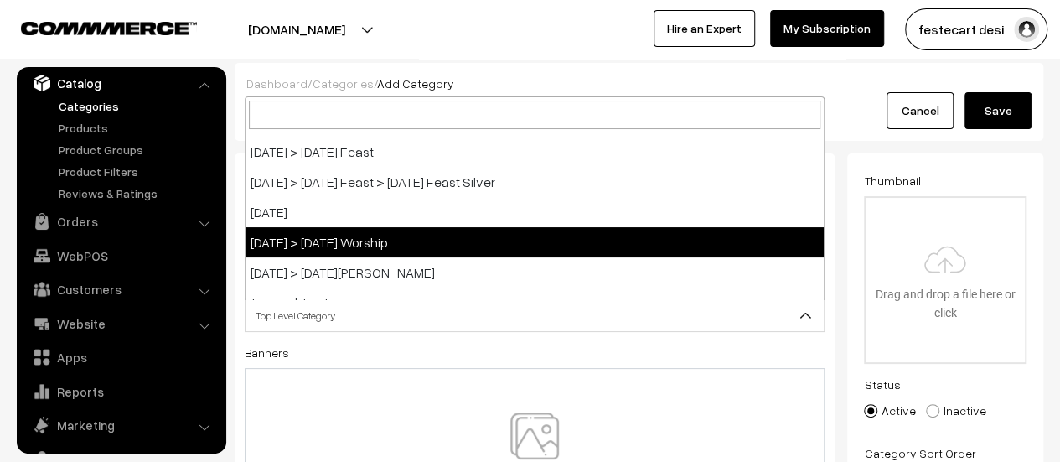
scroll to position [1143, 0]
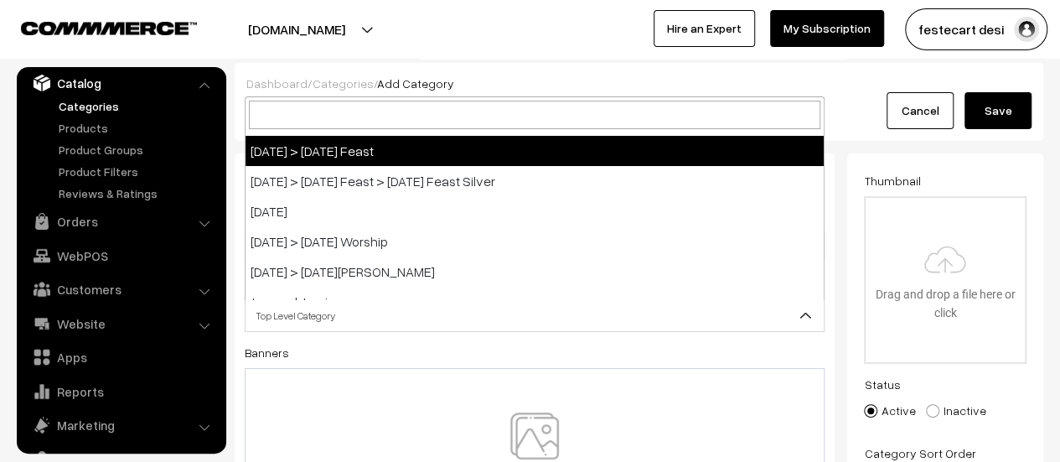
select select "19"
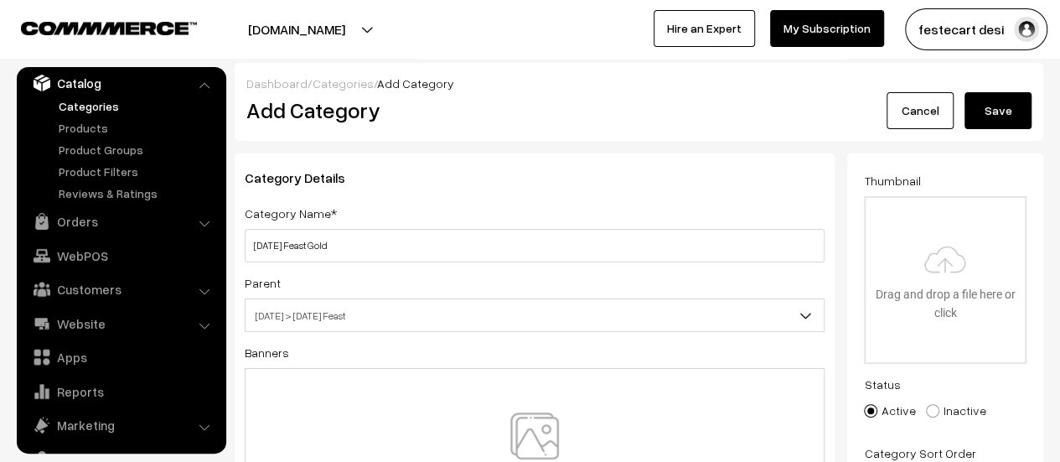
click at [989, 105] on button "Save" at bounding box center [998, 110] width 67 height 37
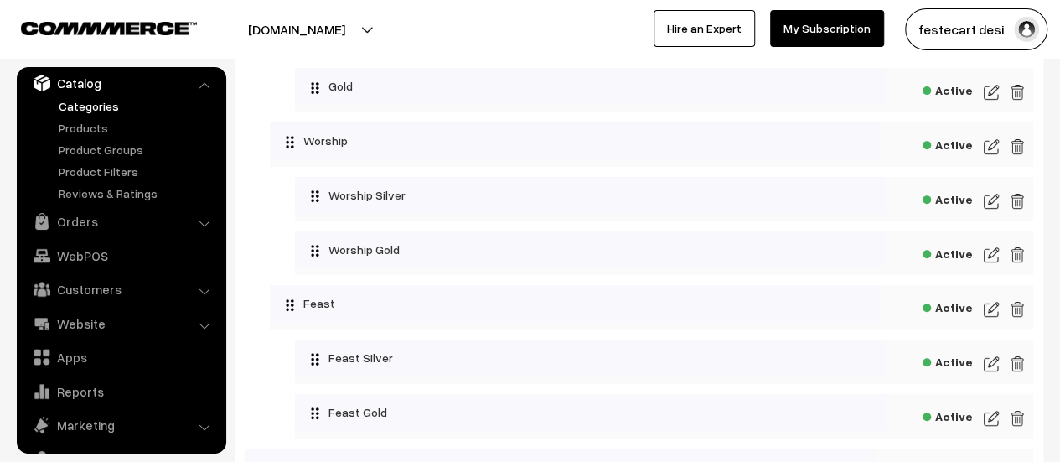
scroll to position [267, 0]
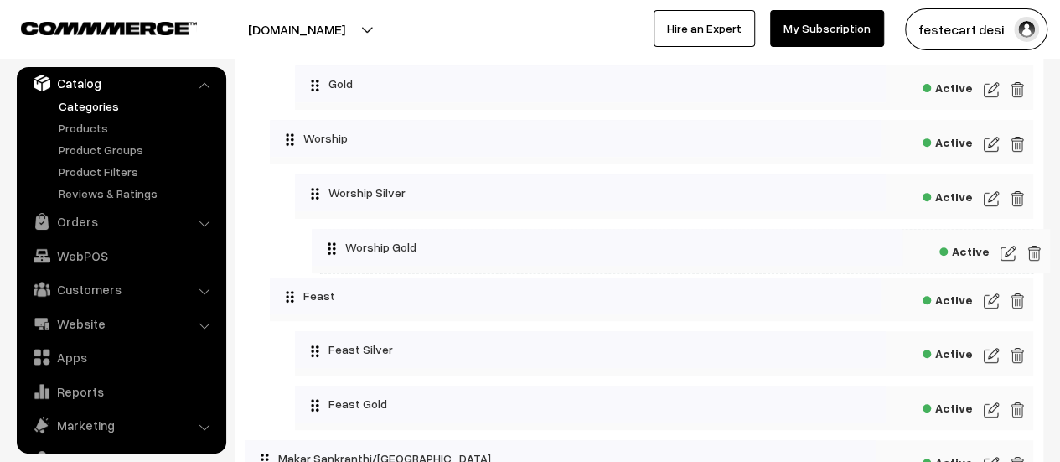
drag, startPoint x: 334, startPoint y: 244, endPoint x: 350, endPoint y: 244, distance: 15.9
drag, startPoint x: 407, startPoint y: 244, endPoint x: 378, endPoint y: 244, distance: 29.3
drag, startPoint x: 400, startPoint y: 248, endPoint x: 373, endPoint y: 255, distance: 27.6
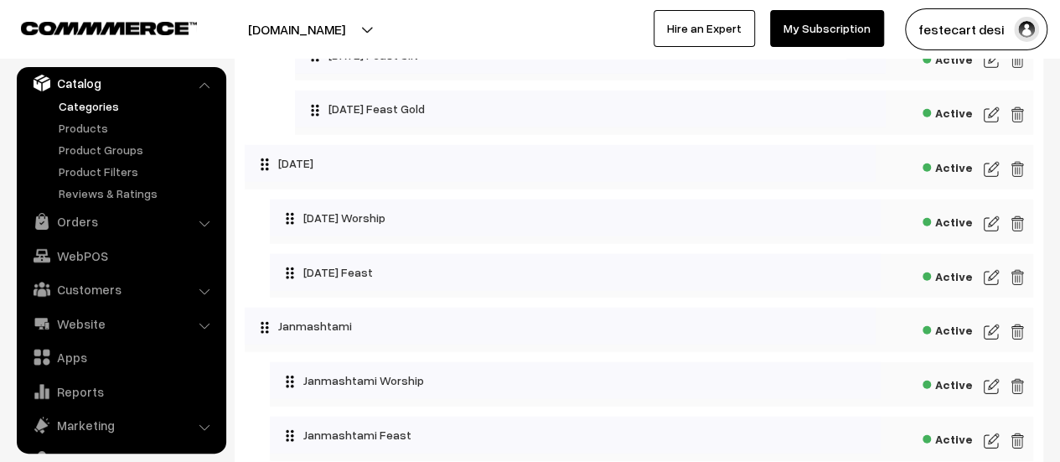
scroll to position [2197, 0]
click at [995, 233] on img at bounding box center [991, 223] width 15 height 20
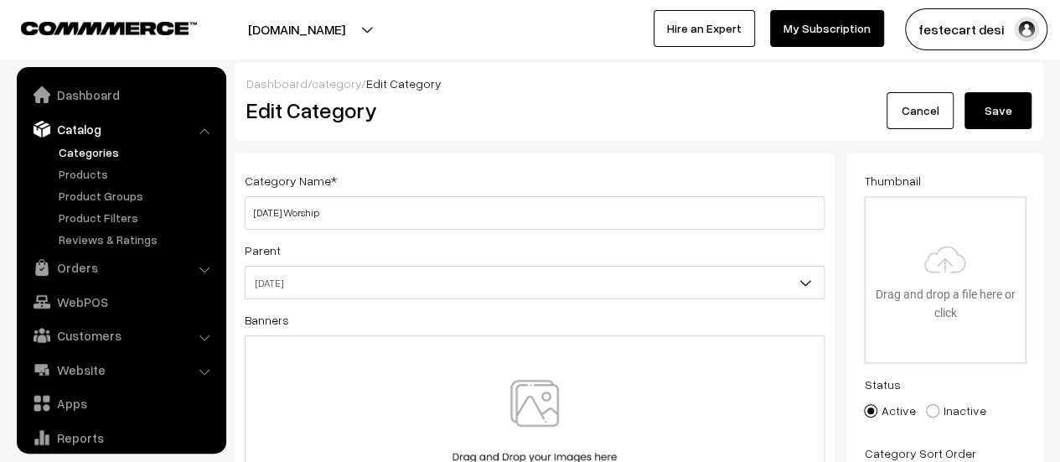
scroll to position [46, 0]
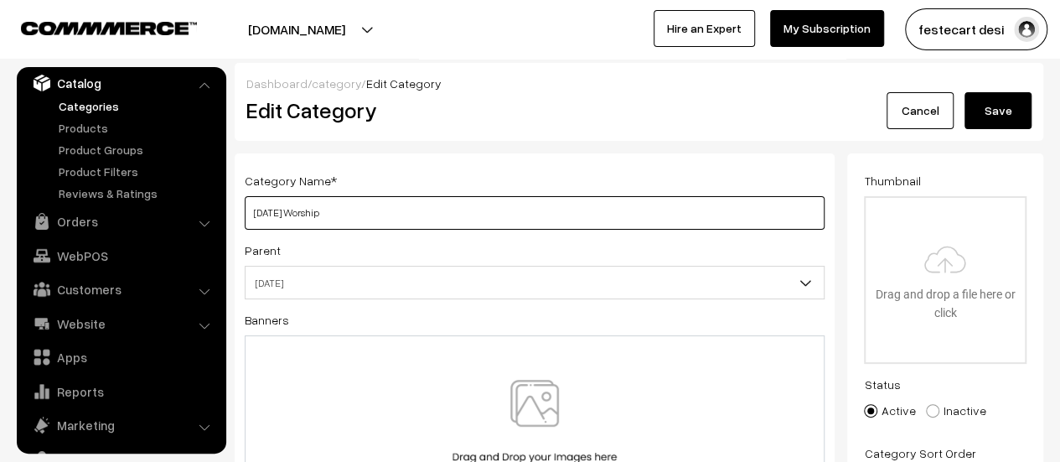
drag, startPoint x: 324, startPoint y: 210, endPoint x: 231, endPoint y: 214, distance: 92.3
click at [231, 214] on div "Category Name * [DATE] Worship Parent Top Level Category Deepavali Deepavali > …" at bounding box center [534, 431] width 625 height 557
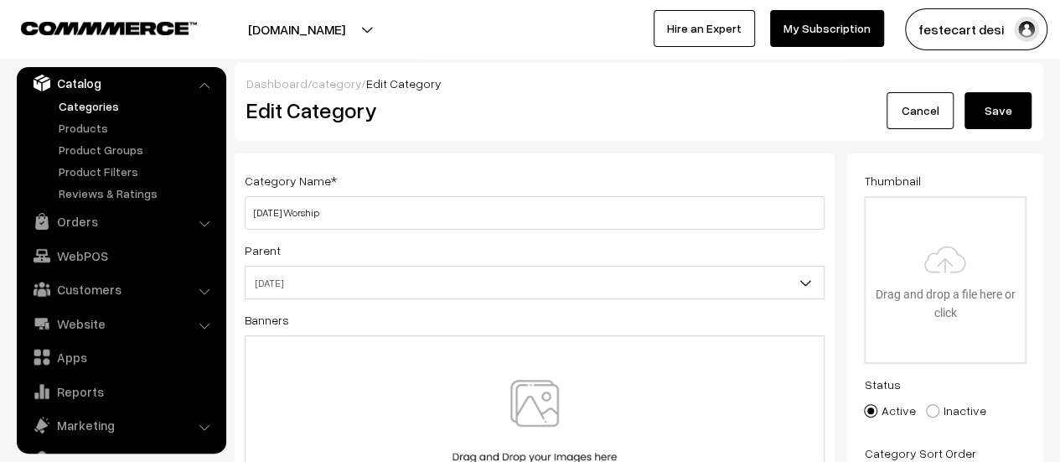
click at [984, 113] on button "Save" at bounding box center [998, 110] width 67 height 37
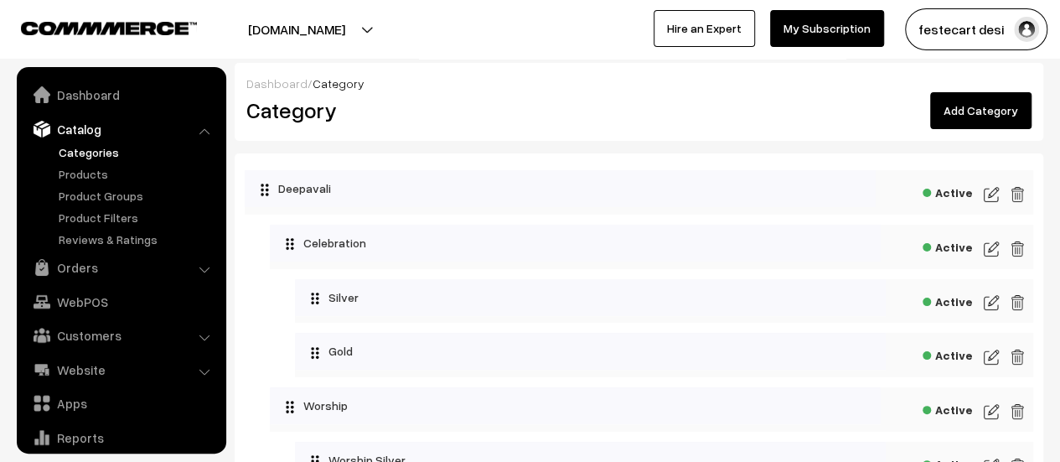
scroll to position [46, 0]
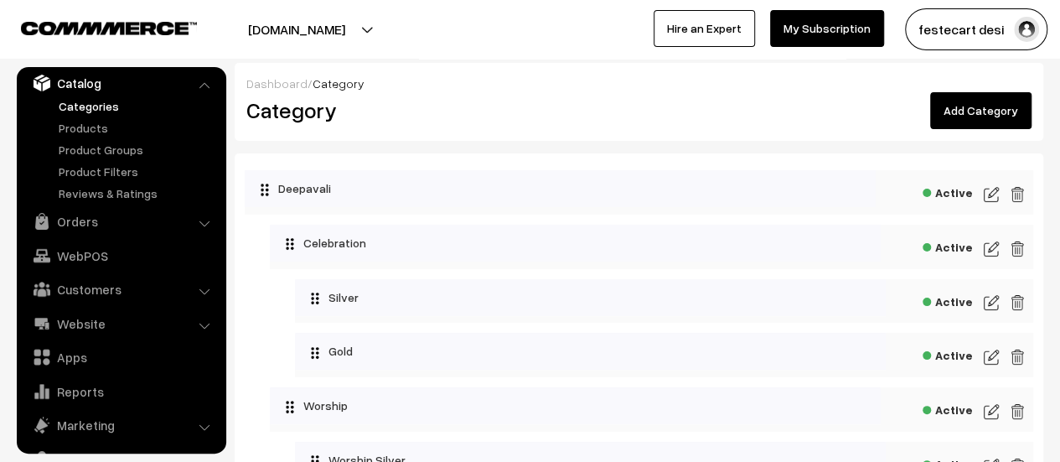
click at [993, 101] on link "Add Category" at bounding box center [980, 110] width 101 height 37
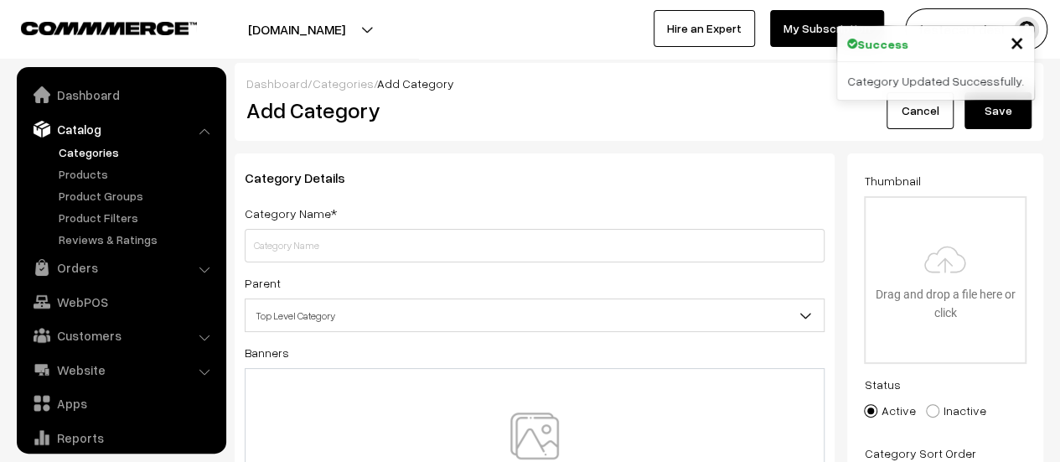
scroll to position [46, 0]
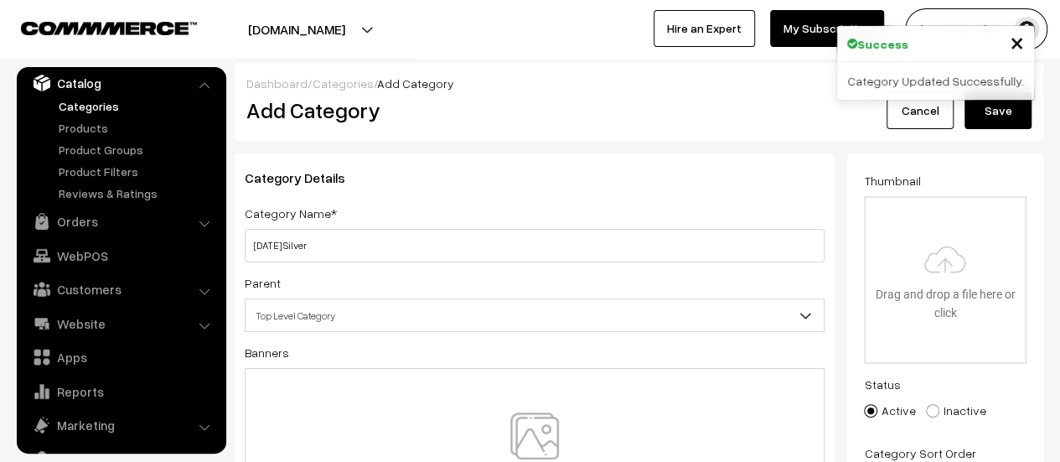
type input "Raksha Bandhan Silver"
click at [379, 314] on span "Top Level Category" at bounding box center [535, 315] width 578 height 29
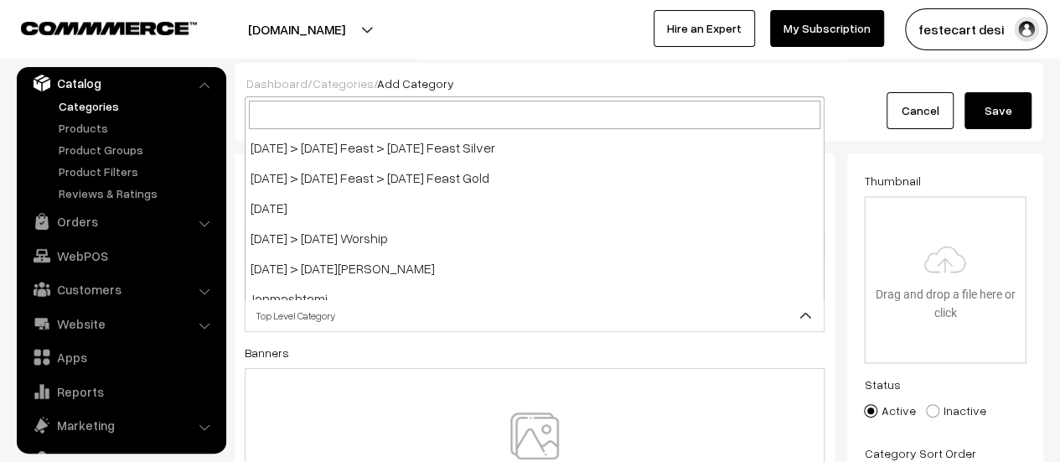
scroll to position [1173, 0]
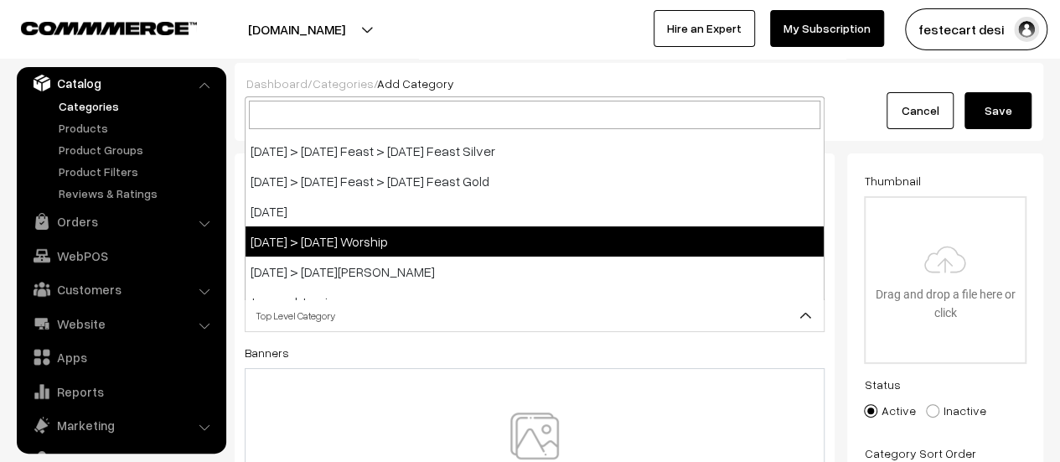
select select "22"
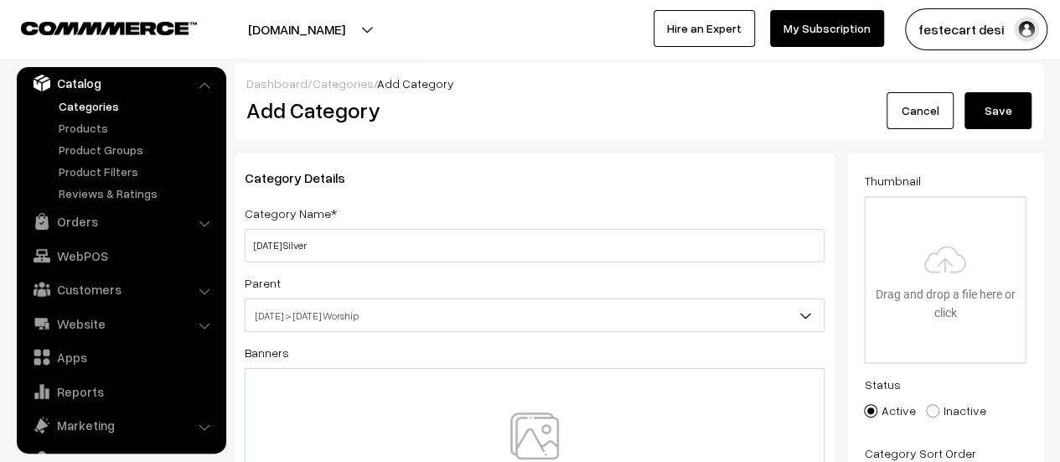
click at [996, 103] on button "Save" at bounding box center [998, 110] width 67 height 37
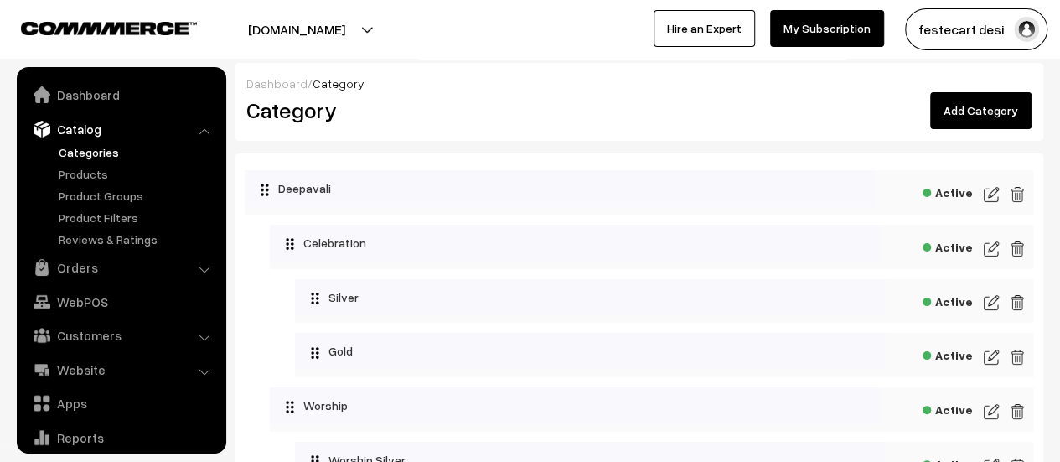
scroll to position [46, 0]
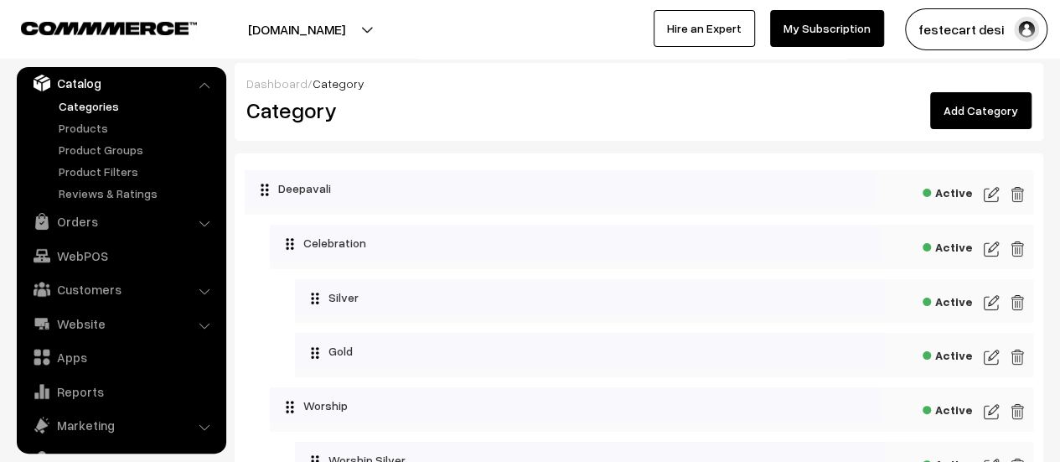
click at [966, 117] on link "Add Category" at bounding box center [980, 110] width 101 height 37
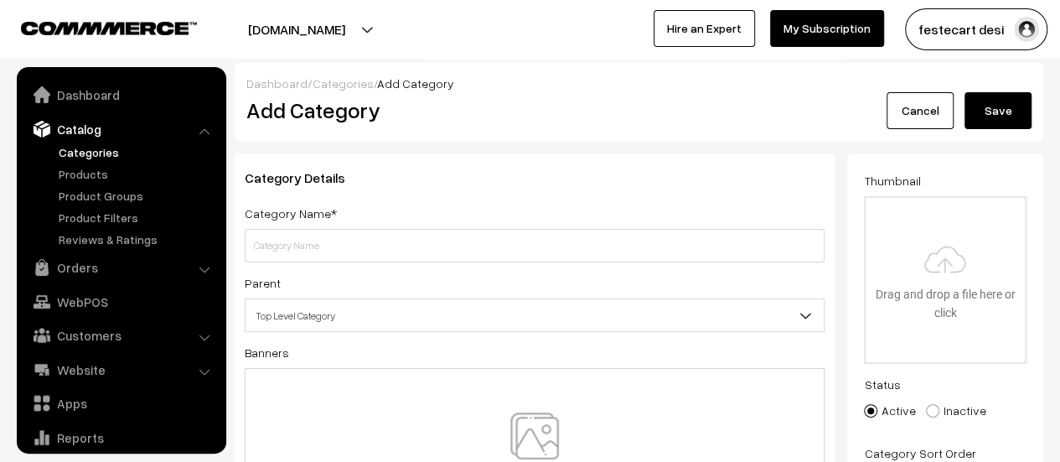
scroll to position [46, 0]
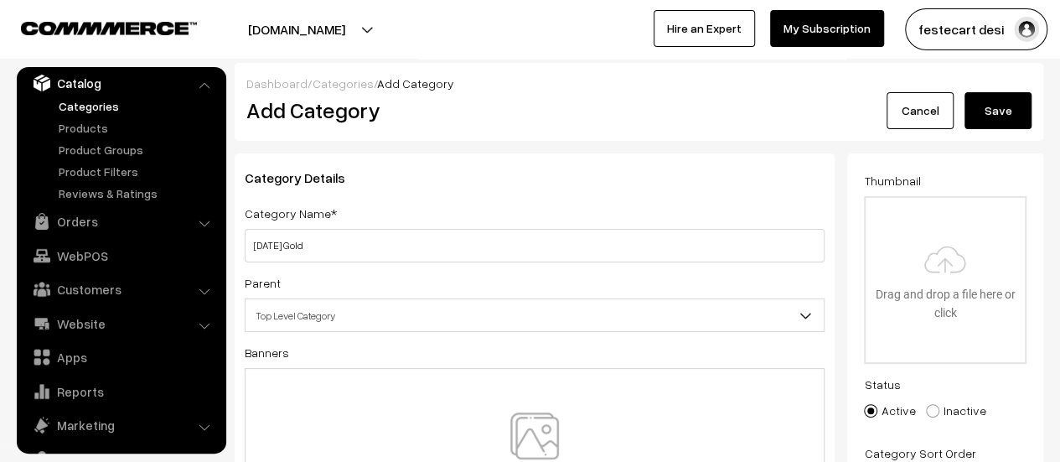
type input "Raksha Bandhan Gold"
click at [346, 326] on span "Top Level Category" at bounding box center [535, 315] width 578 height 29
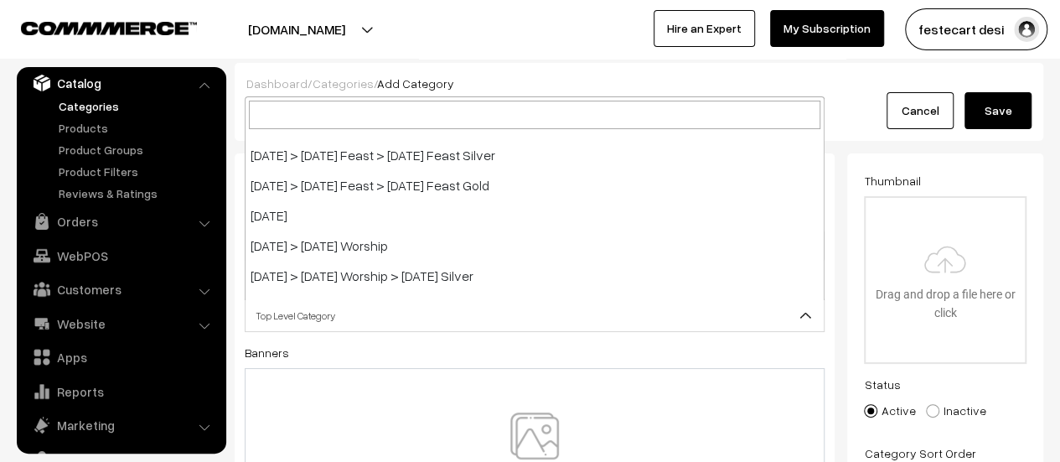
scroll to position [1165, 0]
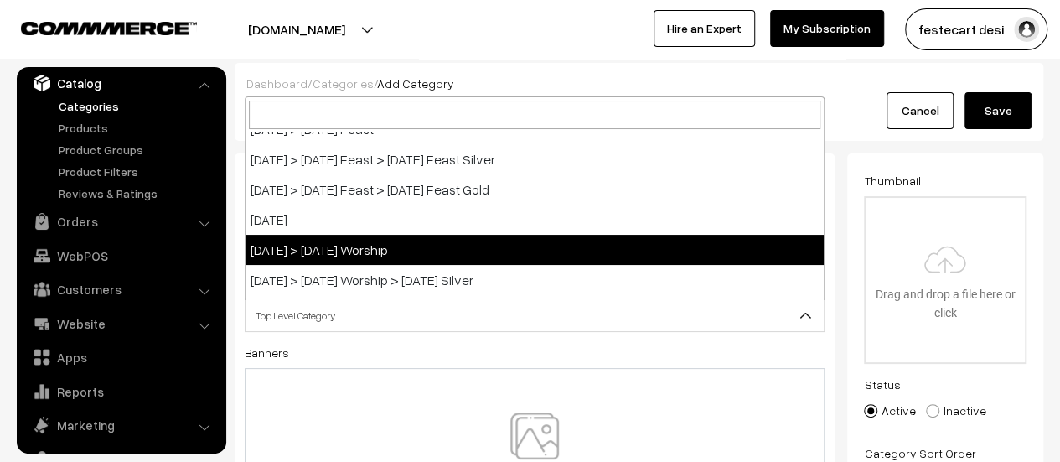
select select "22"
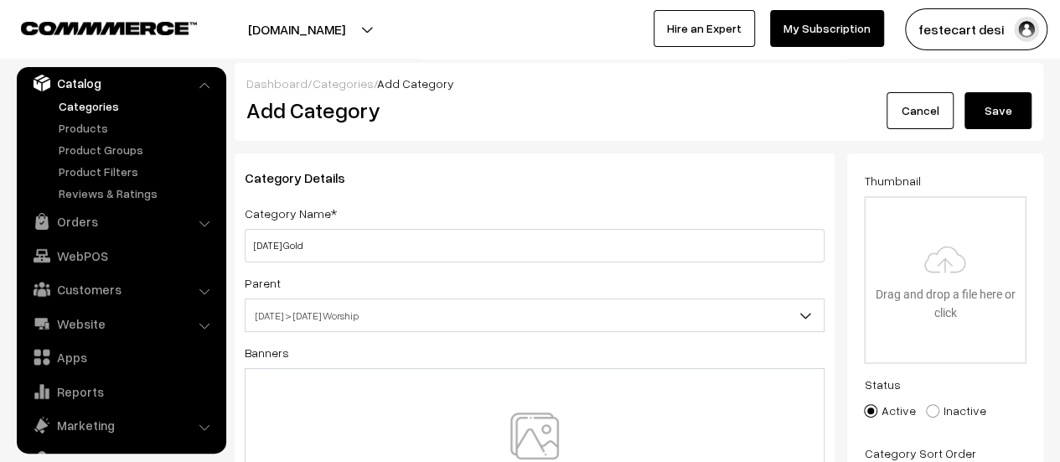
click at [999, 113] on button "Save" at bounding box center [998, 110] width 67 height 37
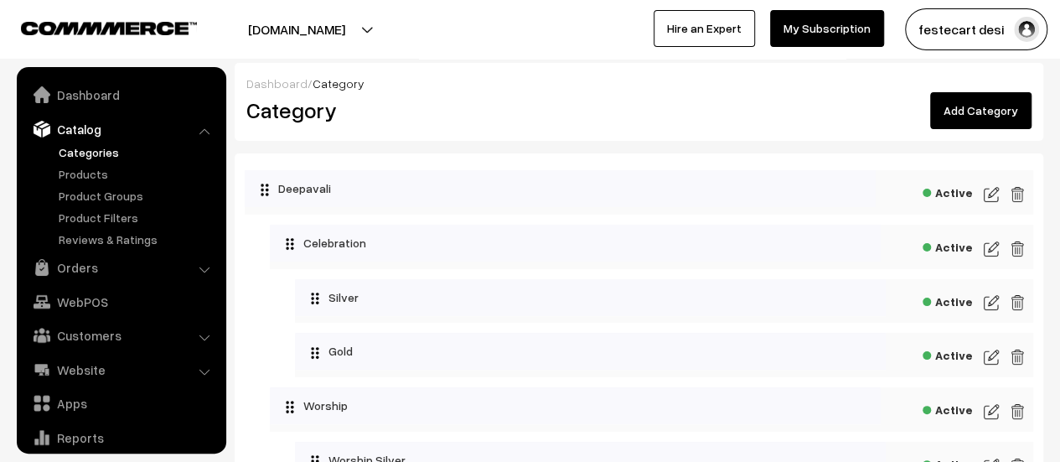
scroll to position [46, 0]
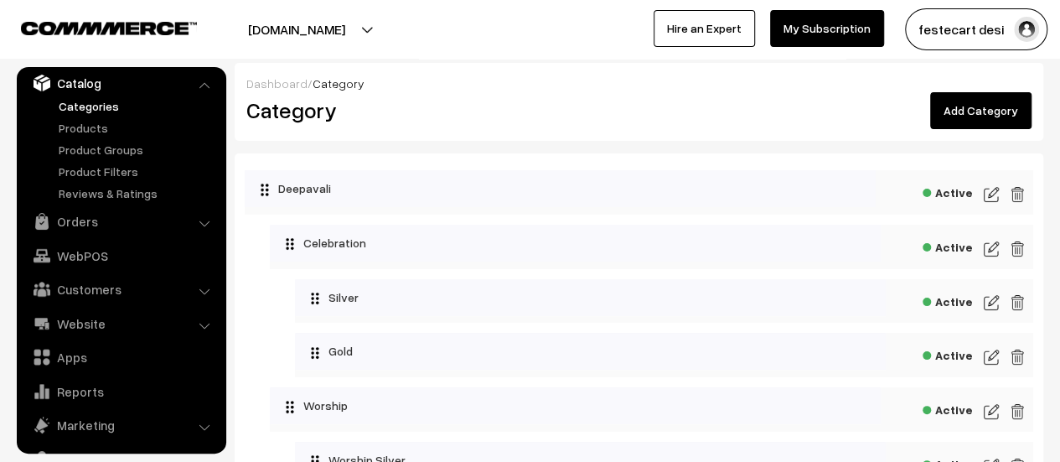
click at [976, 109] on link "Add Category" at bounding box center [980, 110] width 101 height 37
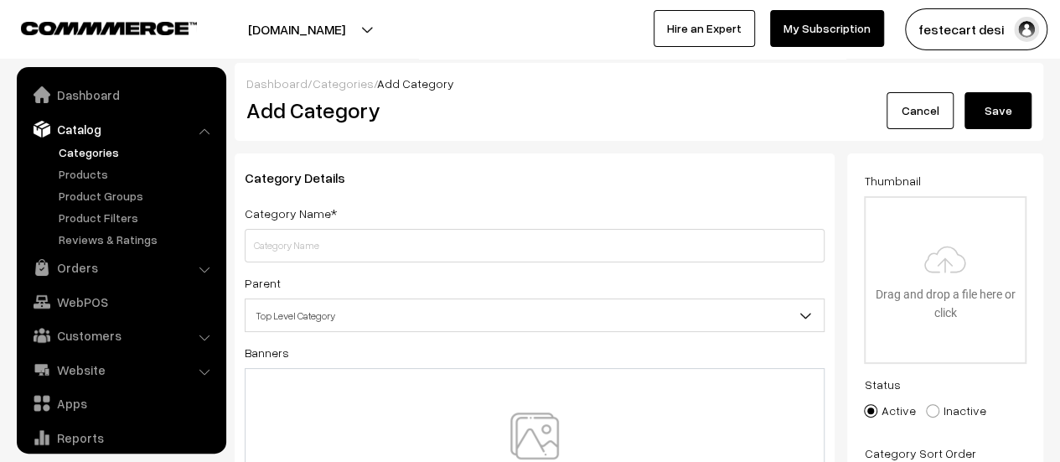
scroll to position [46, 0]
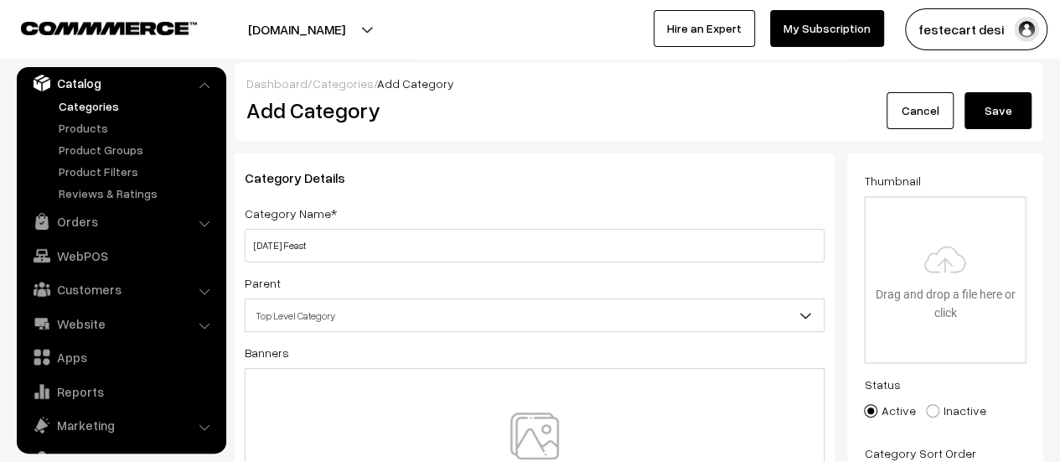
click at [446, 251] on input "[DATE] Feast" at bounding box center [535, 246] width 580 height 34
type input "[DATE] Feast Silver"
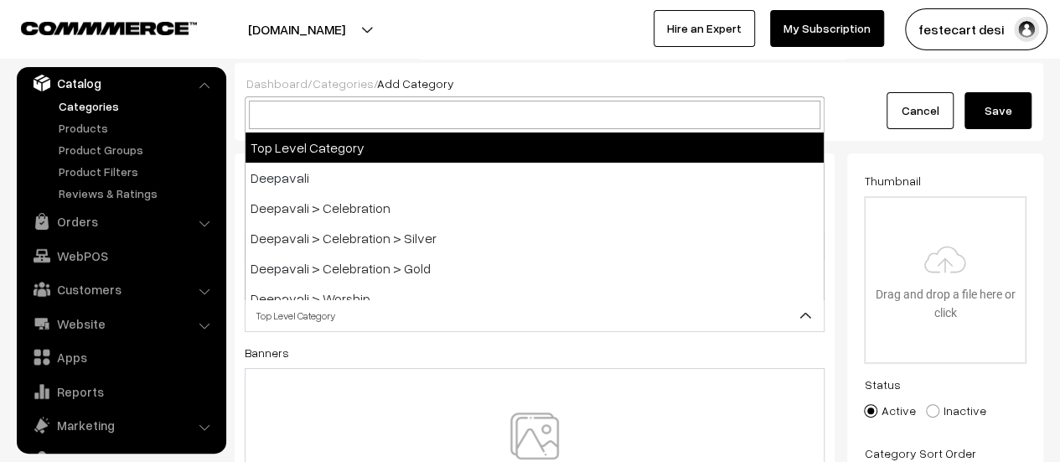
click at [343, 318] on span "Top Level Category" at bounding box center [535, 315] width 578 height 29
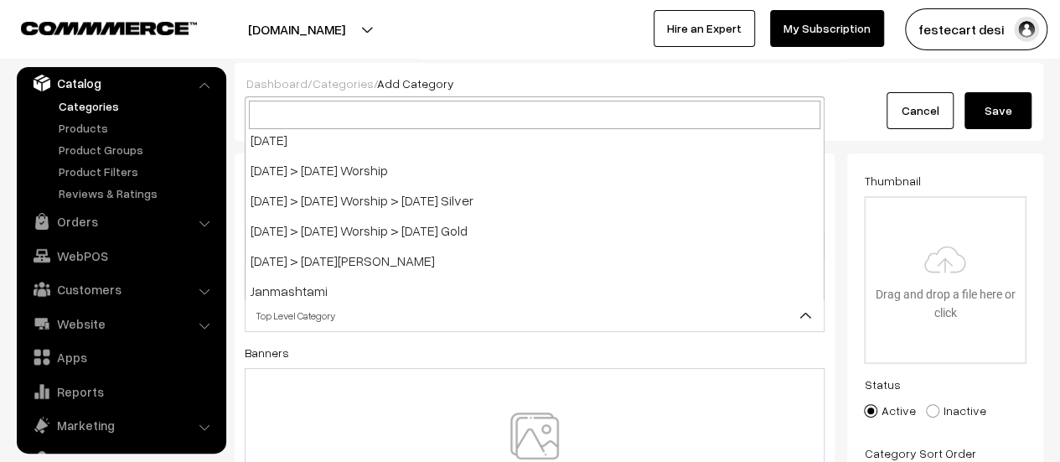
scroll to position [1244, 0]
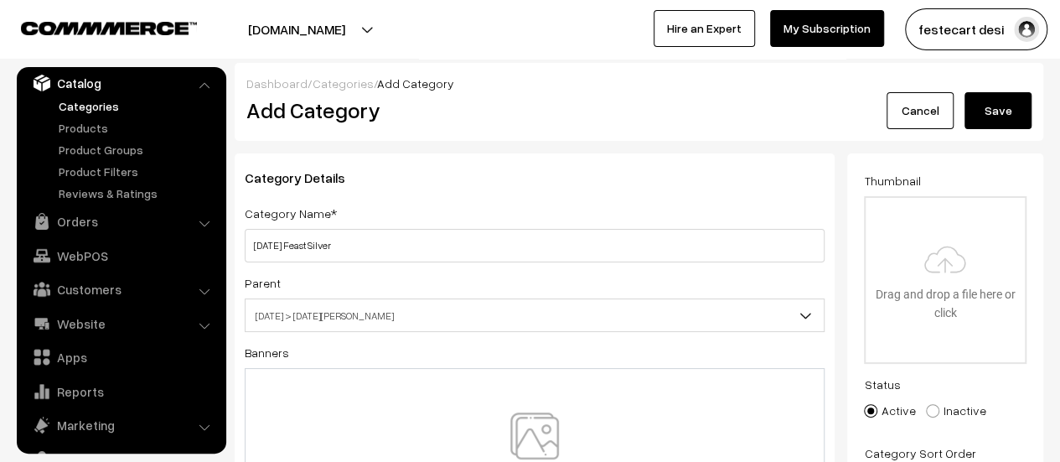
select select "23"
click at [1010, 110] on button "Save" at bounding box center [998, 110] width 67 height 37
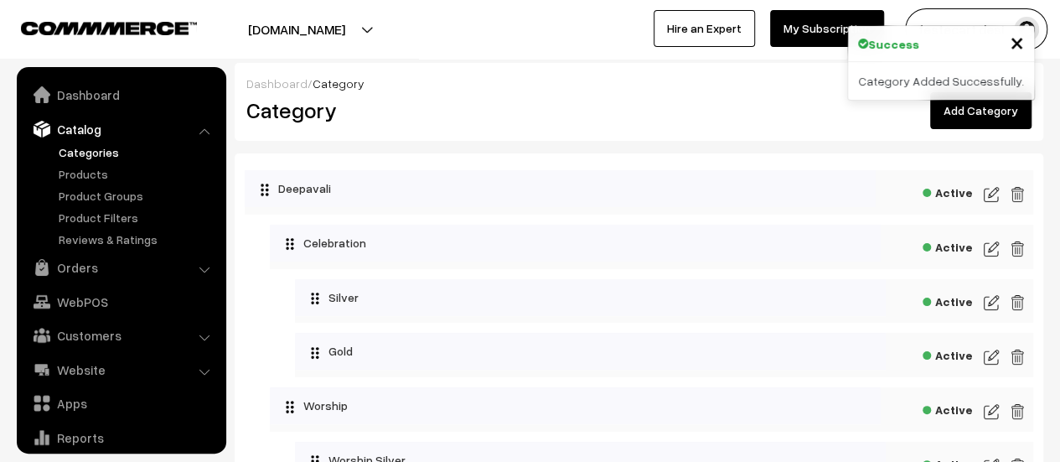
scroll to position [46, 0]
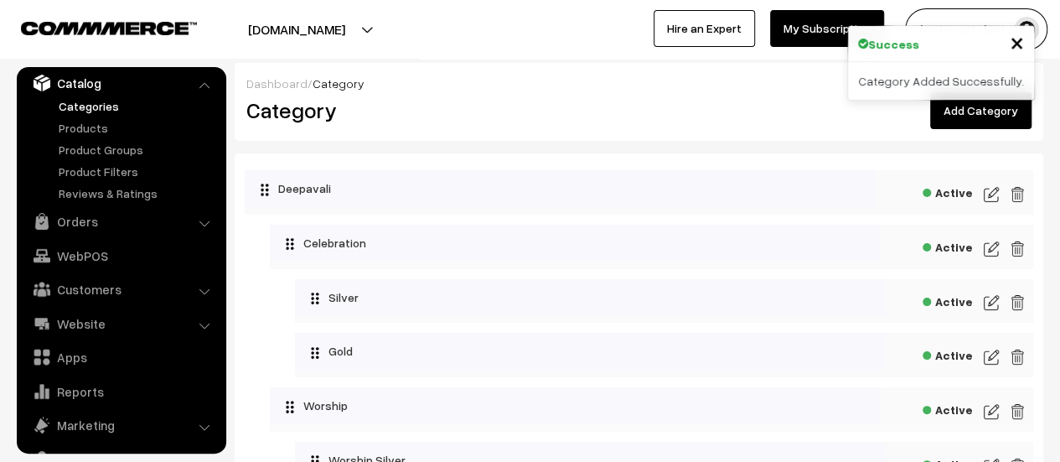
click at [1013, 43] on span "×" at bounding box center [1017, 41] width 14 height 31
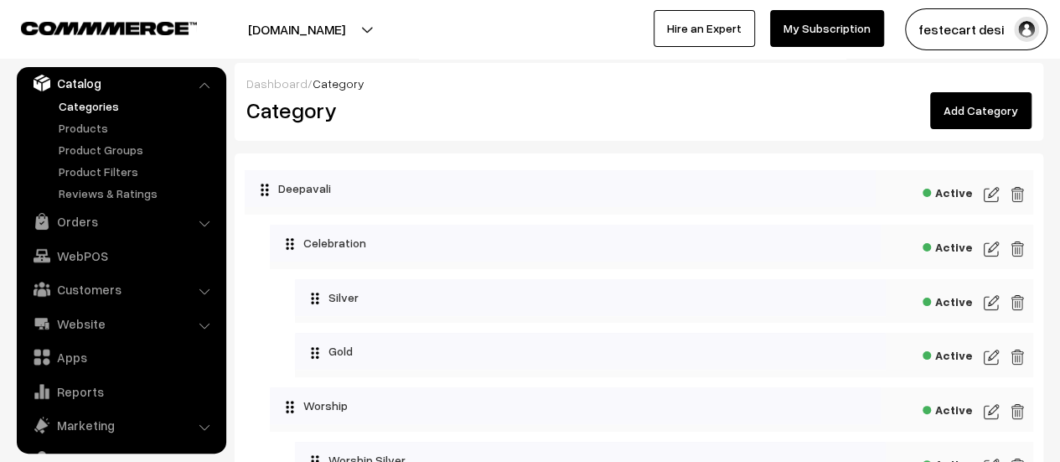
click at [972, 117] on link "Add Category" at bounding box center [980, 110] width 101 height 37
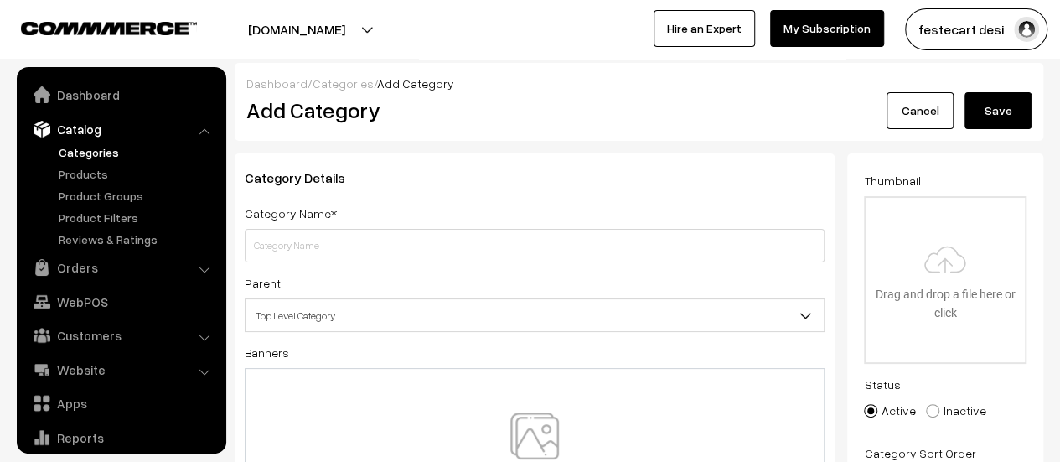
scroll to position [46, 0]
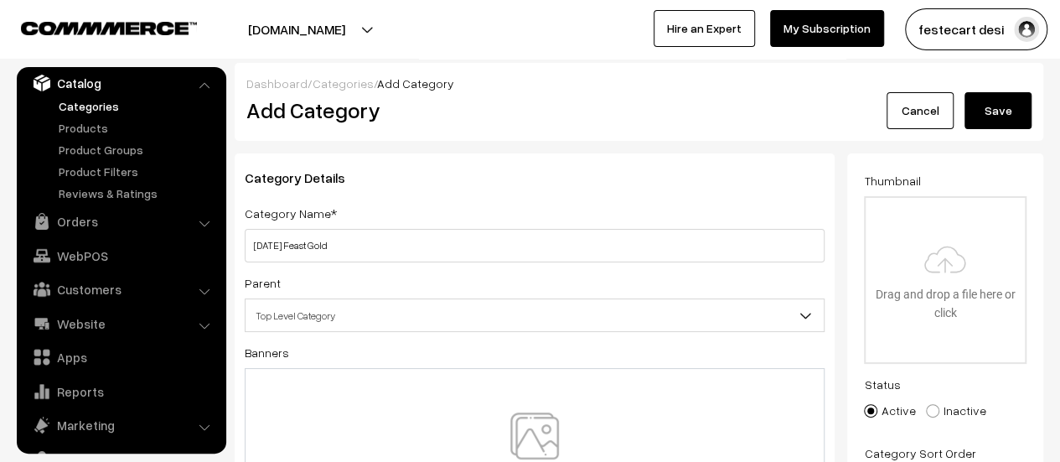
type input "[DATE] Feast Gold"
click at [319, 324] on span "Top Level Category" at bounding box center [535, 315] width 578 height 29
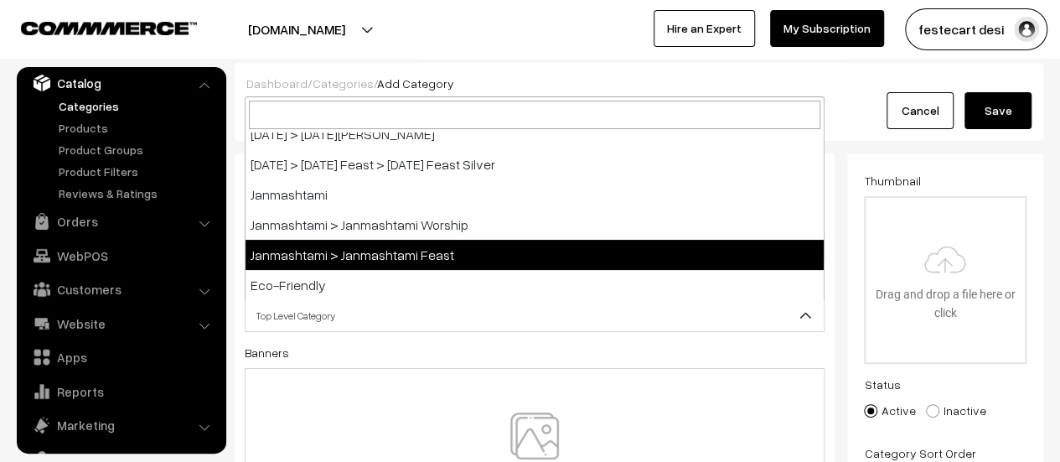
scroll to position [1287, 0]
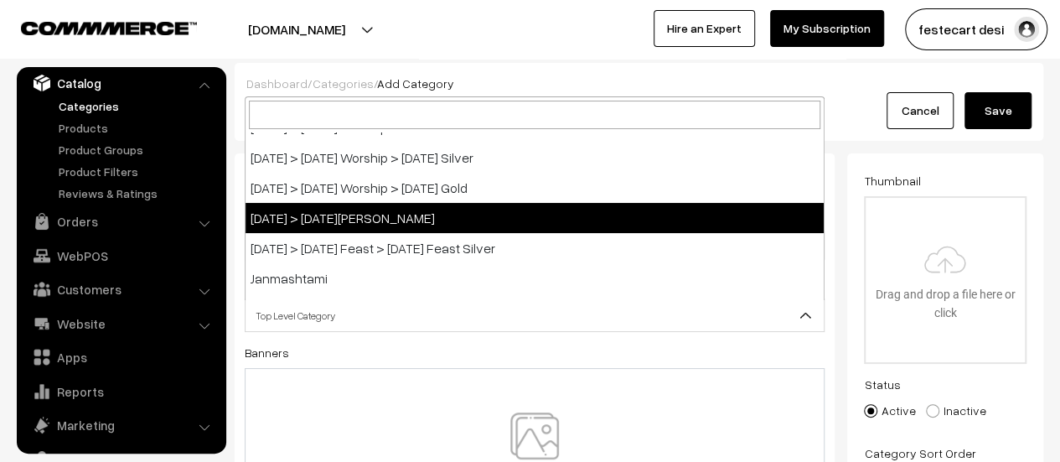
select select "23"
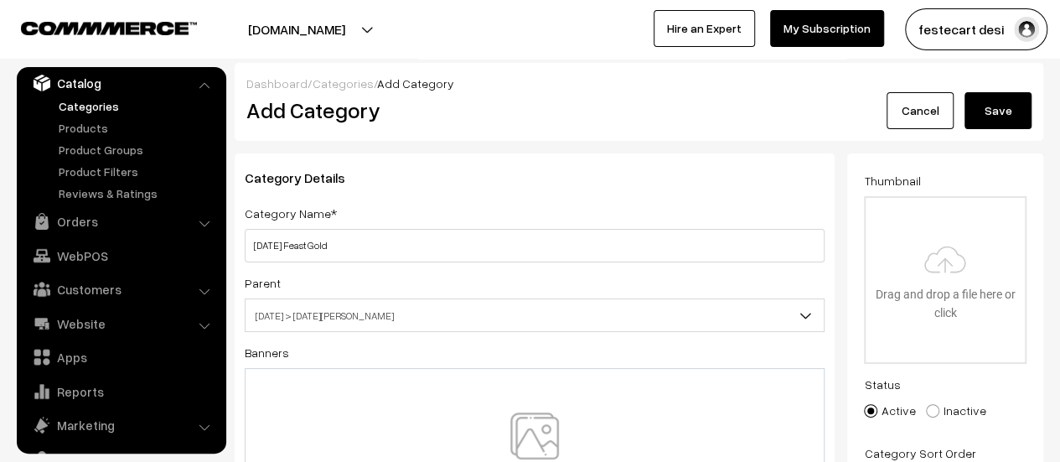
click at [1002, 117] on button "Save" at bounding box center [998, 110] width 67 height 37
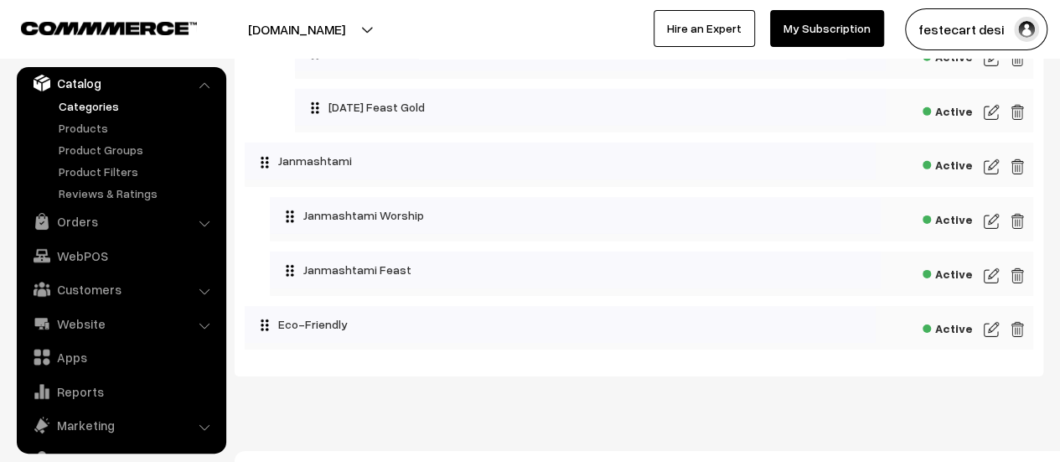
scroll to position [2577, 0]
click at [986, 178] on img at bounding box center [991, 168] width 15 height 20
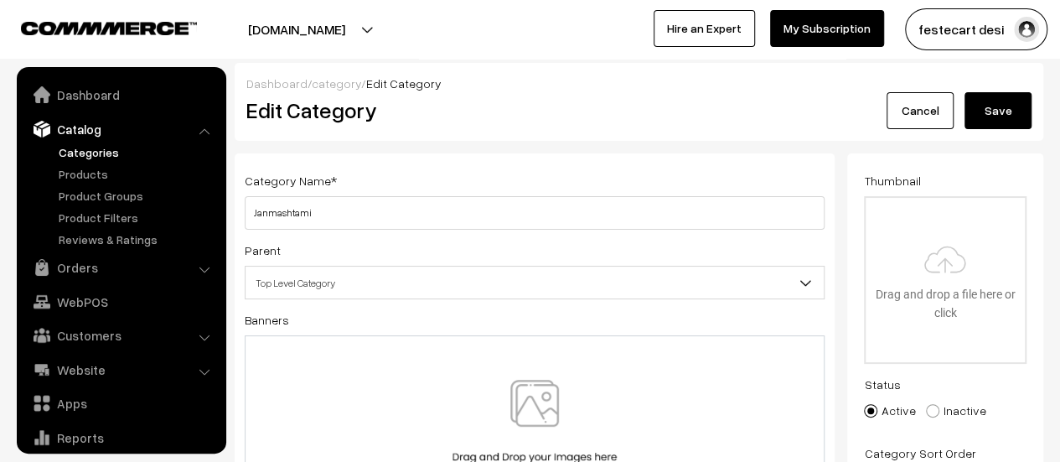
scroll to position [46, 0]
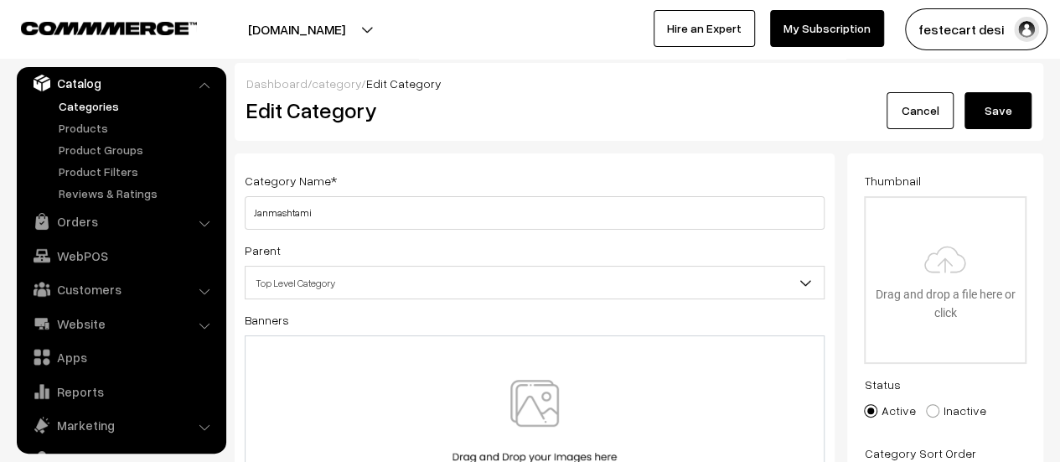
click at [908, 111] on link "Cancel" at bounding box center [920, 110] width 67 height 37
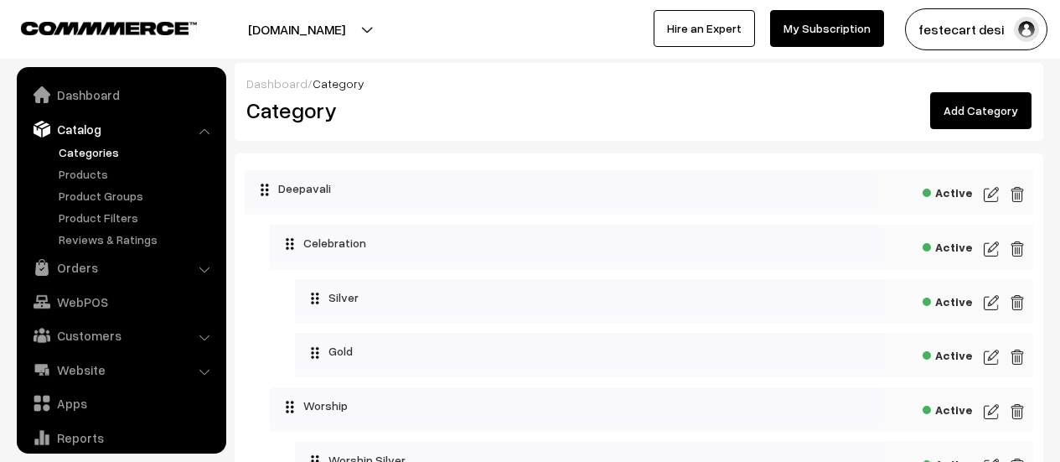
click at [974, 108] on link "Add Category" at bounding box center [980, 110] width 101 height 37
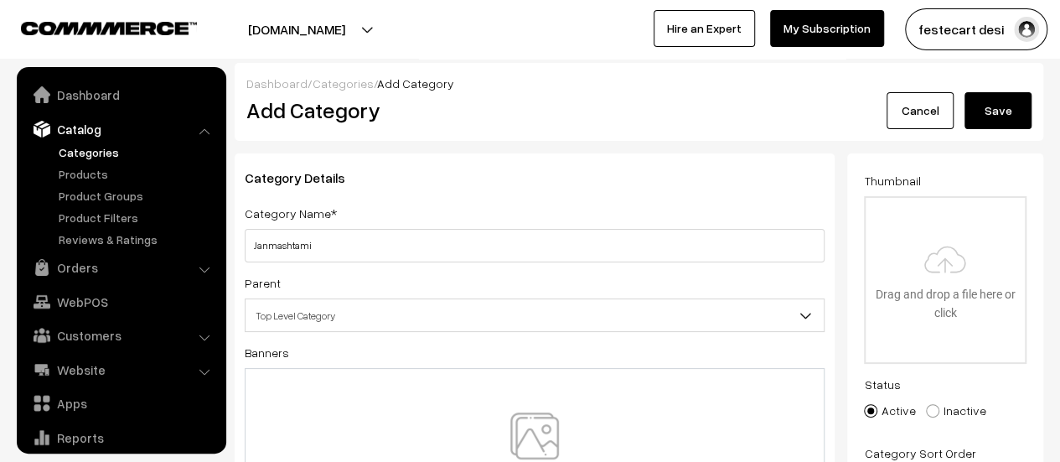
scroll to position [46, 0]
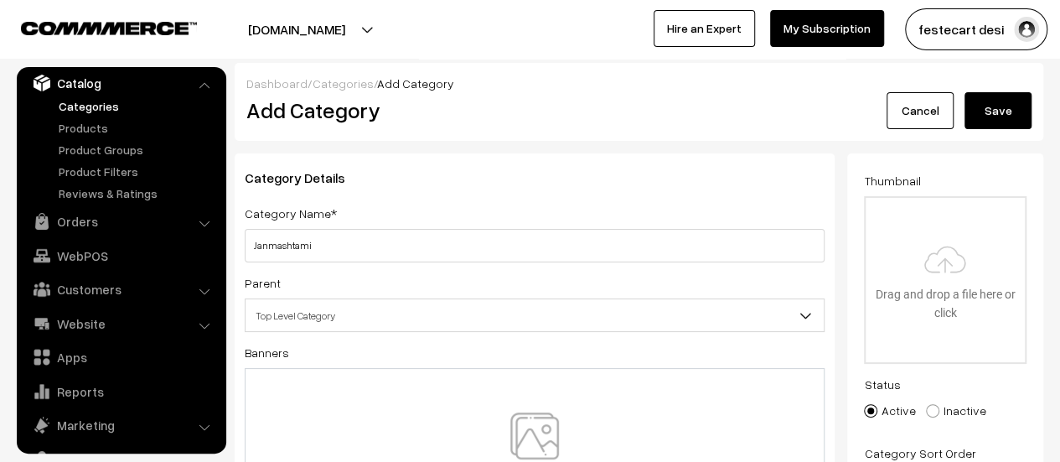
click at [530, 266] on div "Category Details Category Name* Janmashtami Parent Top Level Category Deepavali…" at bounding box center [535, 367] width 600 height 428
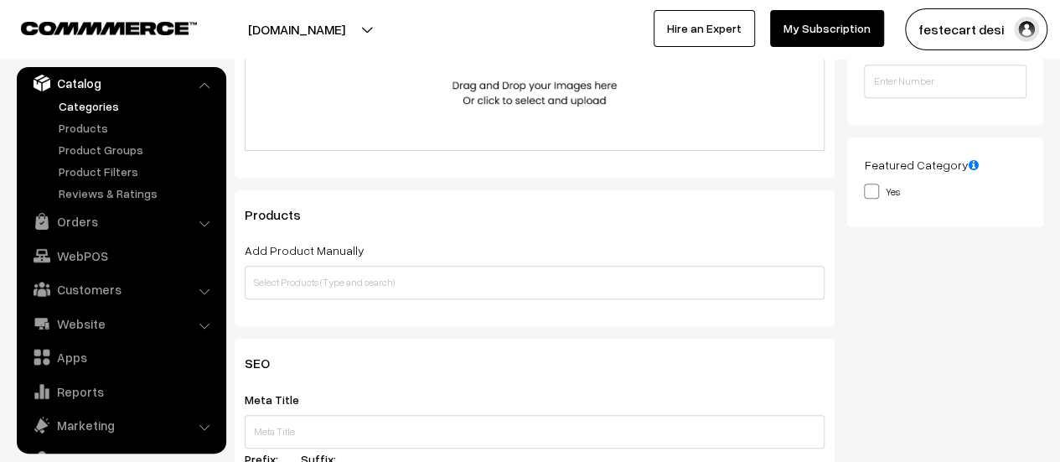
scroll to position [0, 0]
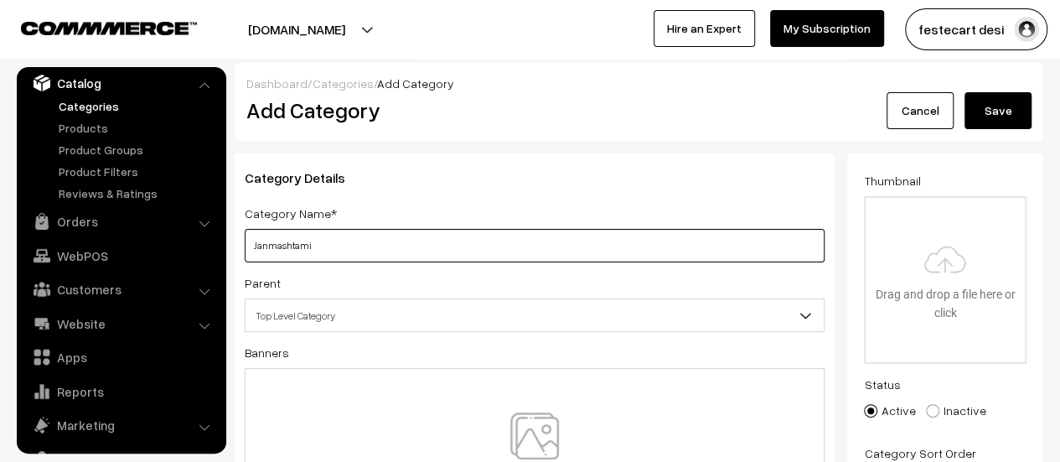
click at [479, 252] on input "Janmashtami" at bounding box center [535, 246] width 580 height 34
type input "Janmashtami Silver"
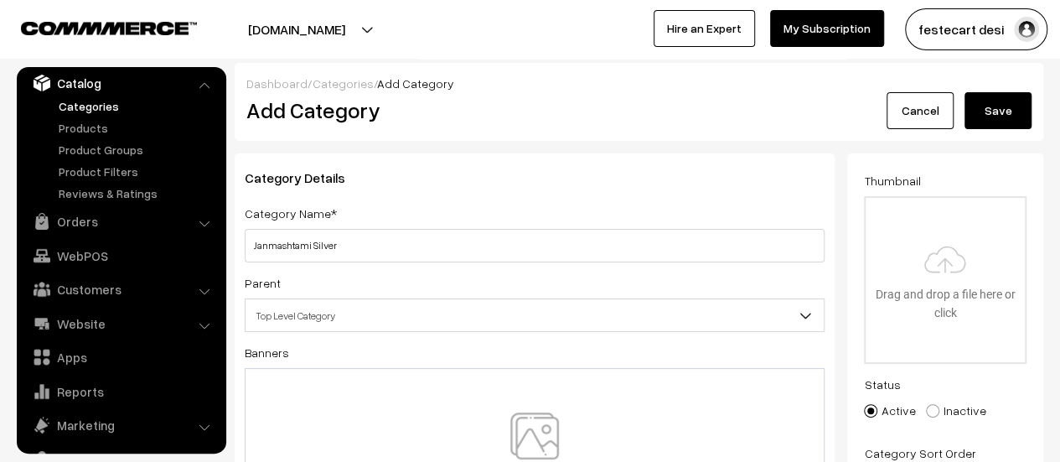
click at [427, 335] on div "Category Details Category Name* Janmashtami Silver Parent Top Level Category De…" at bounding box center [535, 367] width 600 height 428
click at [427, 321] on span "Top Level Category" at bounding box center [535, 315] width 578 height 29
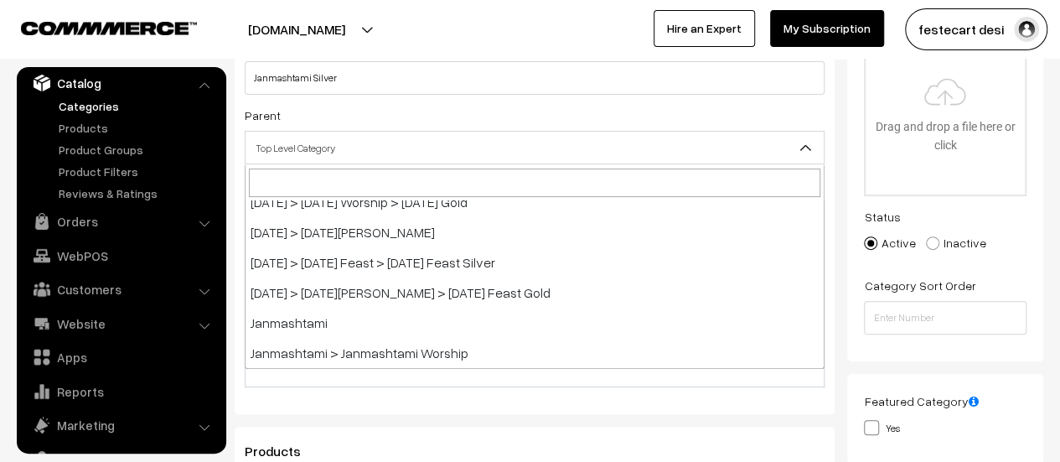
scroll to position [1401, 0]
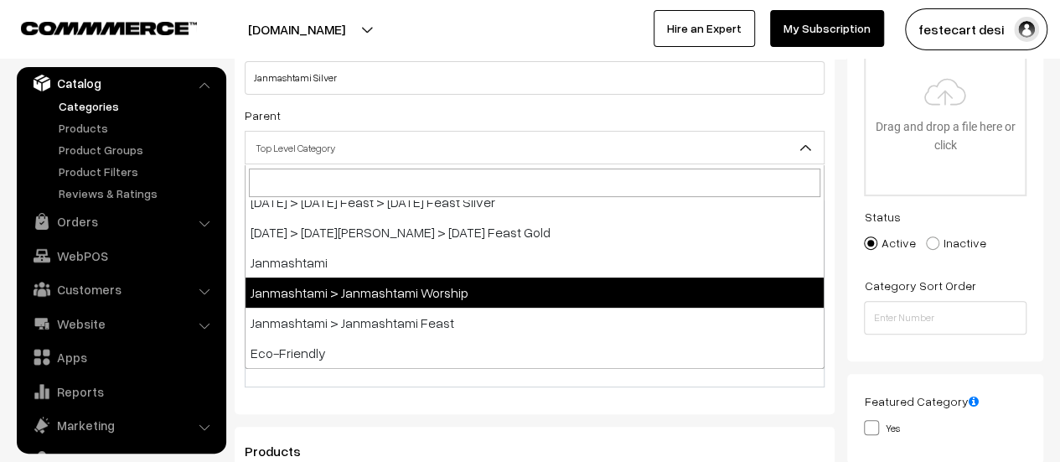
select select "25"
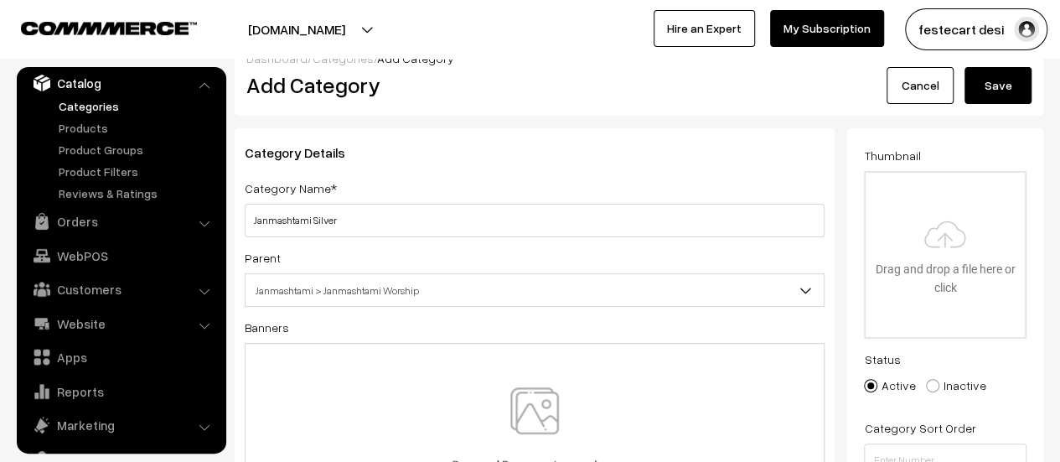
scroll to position [0, 0]
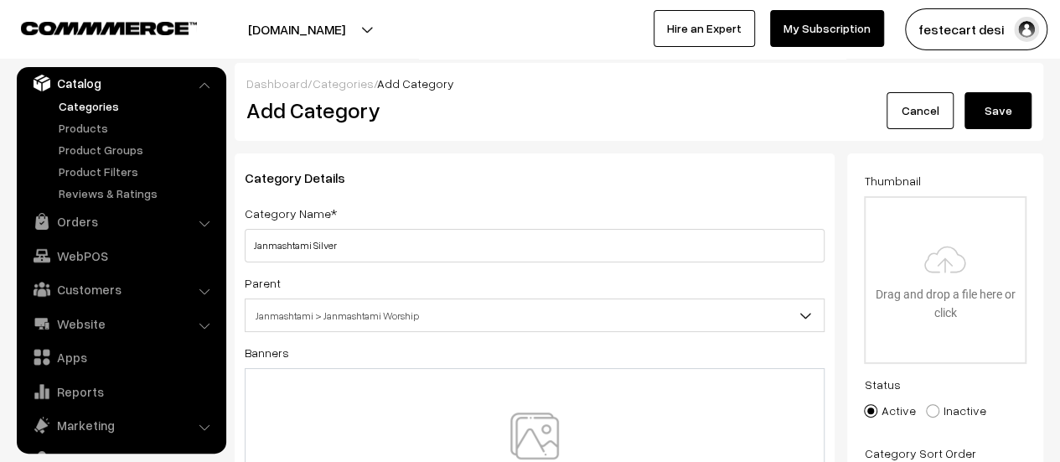
click at [998, 120] on button "Save" at bounding box center [998, 110] width 67 height 37
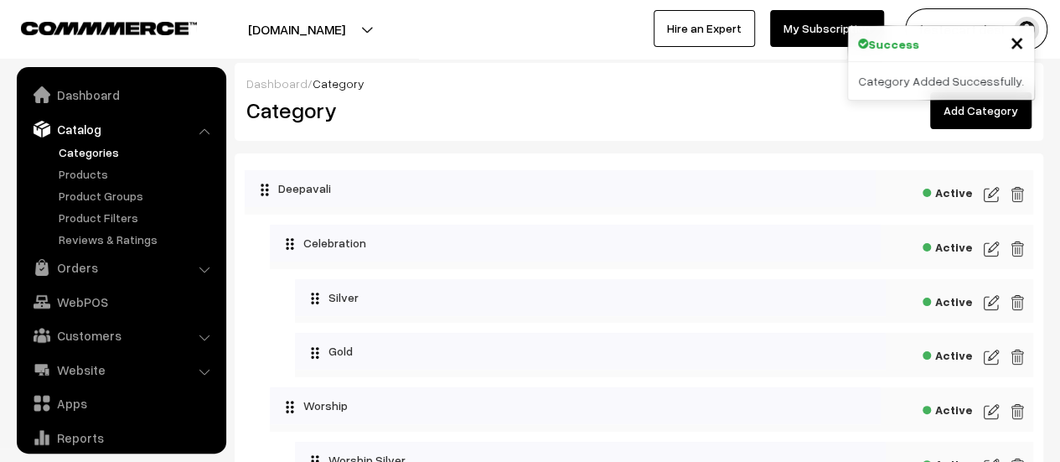
scroll to position [46, 0]
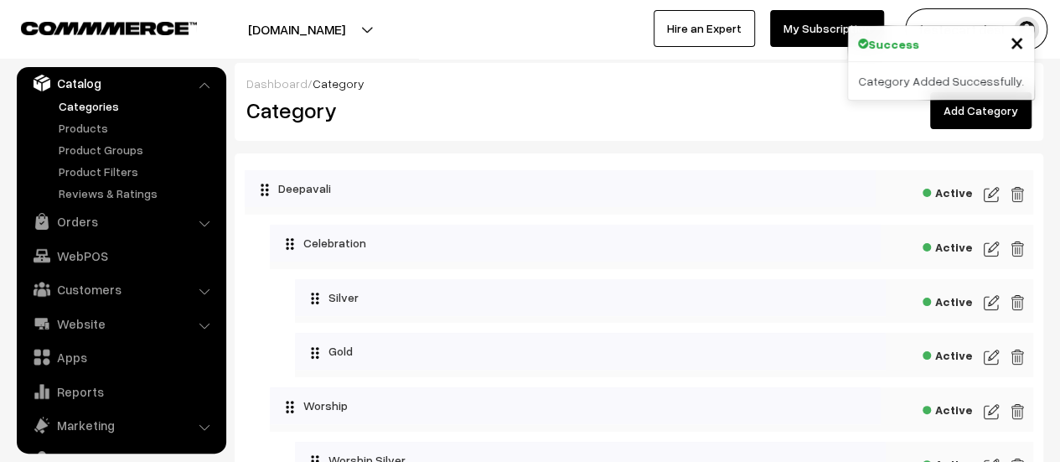
click at [981, 117] on link "Add Category" at bounding box center [980, 110] width 101 height 37
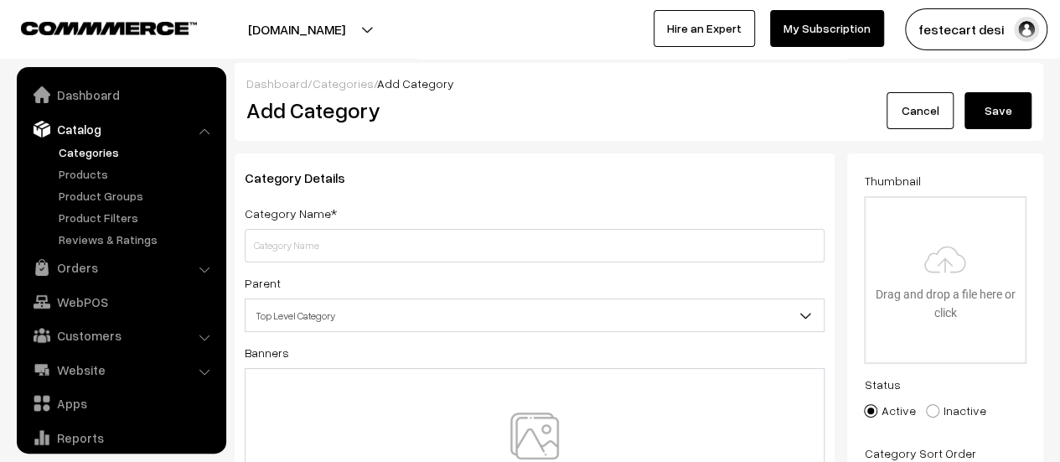
scroll to position [46, 0]
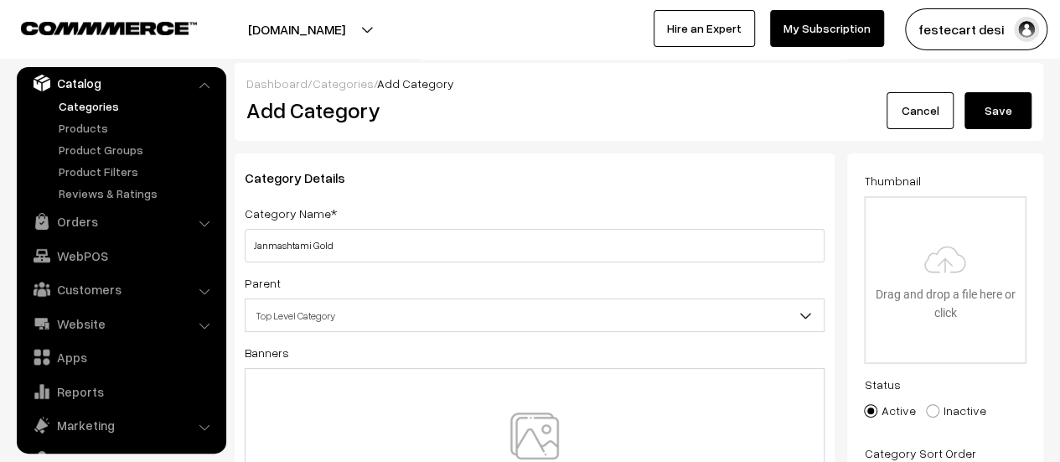
type input "Janmashtami Gold"
click at [438, 313] on span "Top Level Category" at bounding box center [535, 315] width 578 height 29
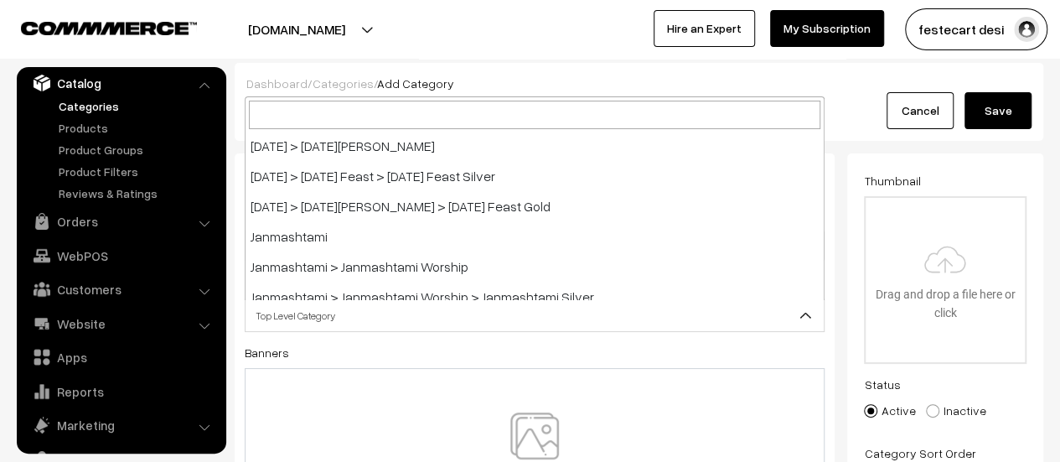
scroll to position [1355, 0]
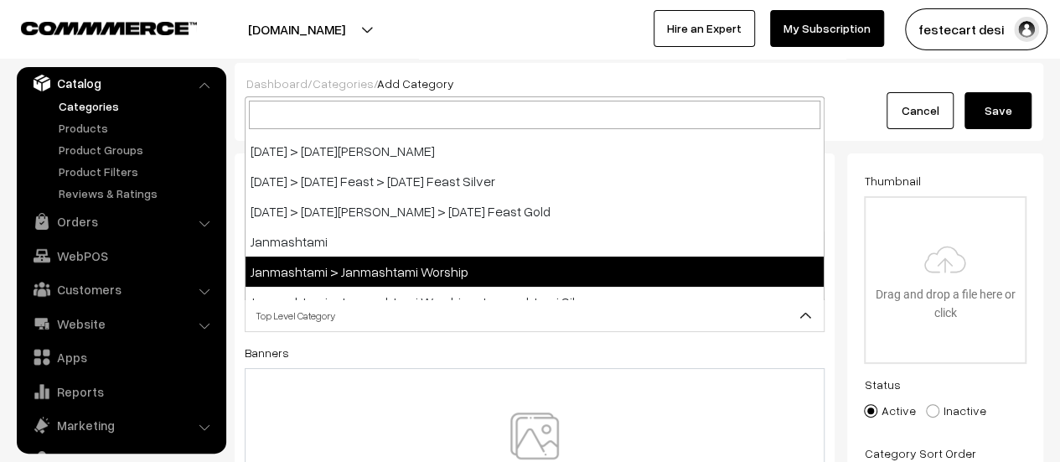
select select "25"
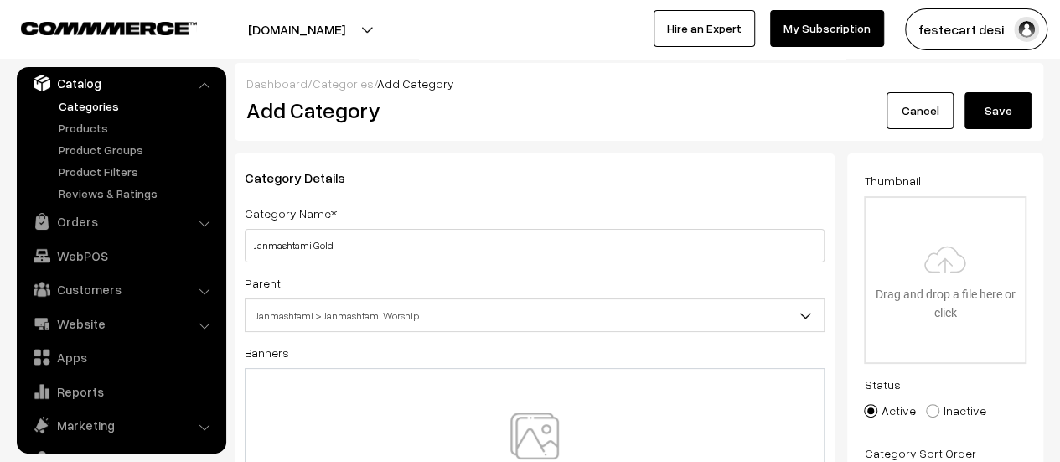
click at [985, 117] on button "Save" at bounding box center [998, 110] width 67 height 37
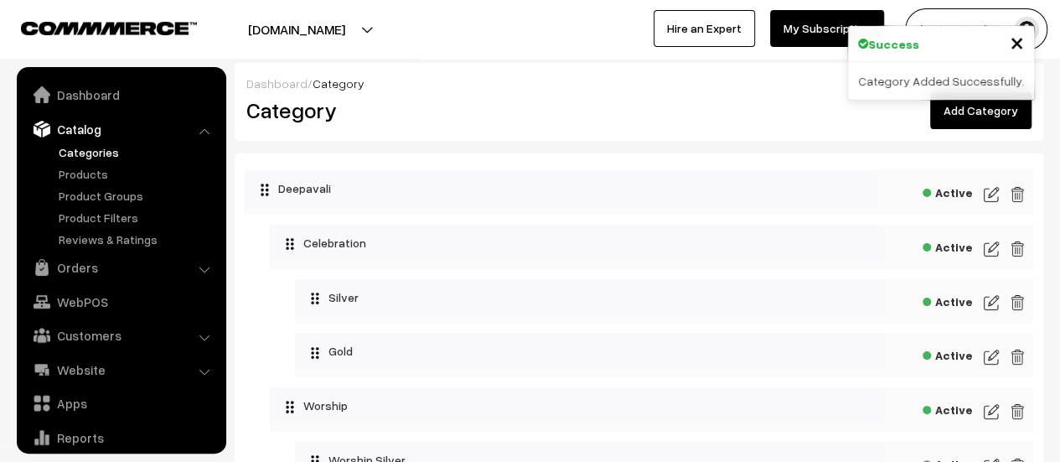
scroll to position [46, 0]
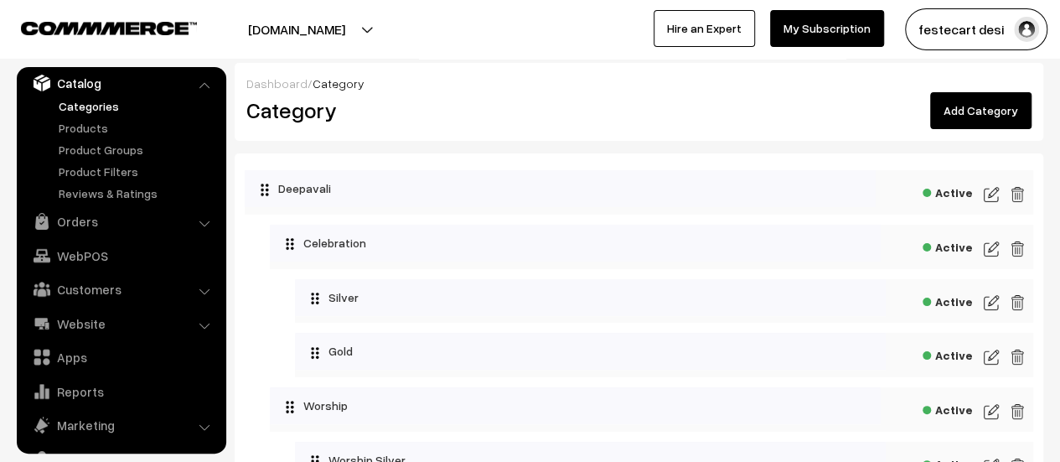
click at [942, 101] on link "Add Category" at bounding box center [980, 110] width 101 height 37
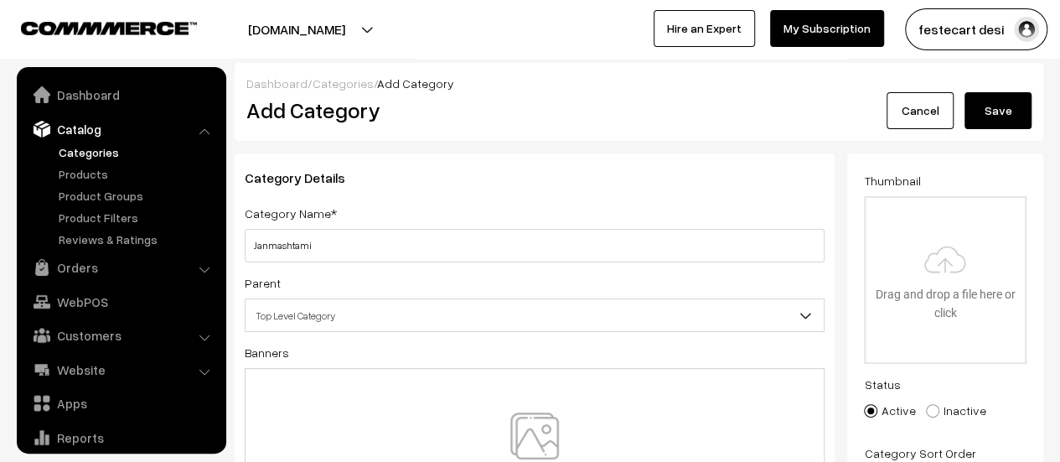
scroll to position [46, 0]
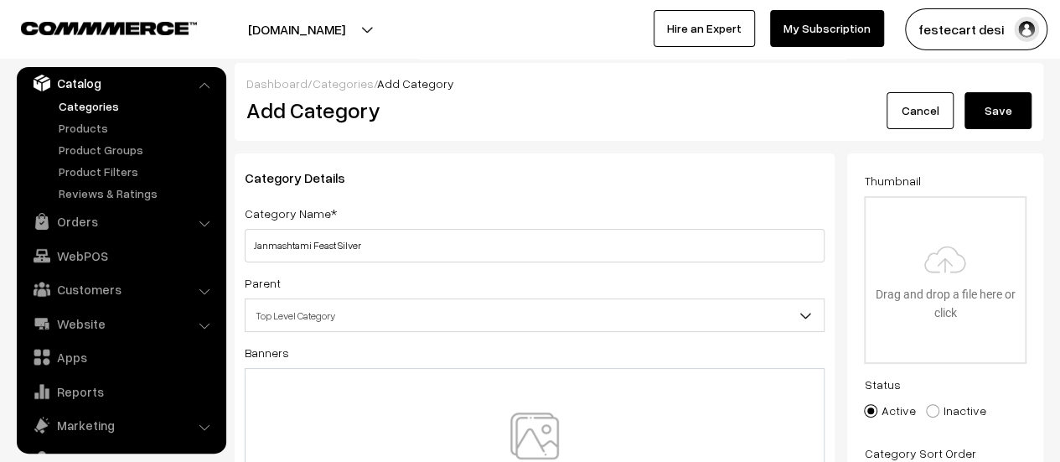
type input "Janmashtami Feast Silver"
click at [376, 308] on span "Top Level Category" at bounding box center [535, 315] width 578 height 29
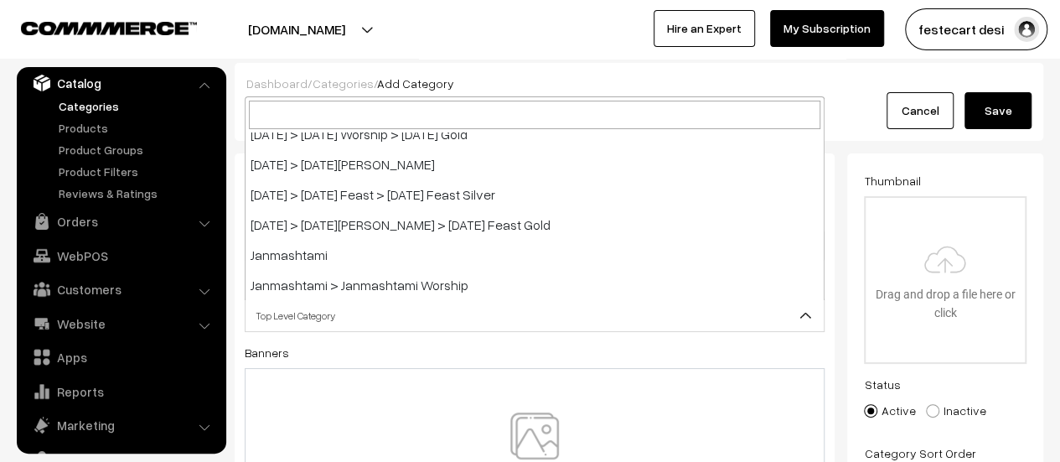
scroll to position [1425, 0]
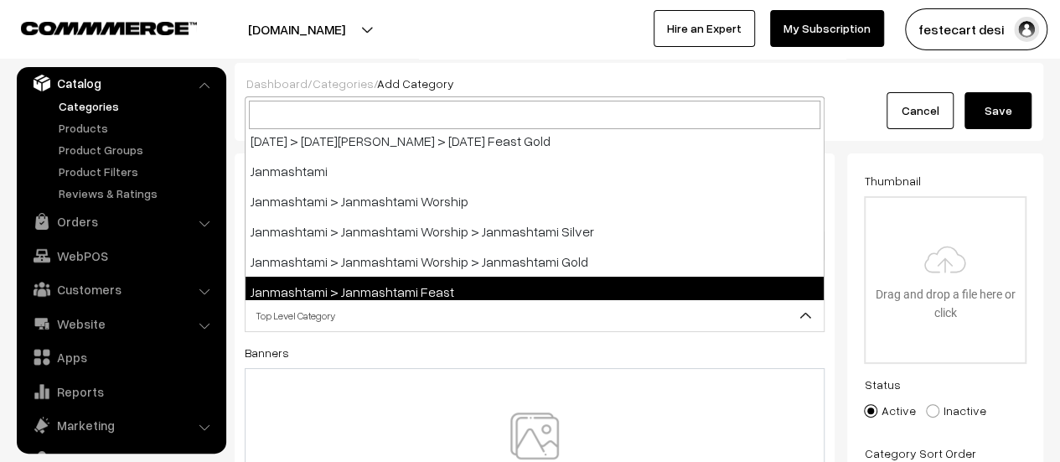
select select "26"
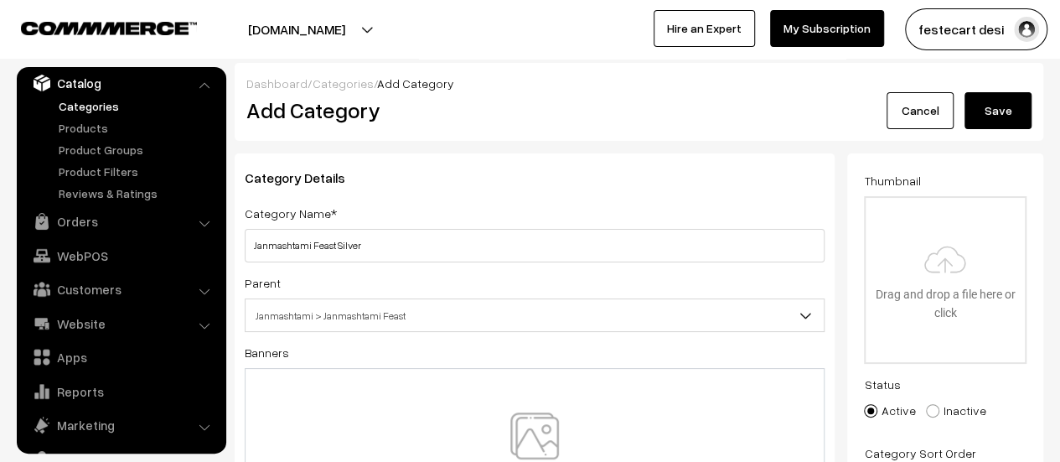
click at [982, 102] on button "Save" at bounding box center [998, 110] width 67 height 37
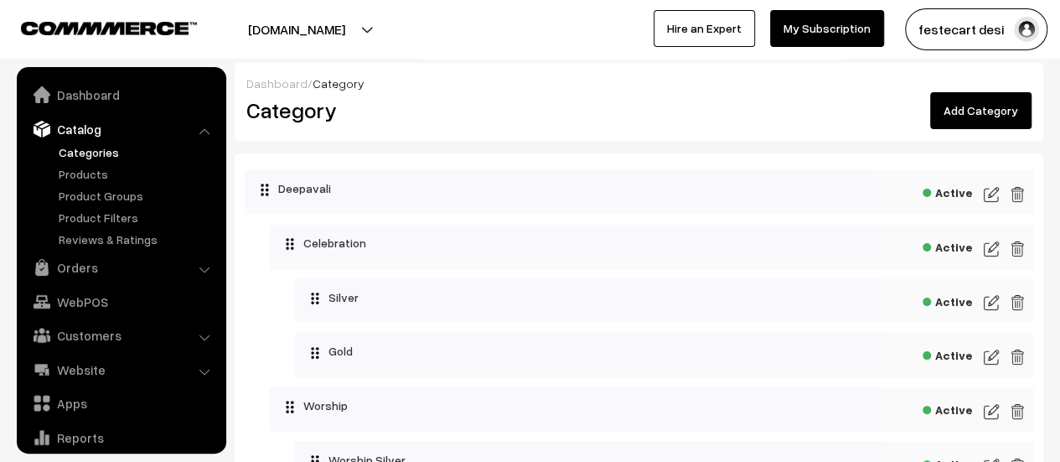
scroll to position [46, 0]
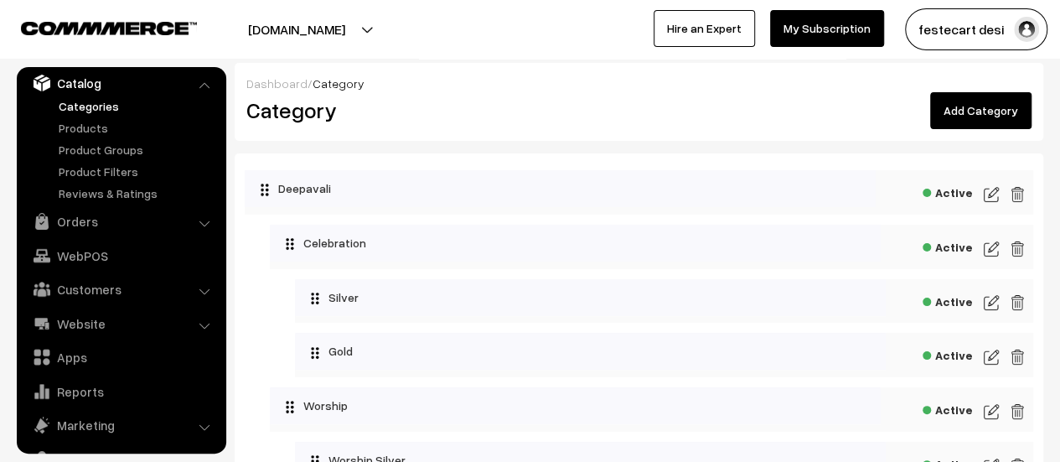
click at [1004, 127] on link "Add Category" at bounding box center [980, 110] width 101 height 37
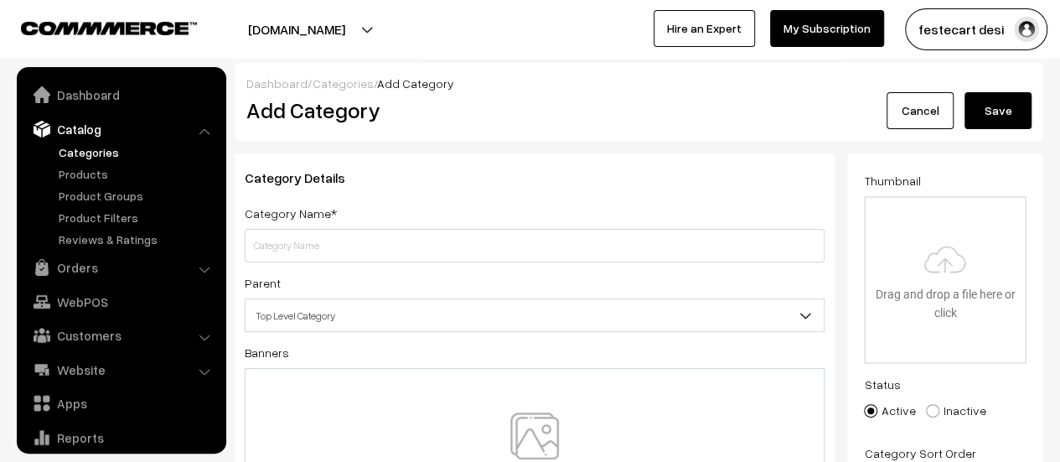
scroll to position [46, 0]
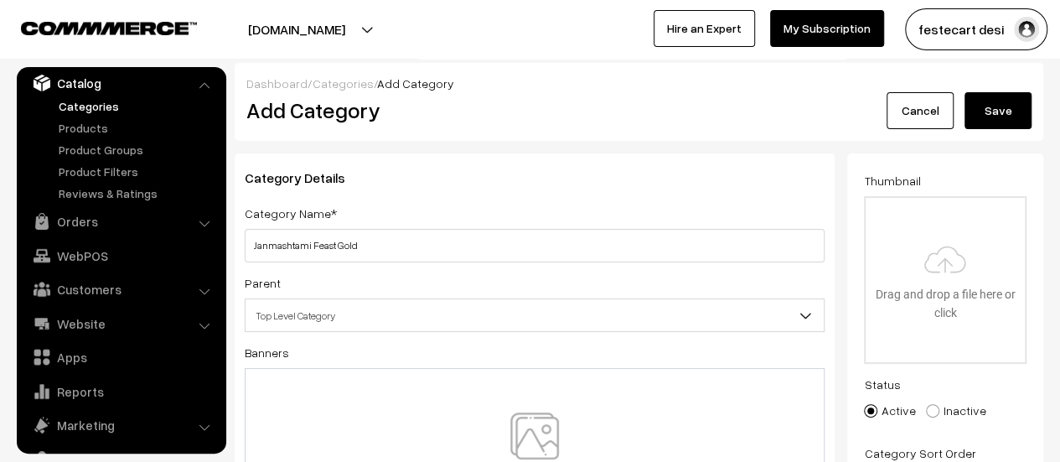
type input "Janmashtami Feast Gold"
click at [337, 328] on span "Top Level Category" at bounding box center [535, 315] width 578 height 29
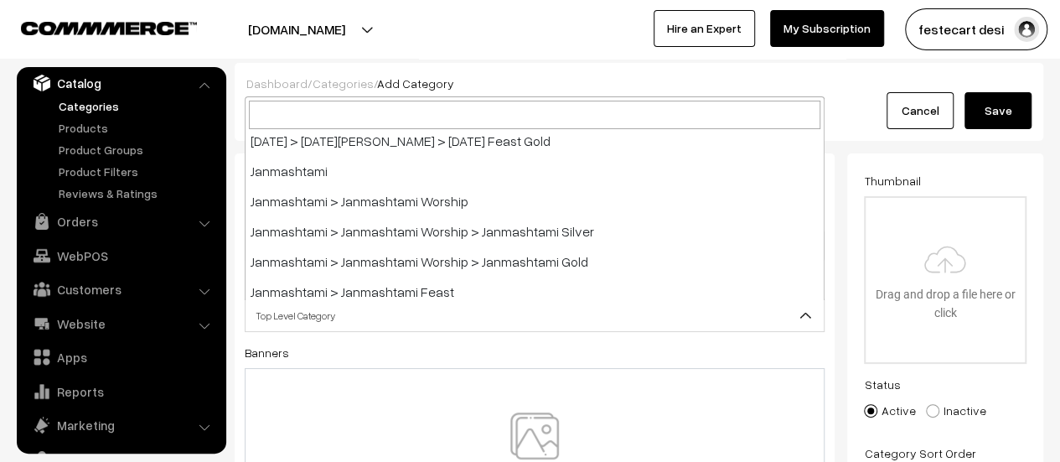
scroll to position [1492, 0]
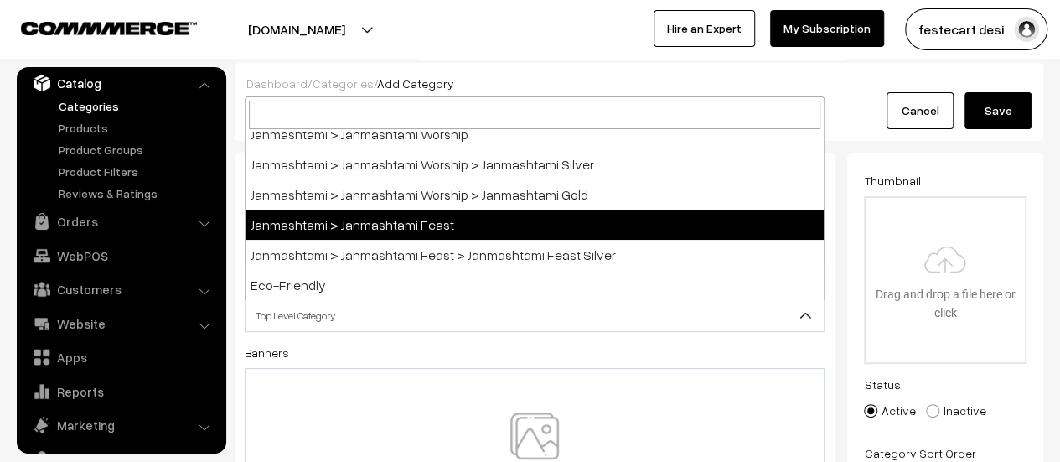
select select "26"
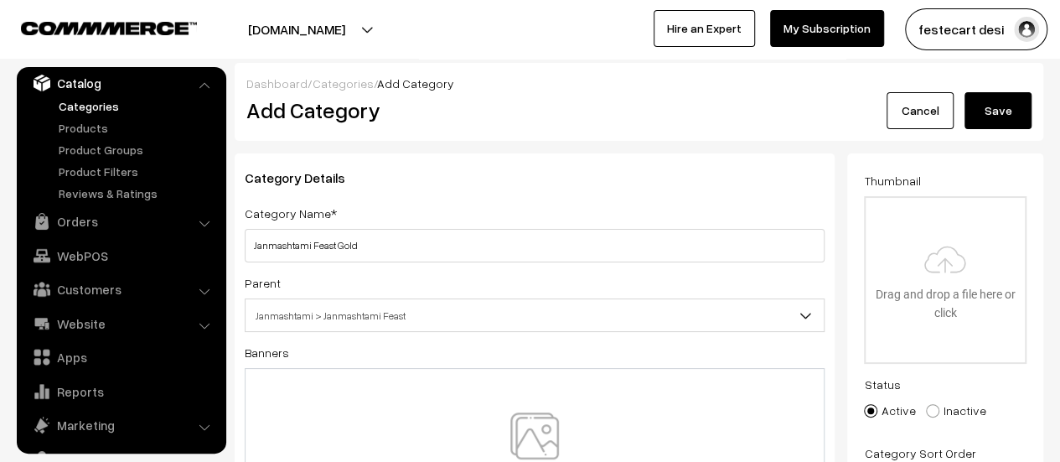
click at [1016, 116] on button "Save" at bounding box center [998, 110] width 67 height 37
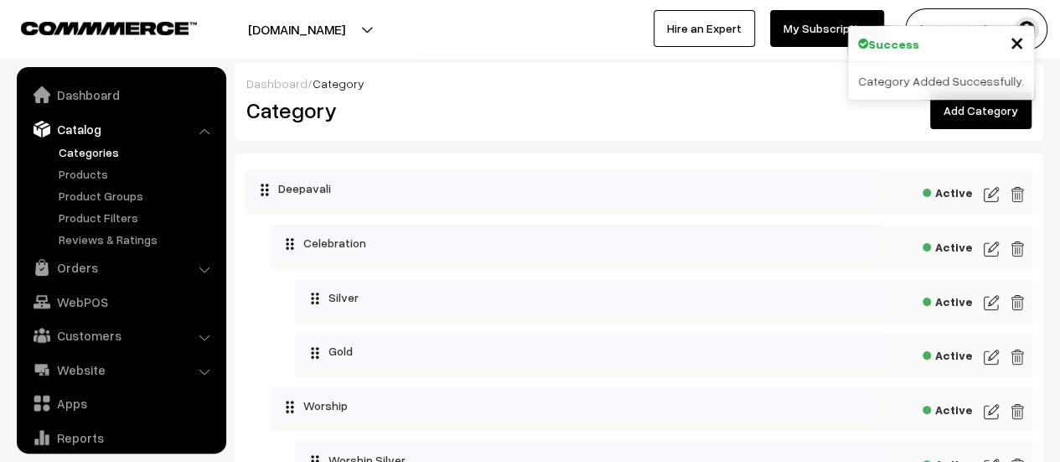
scroll to position [46, 0]
